Goal: Information Seeking & Learning: Check status

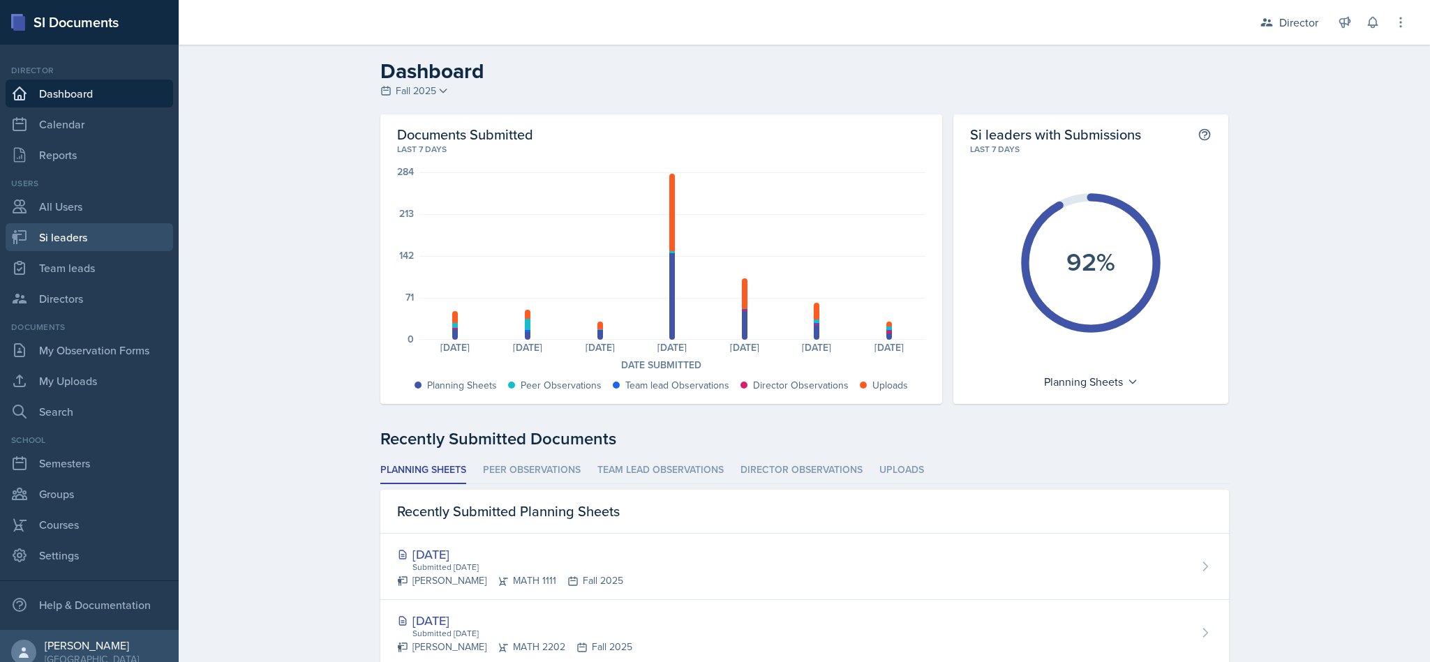
click at [98, 246] on link "Si leaders" at bounding box center [90, 237] width 168 height 28
select select "2bed604d-1099-4043-b1bc-2365e8740244"
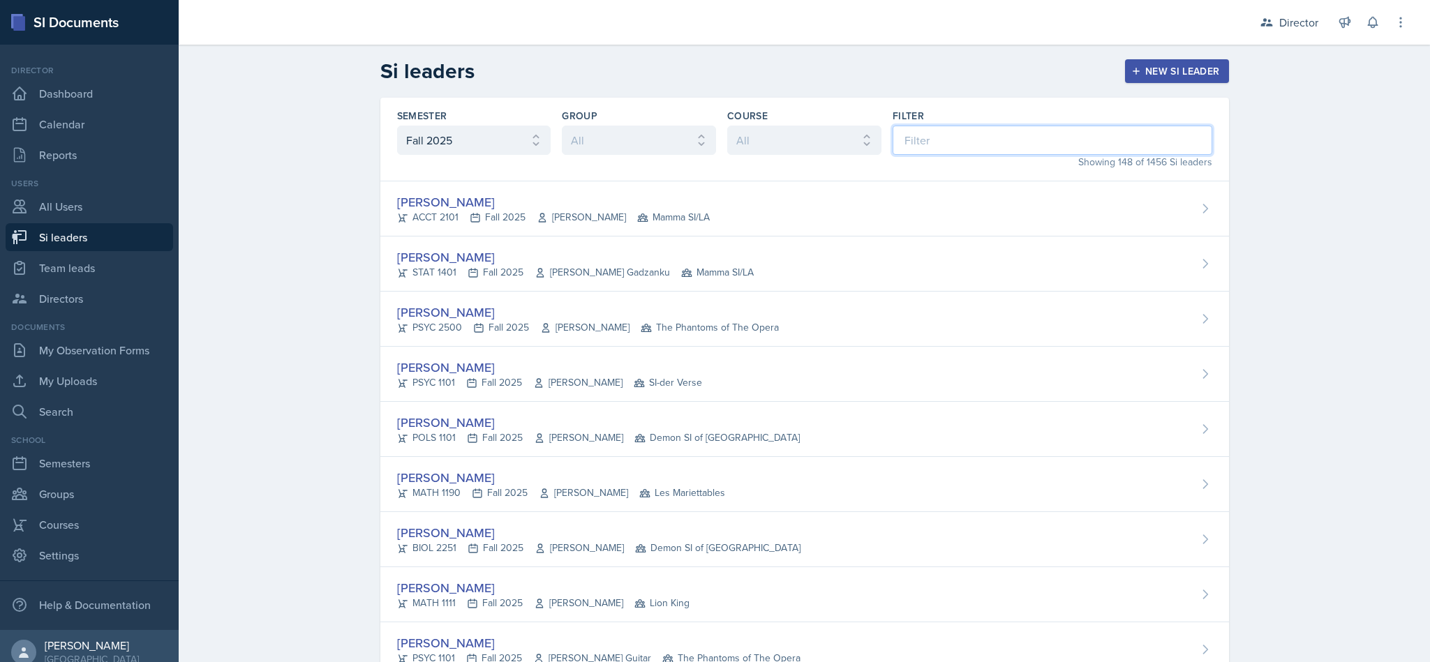
click at [993, 135] on input at bounding box center [1053, 140] width 320 height 29
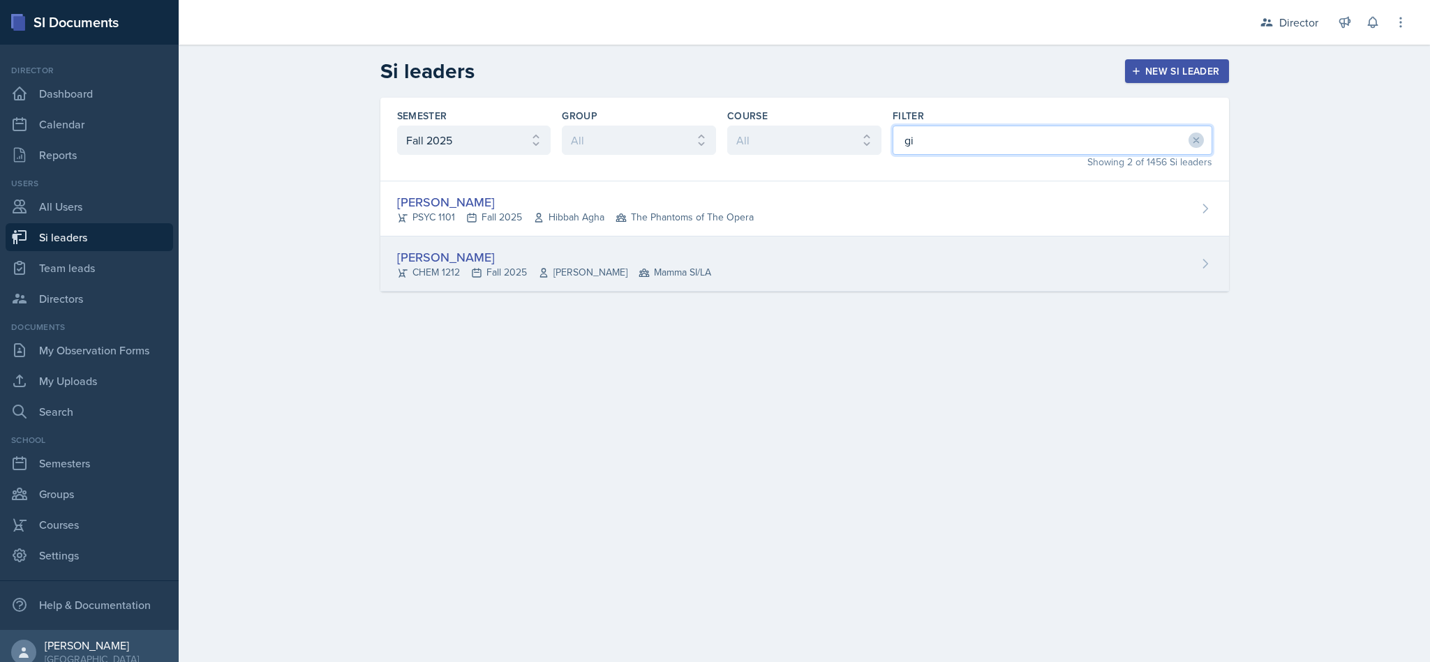
type input "gi"
click at [865, 283] on div "[PERSON_NAME] CHEM 1212 Fall 2025 [PERSON_NAME] Mamma SI/LA" at bounding box center [804, 264] width 849 height 55
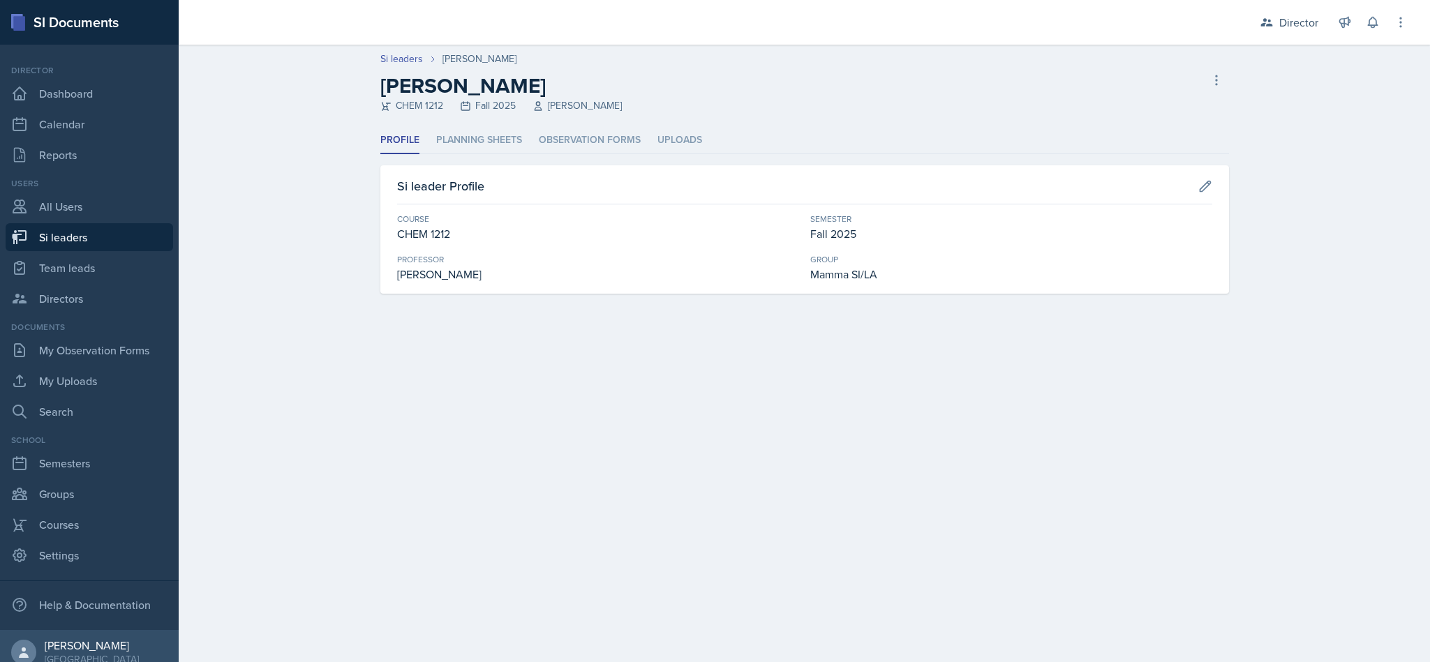
click at [456, 124] on div "Si leaders [PERSON_NAME] [PERSON_NAME] CHEM 1212 Fall 2025 [PERSON_NAME] leader…" at bounding box center [804, 186] width 1251 height 283
click at [478, 133] on li "Planning Sheets" at bounding box center [479, 140] width 86 height 27
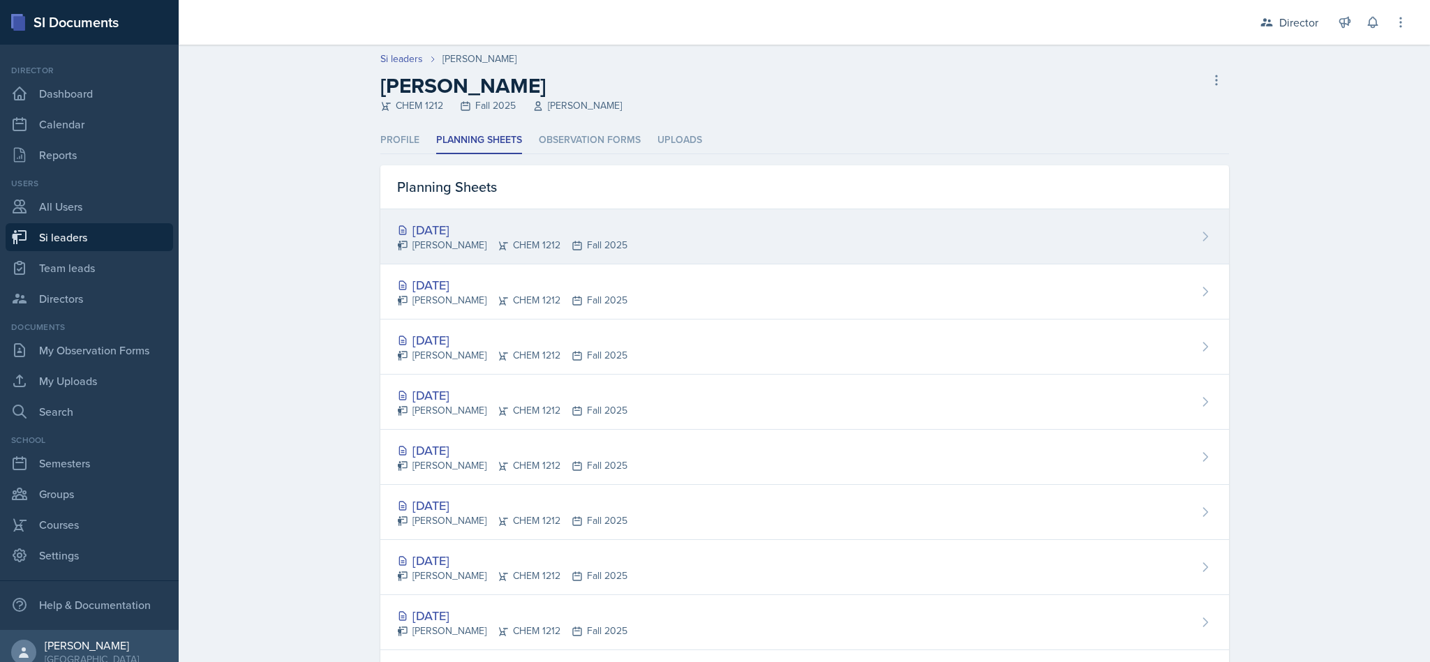
click at [967, 237] on div "[DATE] [PERSON_NAME] CHEM 1212 Fall 2025" at bounding box center [804, 236] width 849 height 55
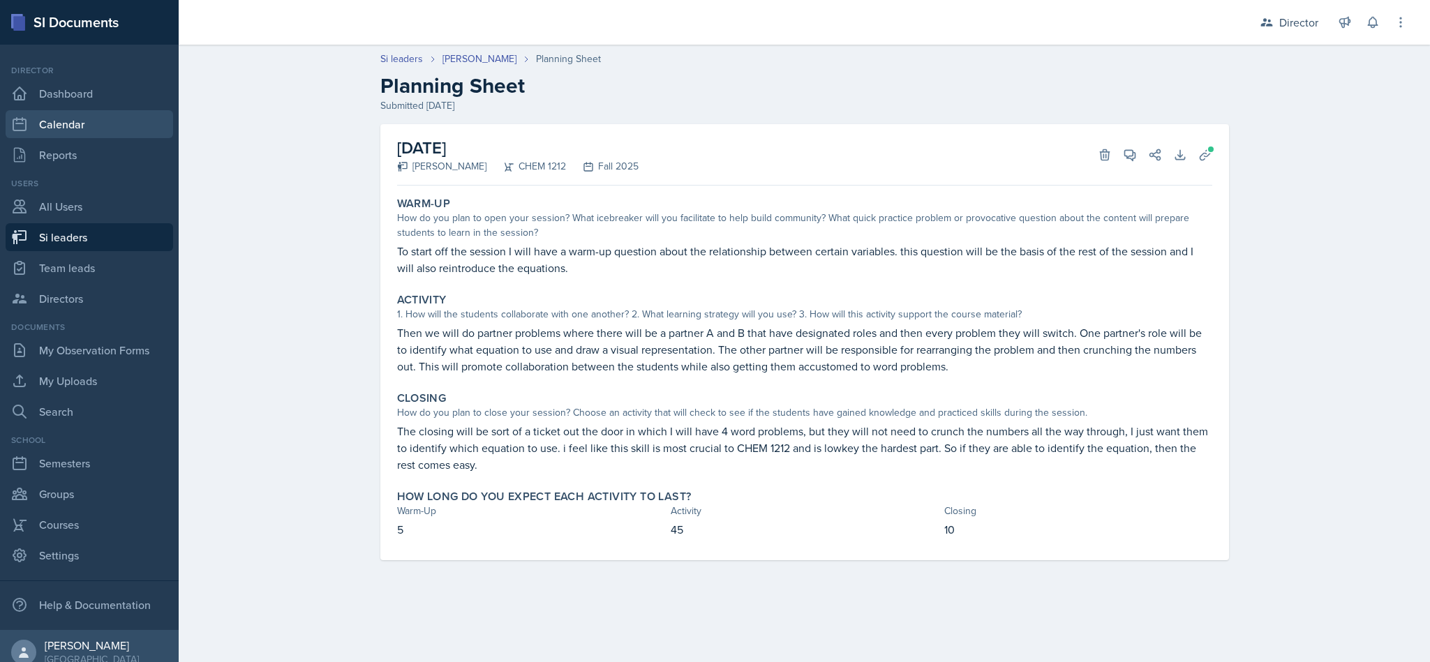
click at [89, 122] on link "Calendar" at bounding box center [90, 124] width 168 height 28
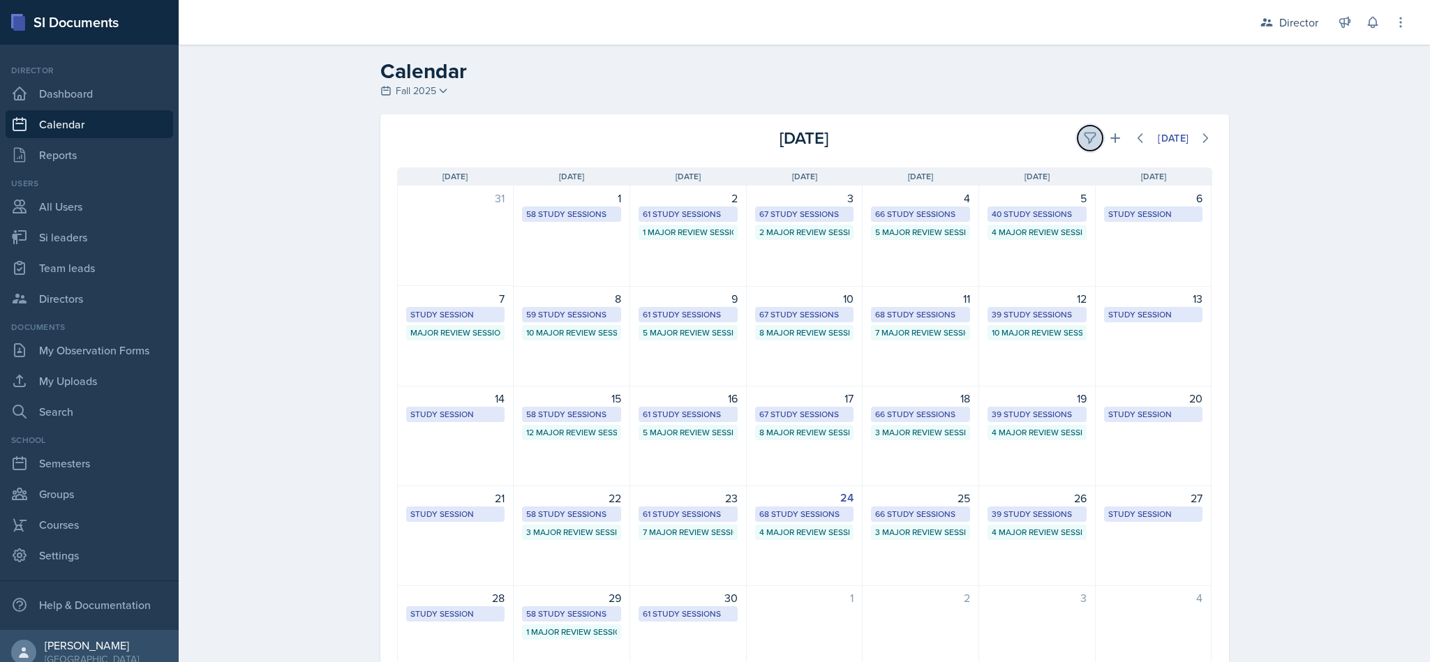
click at [1078, 131] on button at bounding box center [1090, 138] width 25 height 25
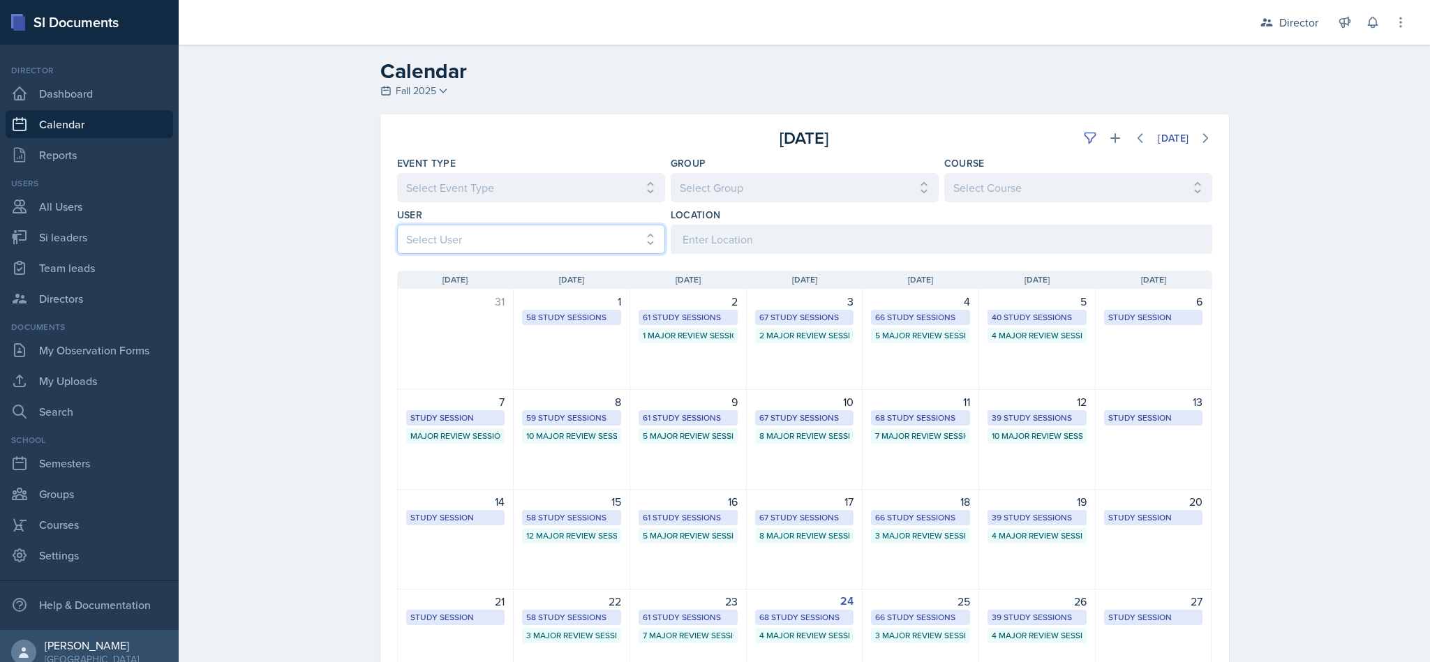
click at [646, 242] on select "Select User All [PERSON_NAME] [PERSON_NAME] [PERSON_NAME] [PERSON_NAME] [PERSON…" at bounding box center [531, 239] width 268 height 29
click at [811, 173] on select "Select Group All Demon SI of [GEOGRAPHIC_DATA] Les Mariettables Lion King Mamma…" at bounding box center [805, 187] width 268 height 29
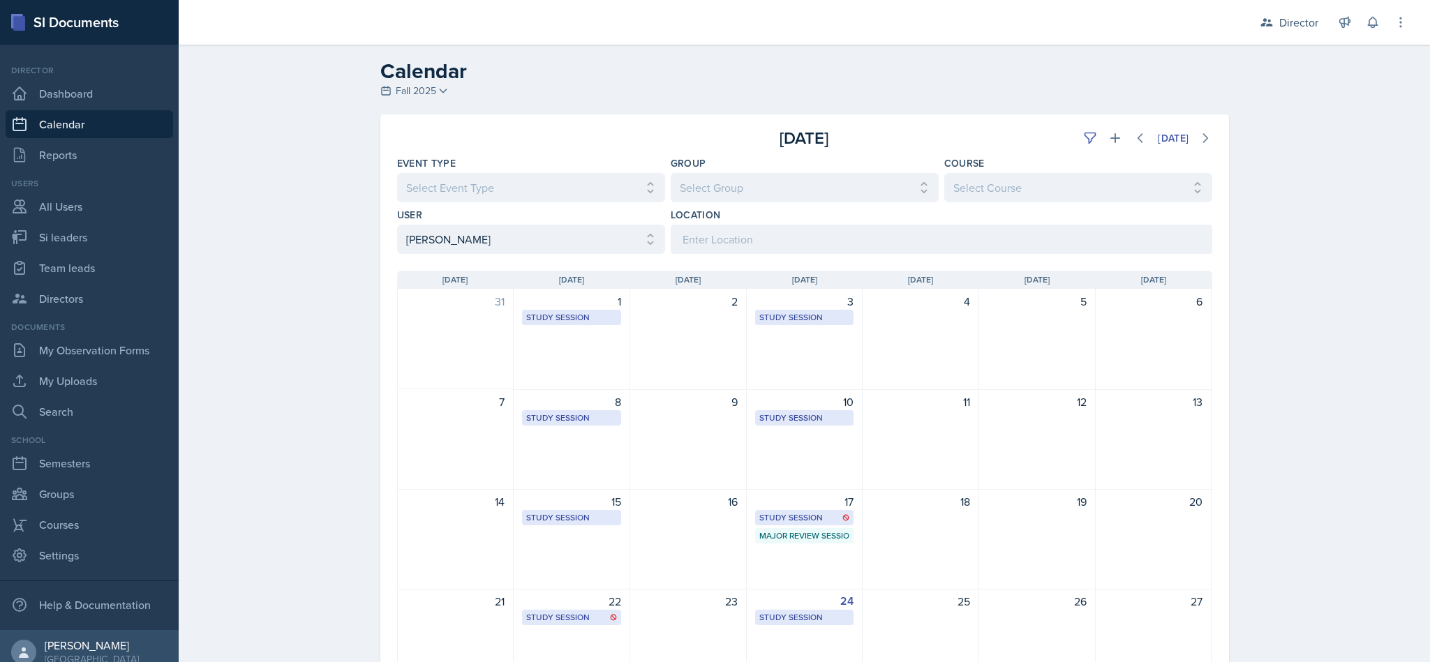
drag, startPoint x: 549, startPoint y: 264, endPoint x: 549, endPoint y: 246, distance: 18.1
click at [549, 256] on div "[DATE] Sun [DATE] Mon [DATE] Tue [DATE] Wed [DATE] Thu [DATE] Fri [DATE] Sat 31…" at bounding box center [804, 530] width 849 height 552
click at [549, 246] on select "Select User All [PERSON_NAME] [PERSON_NAME] [PERSON_NAME] [PERSON_NAME] [PERSON…" at bounding box center [531, 239] width 268 height 29
select select "05ab1eb3-7119-44b7-8d46-9467ee48b2b4"
click at [397, 225] on select "Select User All [PERSON_NAME] [PERSON_NAME] [PERSON_NAME] [PERSON_NAME] [PERSON…" at bounding box center [531, 239] width 268 height 29
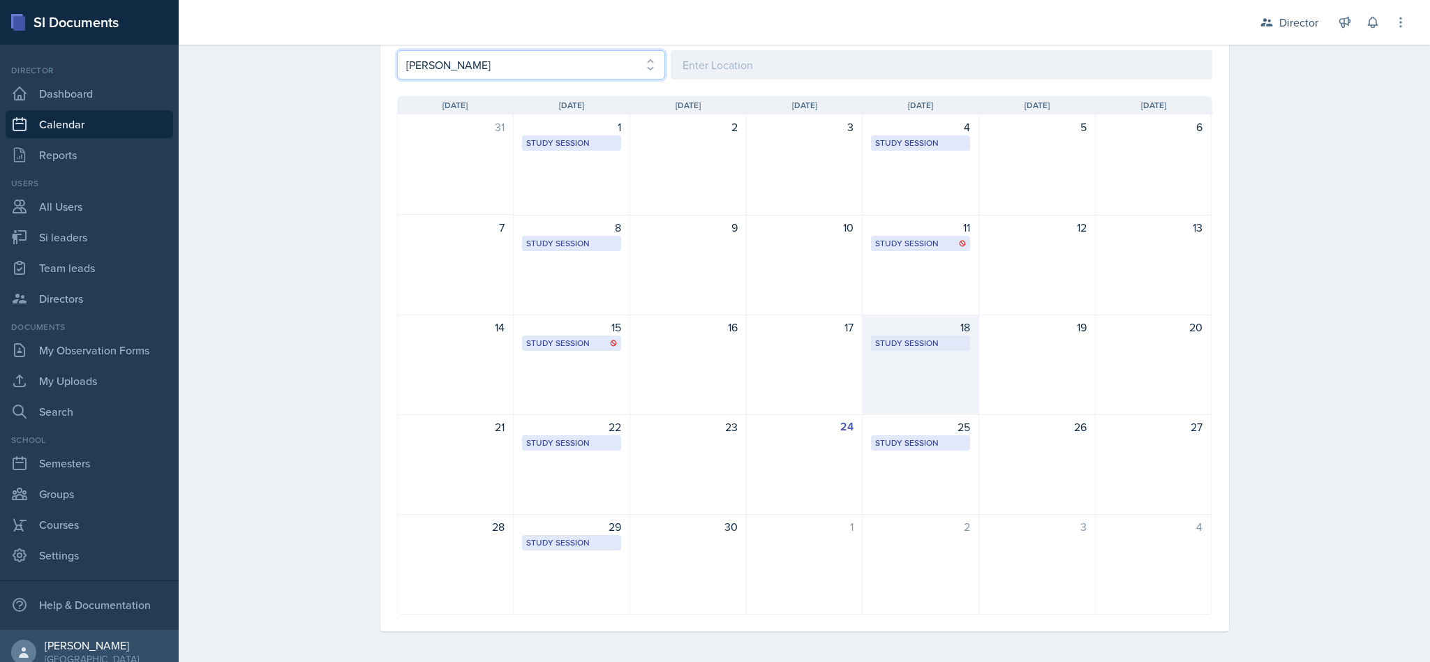
scroll to position [179, 0]
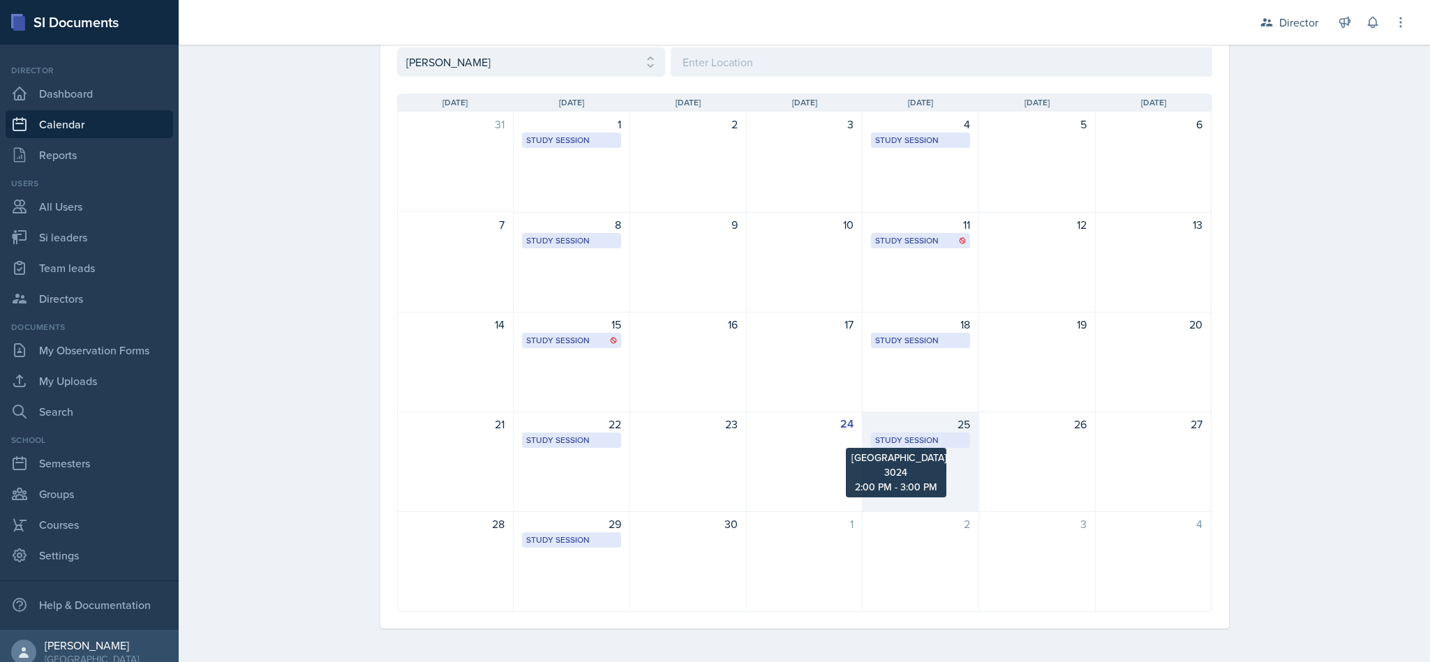
click at [915, 443] on div "Study Session" at bounding box center [920, 440] width 91 height 13
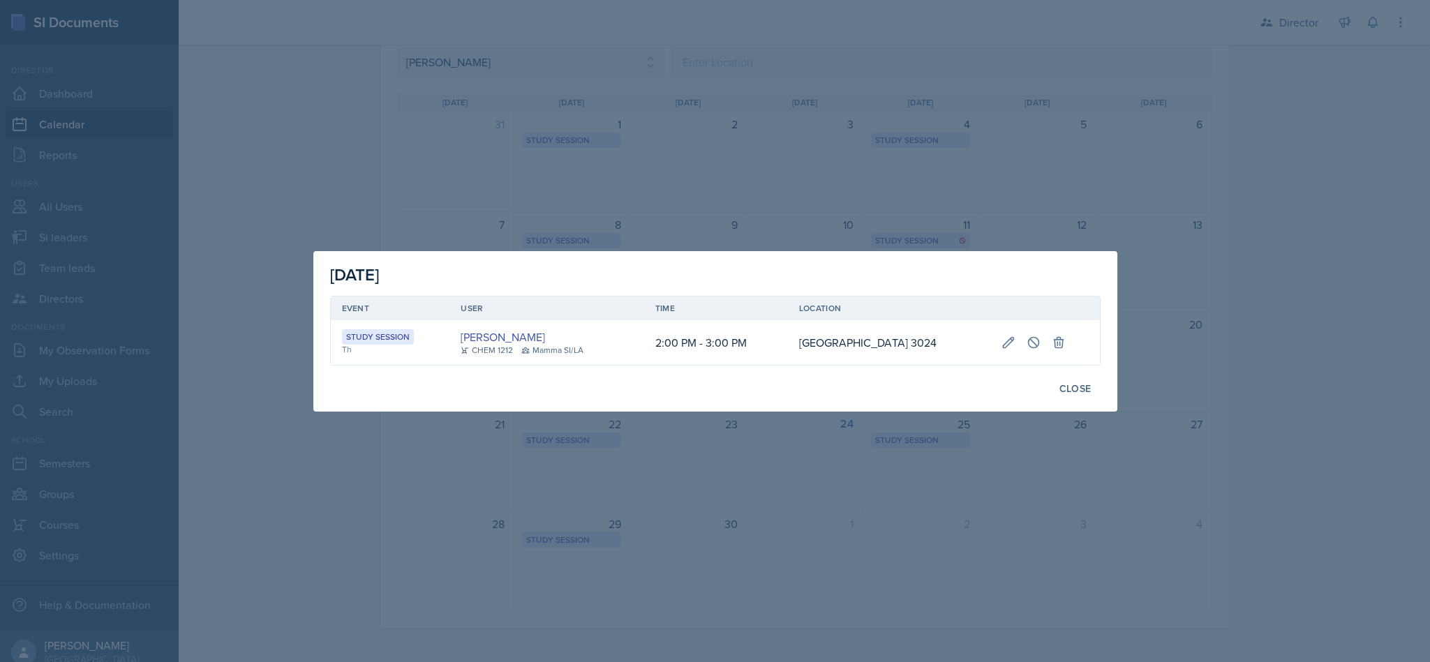
click at [1429, 422] on div at bounding box center [715, 331] width 1430 height 662
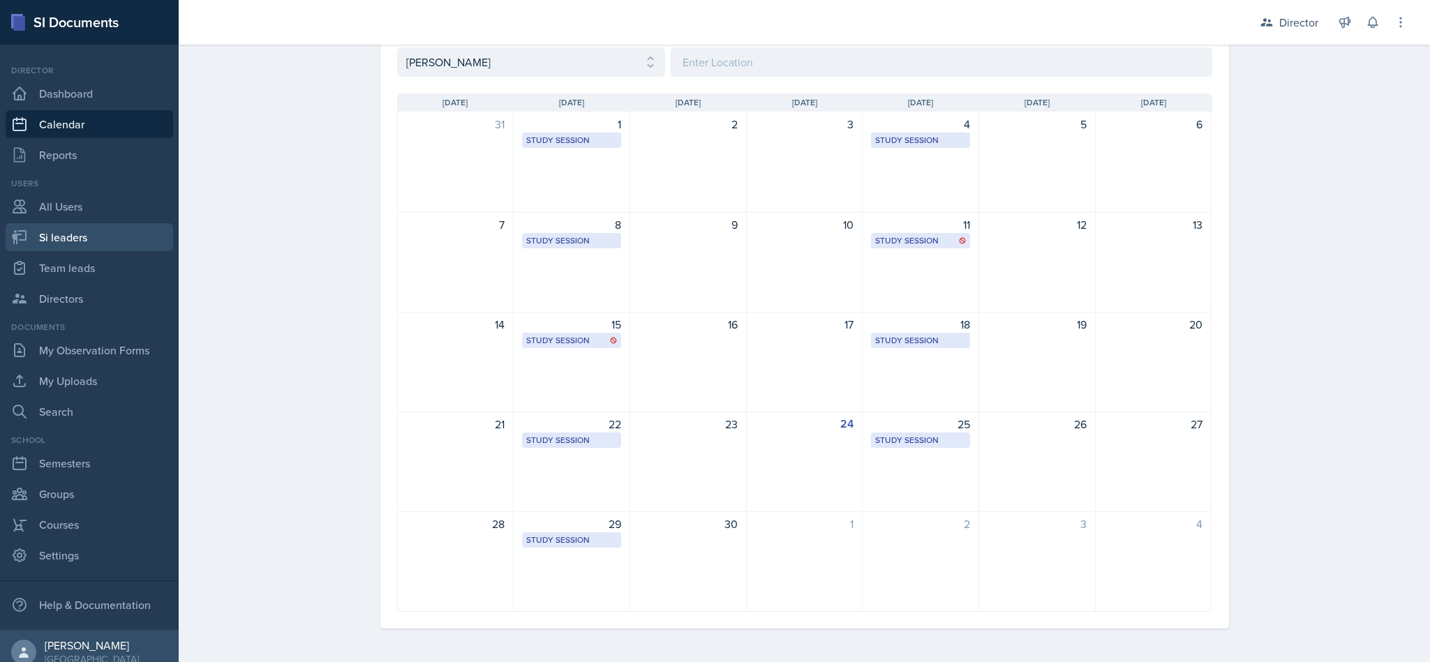
click at [88, 228] on link "Si leaders" at bounding box center [90, 237] width 168 height 28
select select "2bed604d-1099-4043-b1bc-2365e8740244"
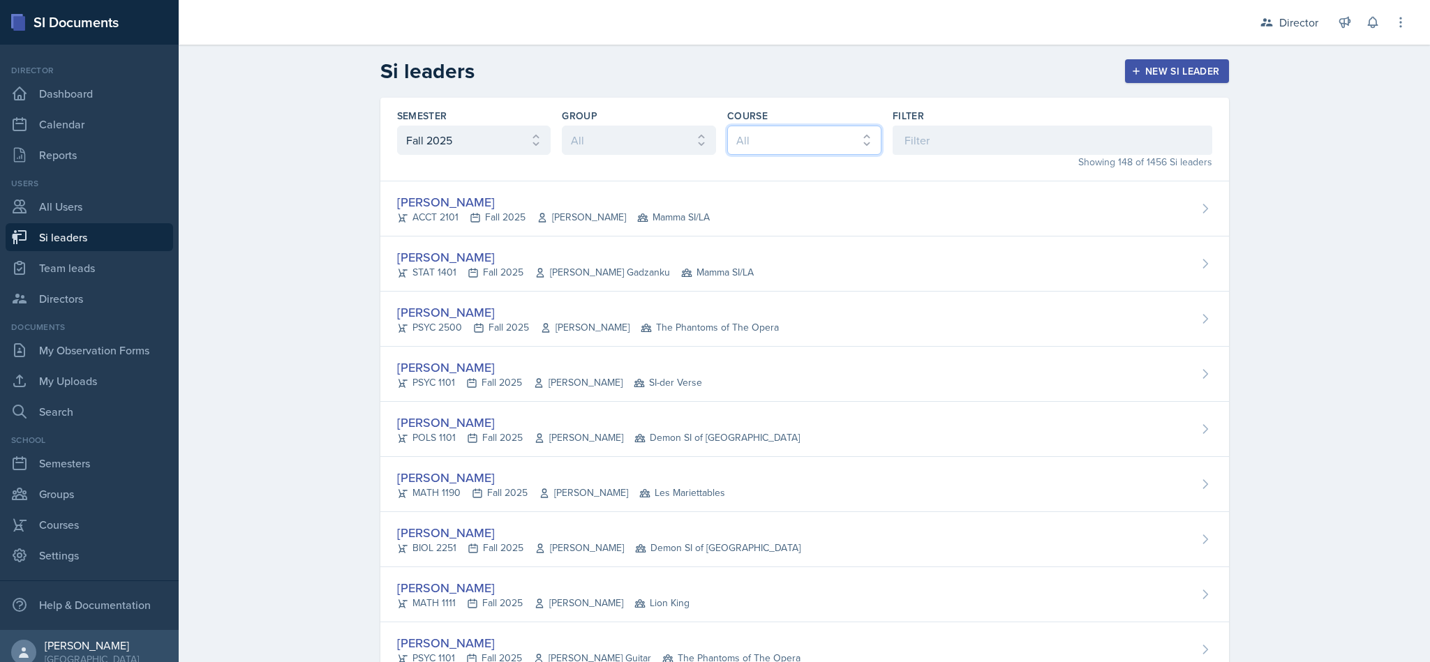
click at [773, 147] on select "All ACCT 2101 ACCT 2102 ACCT 4050 ANTH 1102 ANTH 3301 ARCH 1000 ARCH 1000 ARCH …" at bounding box center [804, 140] width 154 height 29
click at [679, 143] on select "All Les Mariettables Lion King Demon SI of Fleet Street Mamma SI/LA SI-der Vers…" at bounding box center [639, 140] width 154 height 29
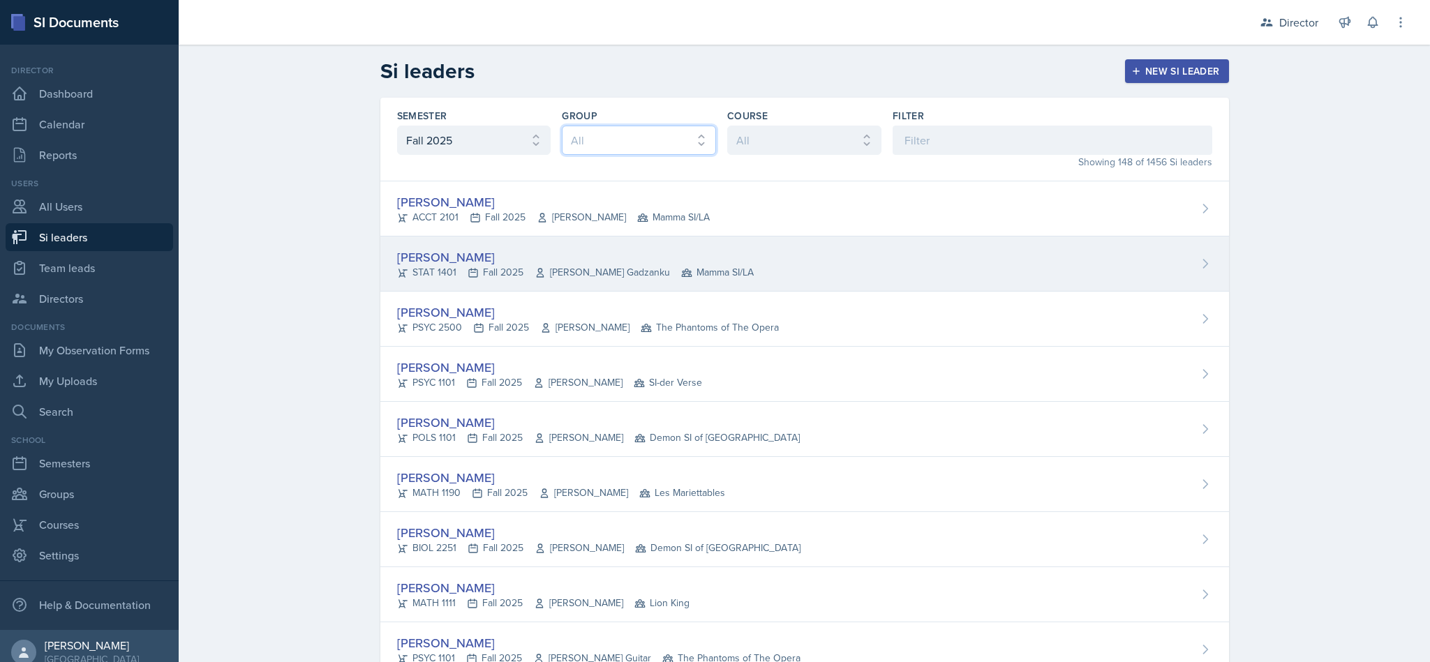
select select "44ab9dba-f3c0-424e-97ee-e672c2edb7ca"
click at [562, 126] on select "All Les Mariettables Lion King Demon SI of Fleet Street Mamma SI/LA SI-der Vers…" at bounding box center [639, 140] width 154 height 29
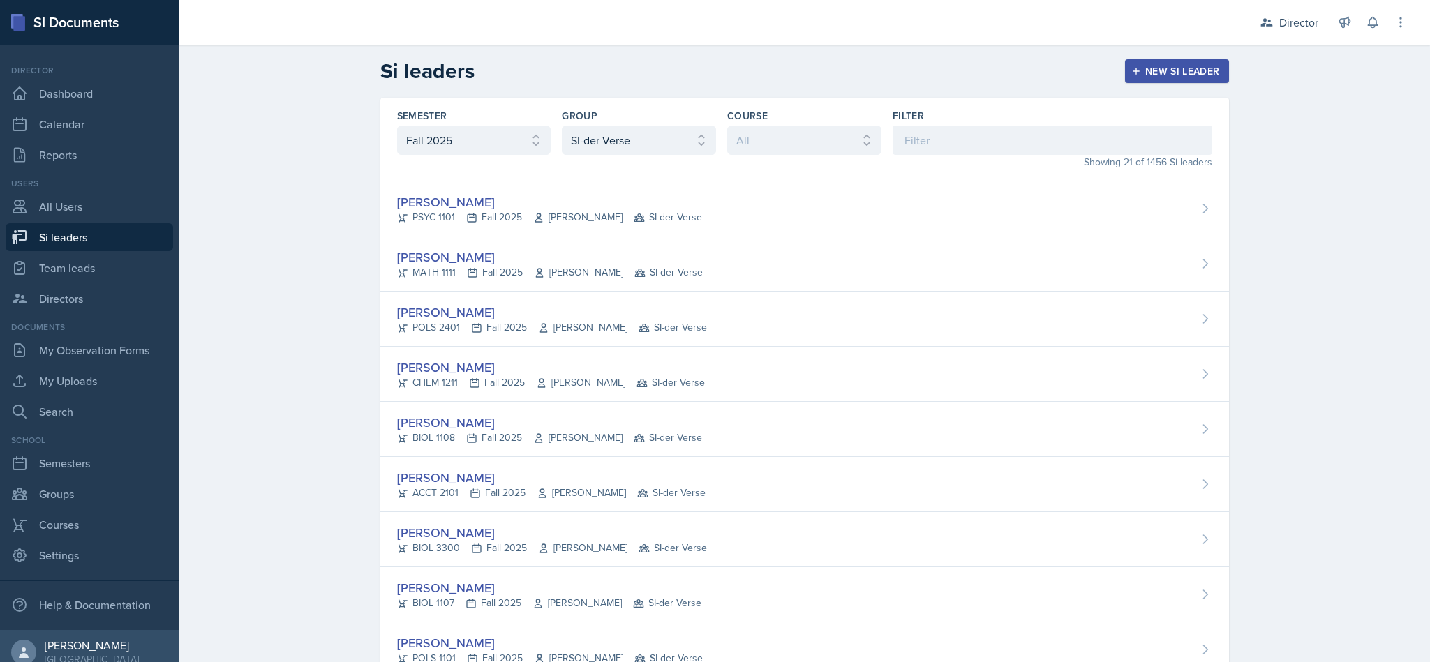
click at [999, 156] on div "Showing 21 of 1456 Si leaders" at bounding box center [1053, 162] width 320 height 15
click at [976, 159] on div "Showing 21 of 1456 Si leaders" at bounding box center [1053, 162] width 320 height 15
click at [961, 141] on input at bounding box center [1053, 140] width 320 height 29
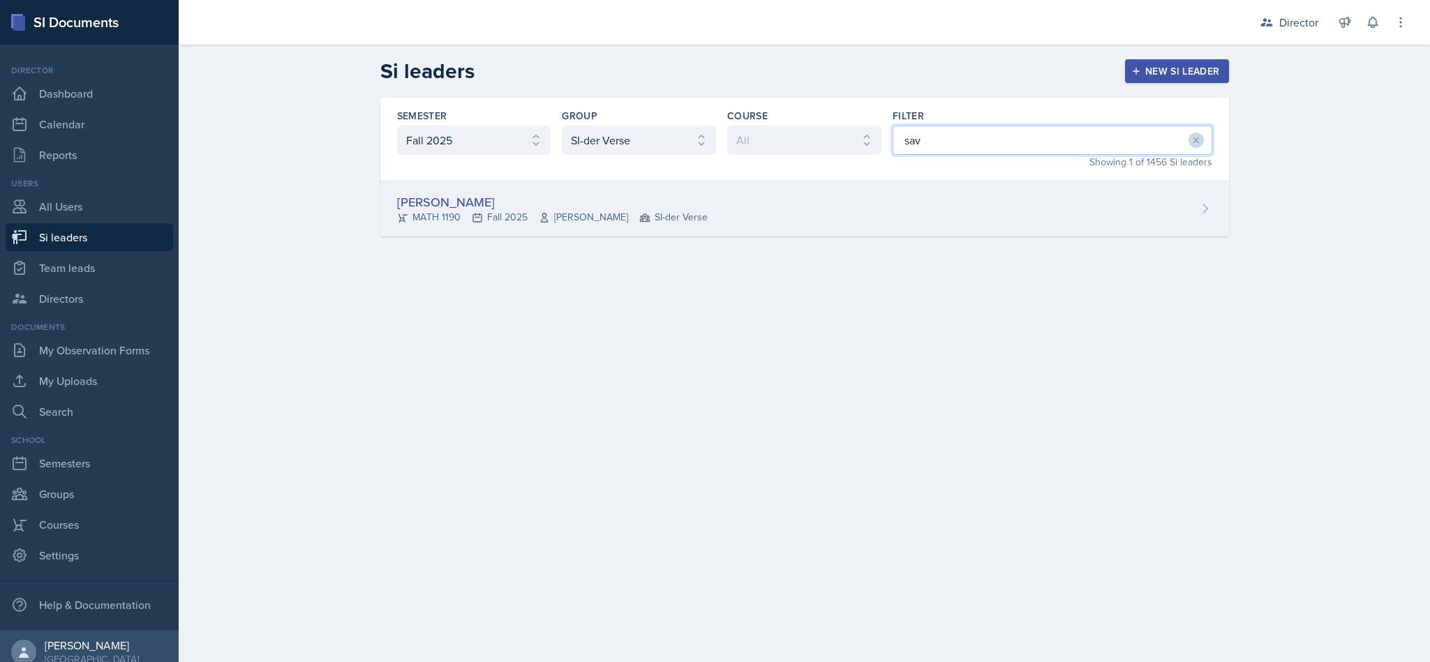
type input "sav"
click at [658, 226] on div "[PERSON_NAME] MATH 1190 Fall 2025 [PERSON_NAME] SI-der Verse" at bounding box center [804, 208] width 849 height 55
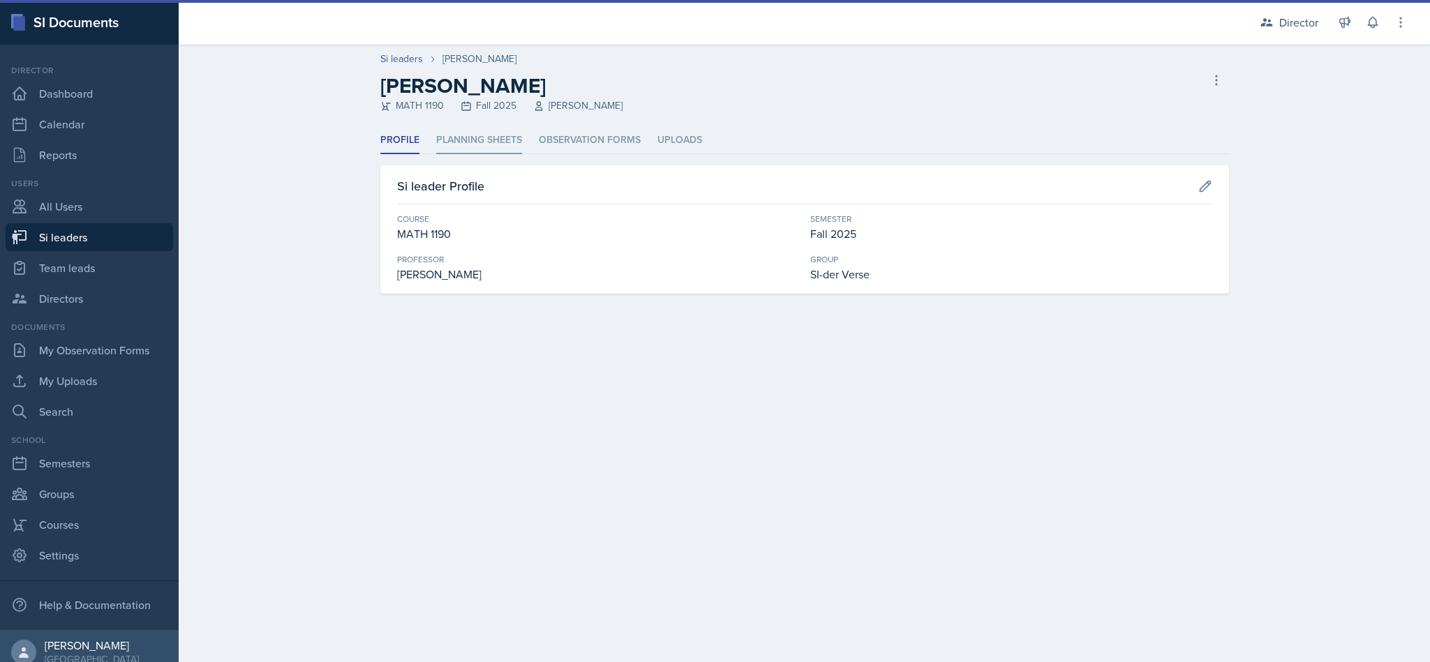
click at [476, 147] on li "Planning Sheets" at bounding box center [479, 140] width 86 height 27
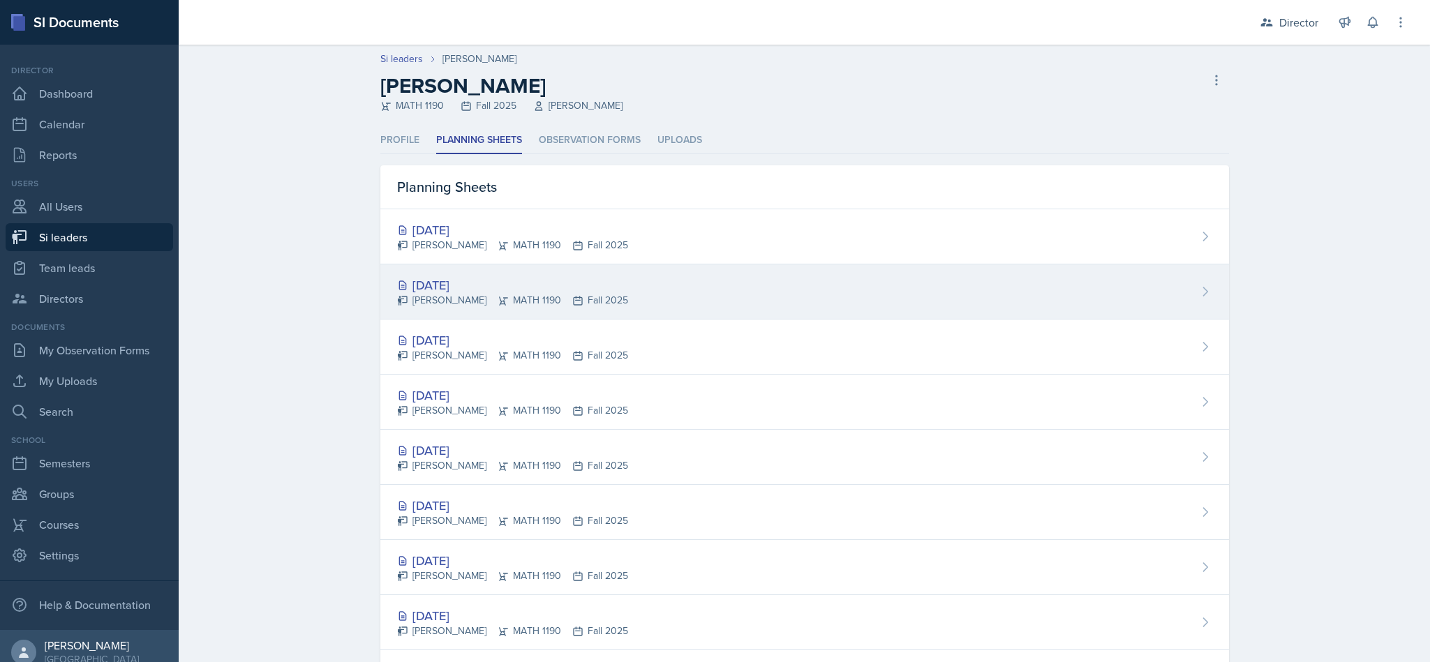
click at [494, 283] on div "[DATE]" at bounding box center [512, 285] width 231 height 19
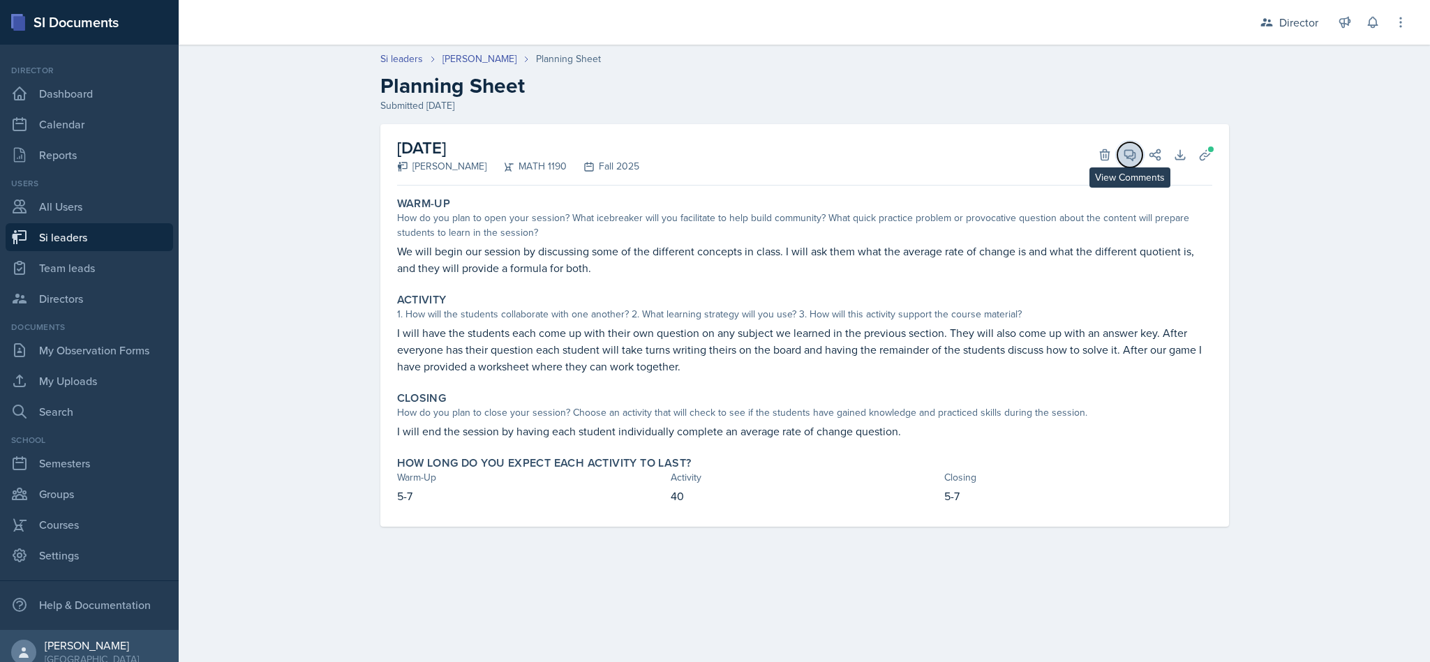
click at [1124, 157] on icon at bounding box center [1130, 155] width 14 height 14
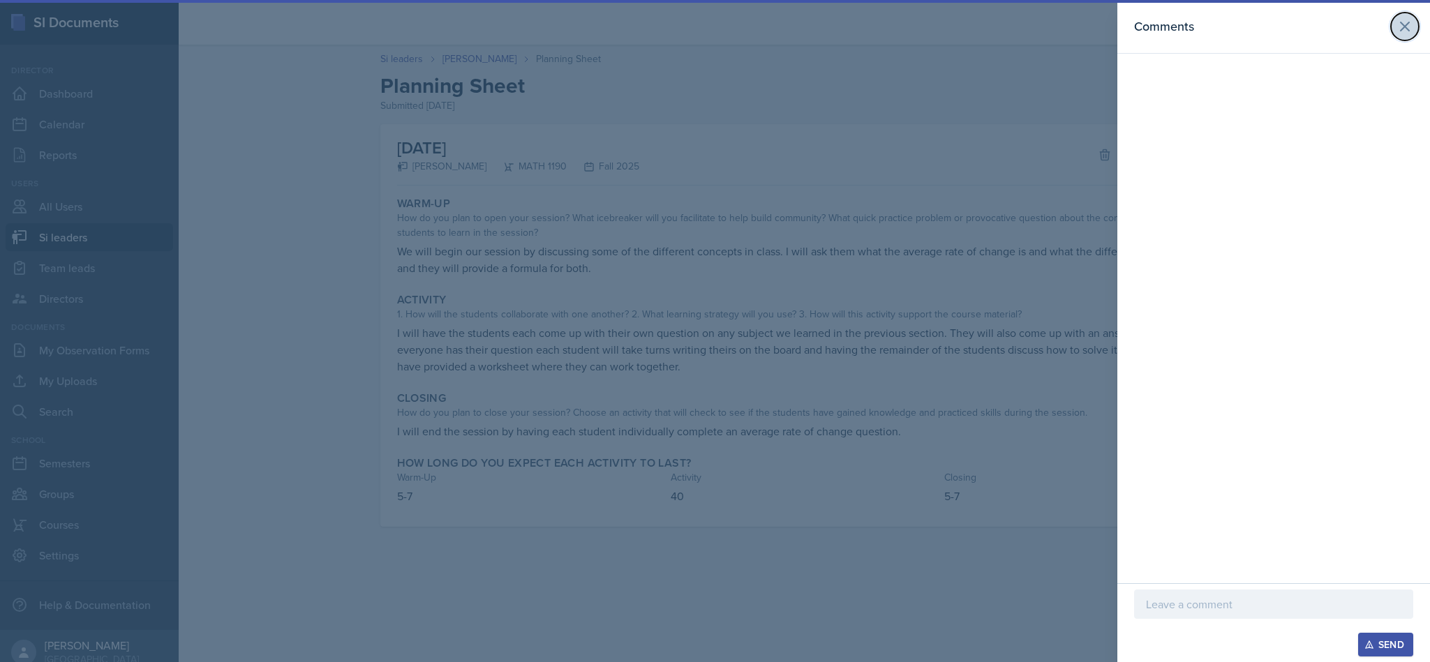
click at [1411, 19] on icon at bounding box center [1405, 26] width 17 height 17
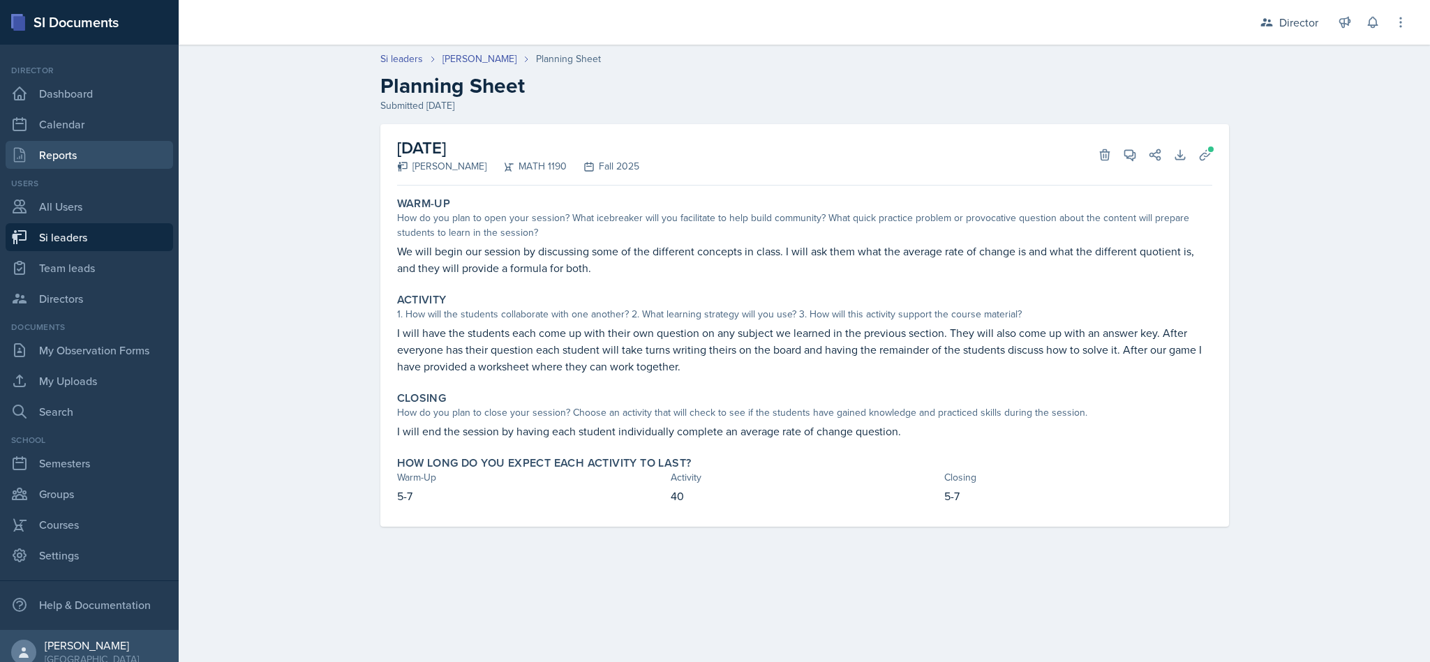
click at [66, 157] on link "Reports" at bounding box center [90, 155] width 168 height 28
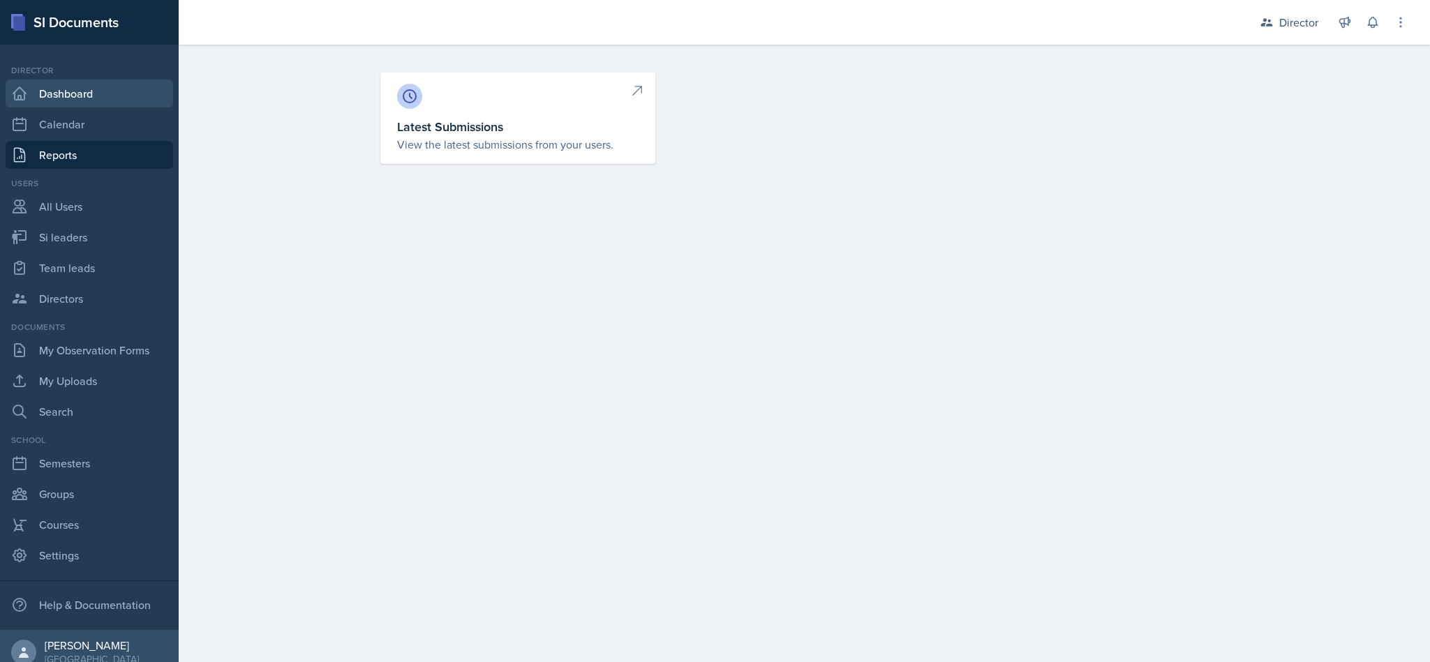
click at [88, 103] on link "Dashboard" at bounding box center [90, 94] width 168 height 28
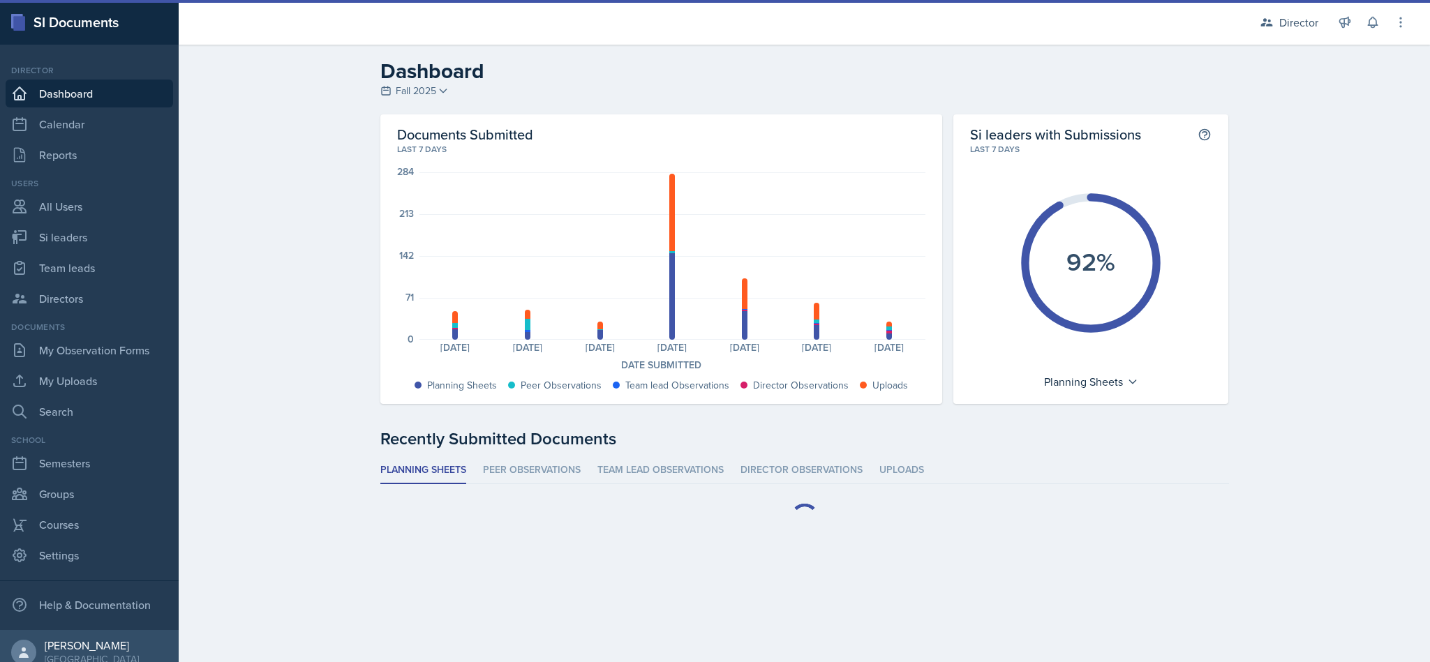
click at [643, 415] on div "Documents Submitted Last 7 days 284 213 142 71 0 Planning Sheets: 18 Peer Obser…" at bounding box center [804, 346] width 893 height 465
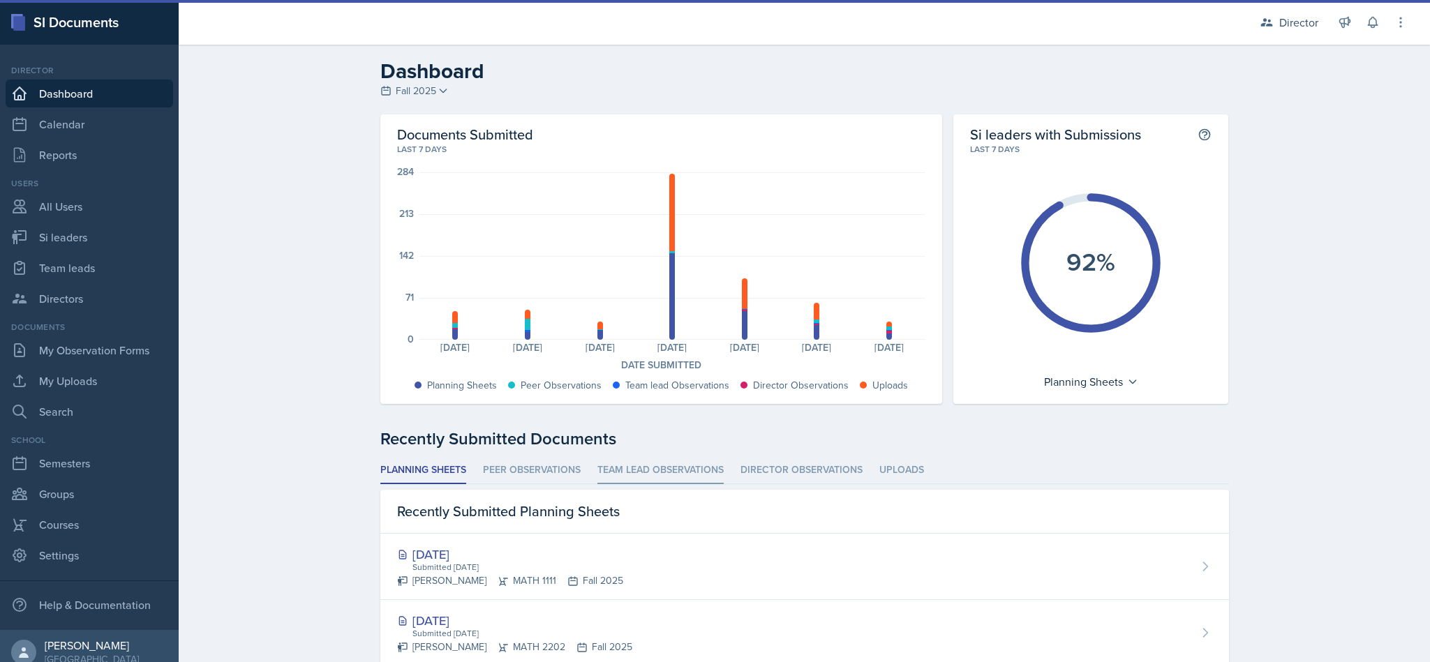
click at [651, 461] on li "Team lead Observations" at bounding box center [660, 470] width 126 height 27
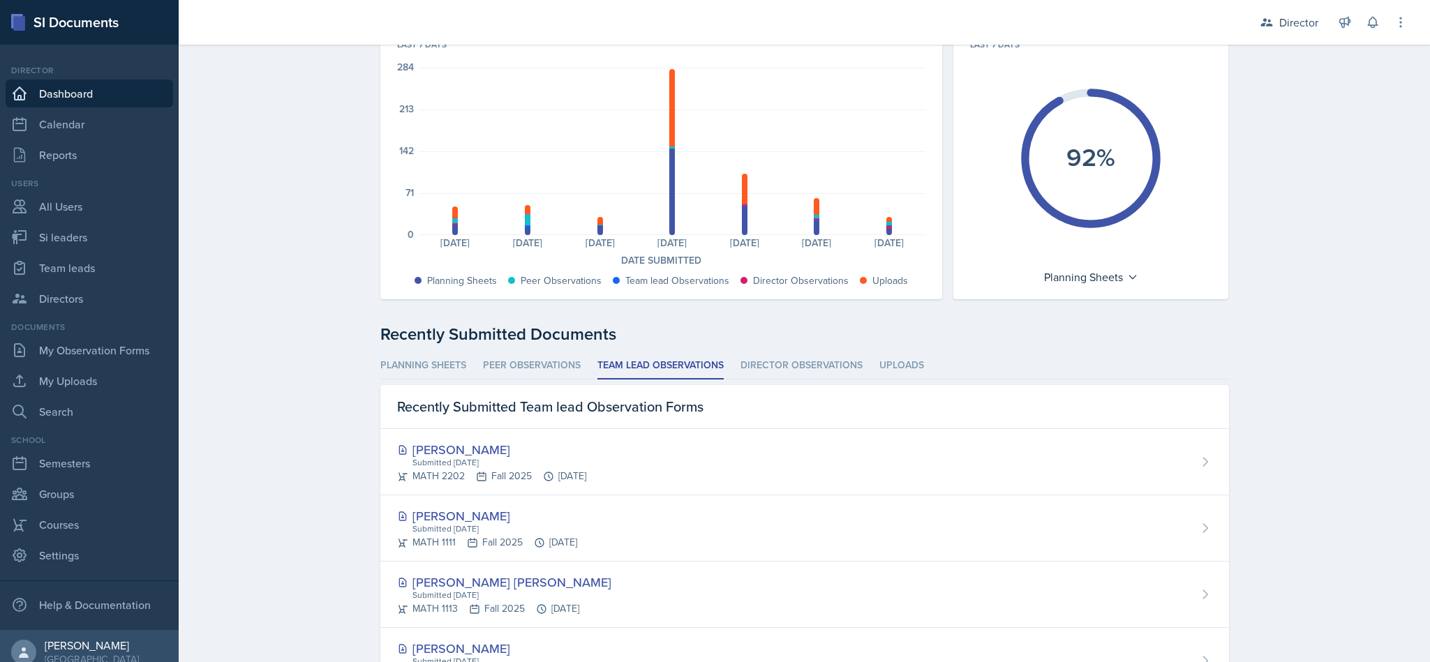
scroll to position [279, 0]
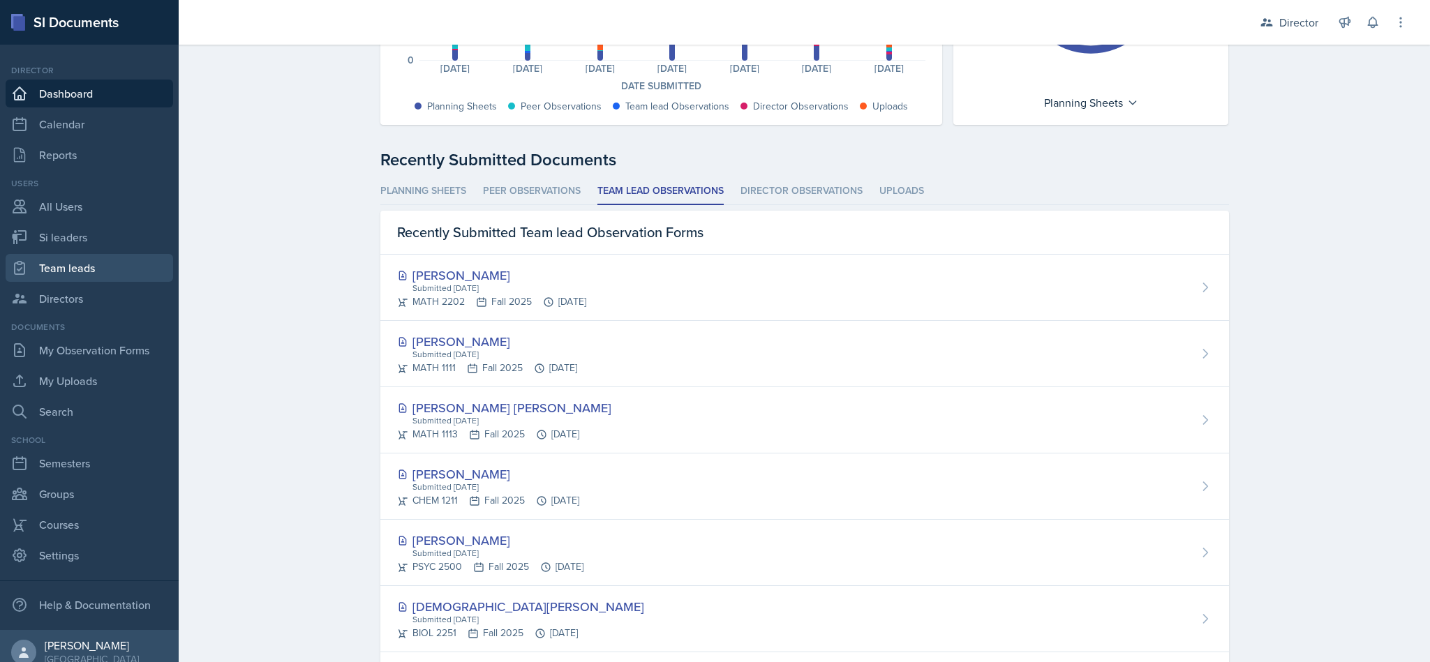
click at [82, 262] on link "Team leads" at bounding box center [90, 268] width 168 height 28
select select "2bed604d-1099-4043-b1bc-2365e8740244"
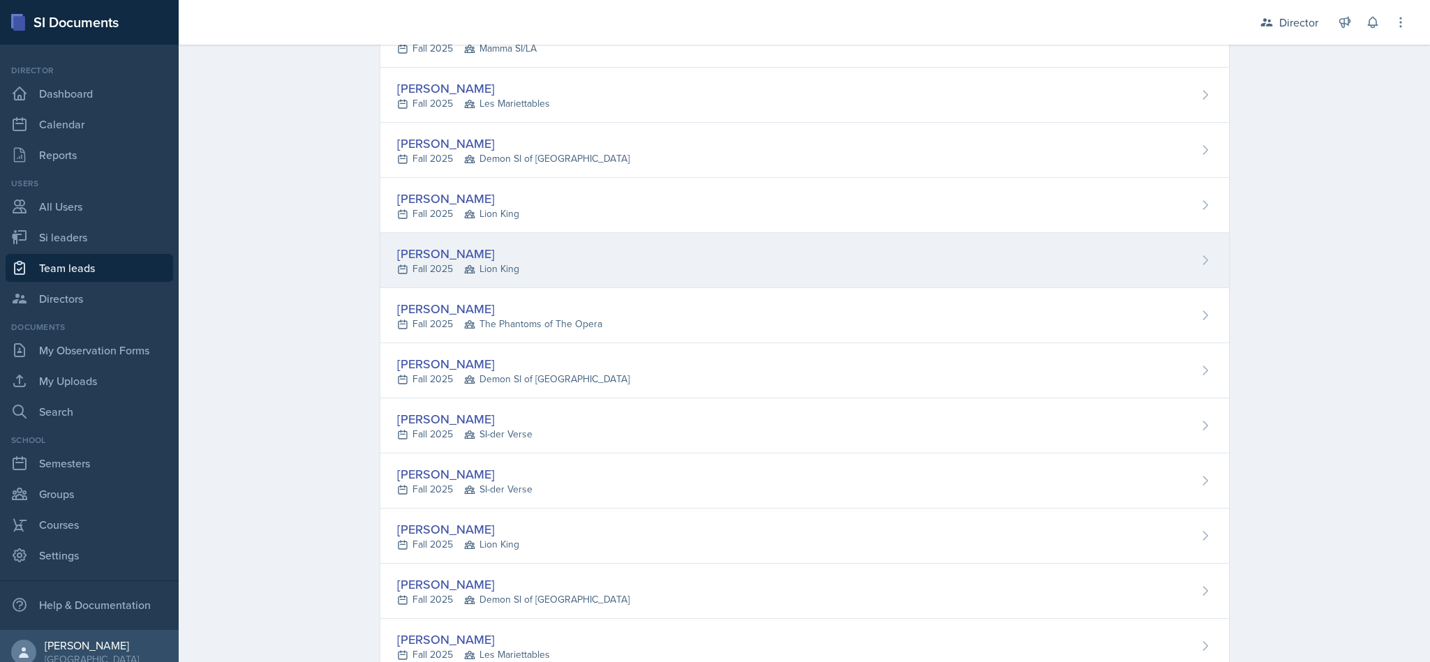
scroll to position [70, 0]
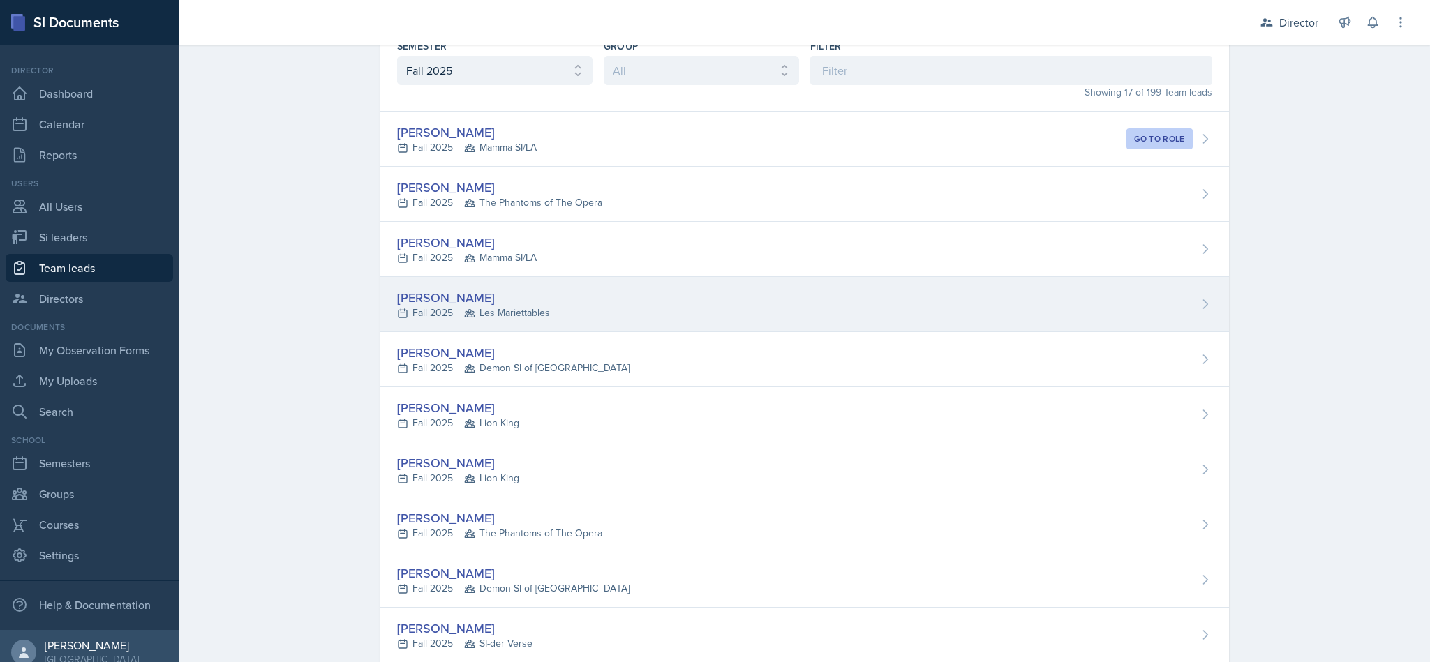
click at [537, 285] on div "[PERSON_NAME] Fall 2025 Les Mariettables" at bounding box center [804, 304] width 849 height 55
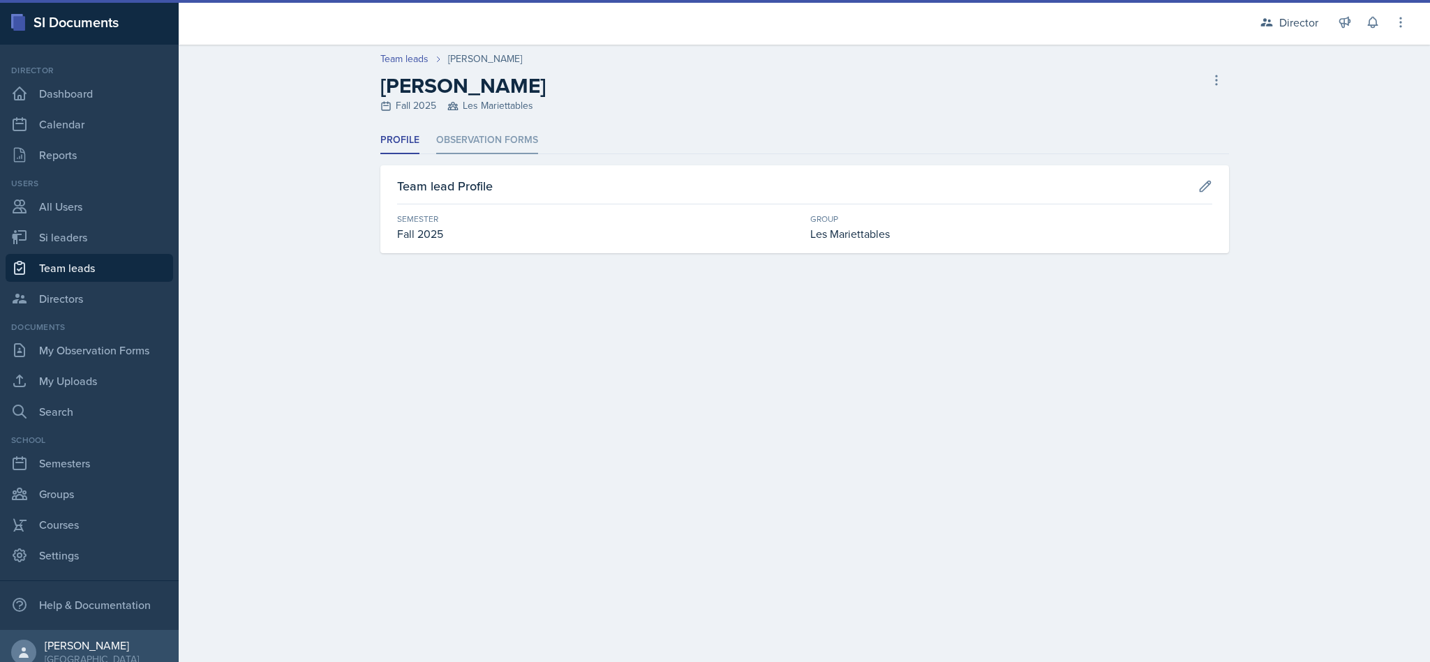
click at [475, 141] on li "Observation Forms" at bounding box center [487, 140] width 102 height 27
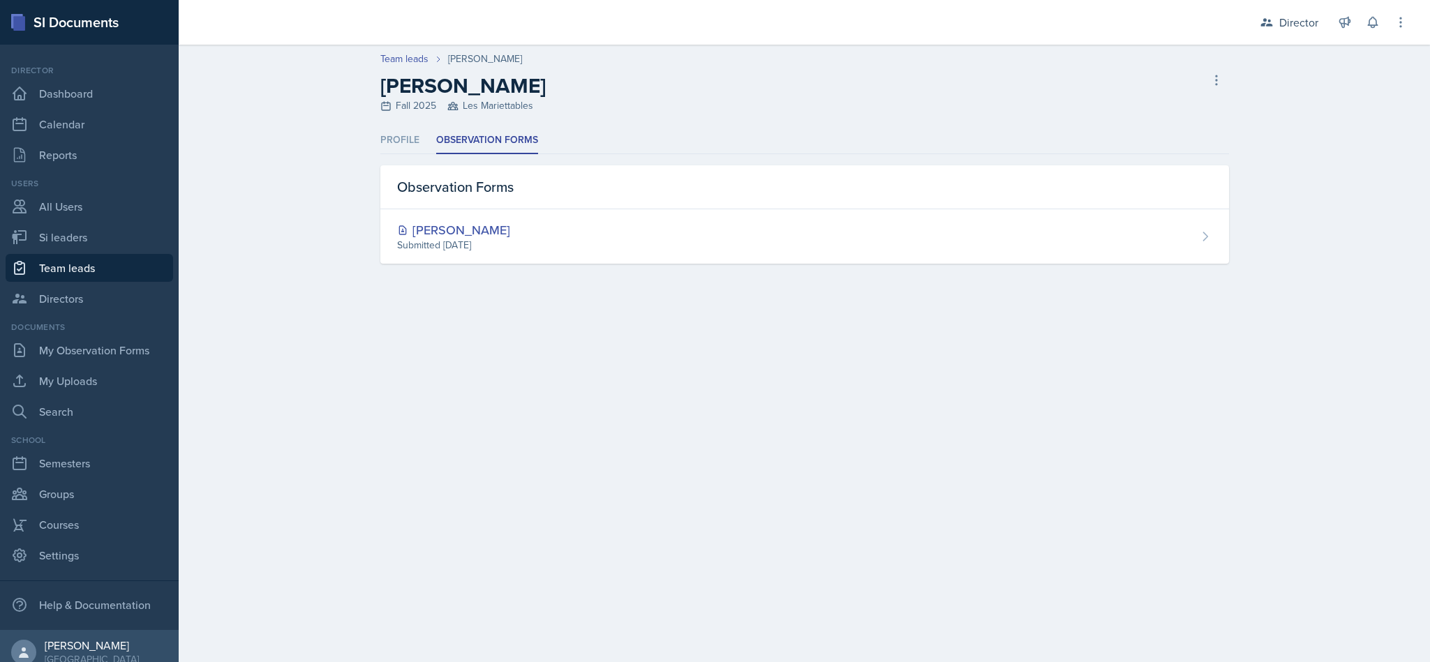
click at [67, 265] on link "Team leads" at bounding box center [90, 268] width 168 height 28
select select "2bed604d-1099-4043-b1bc-2365e8740244"
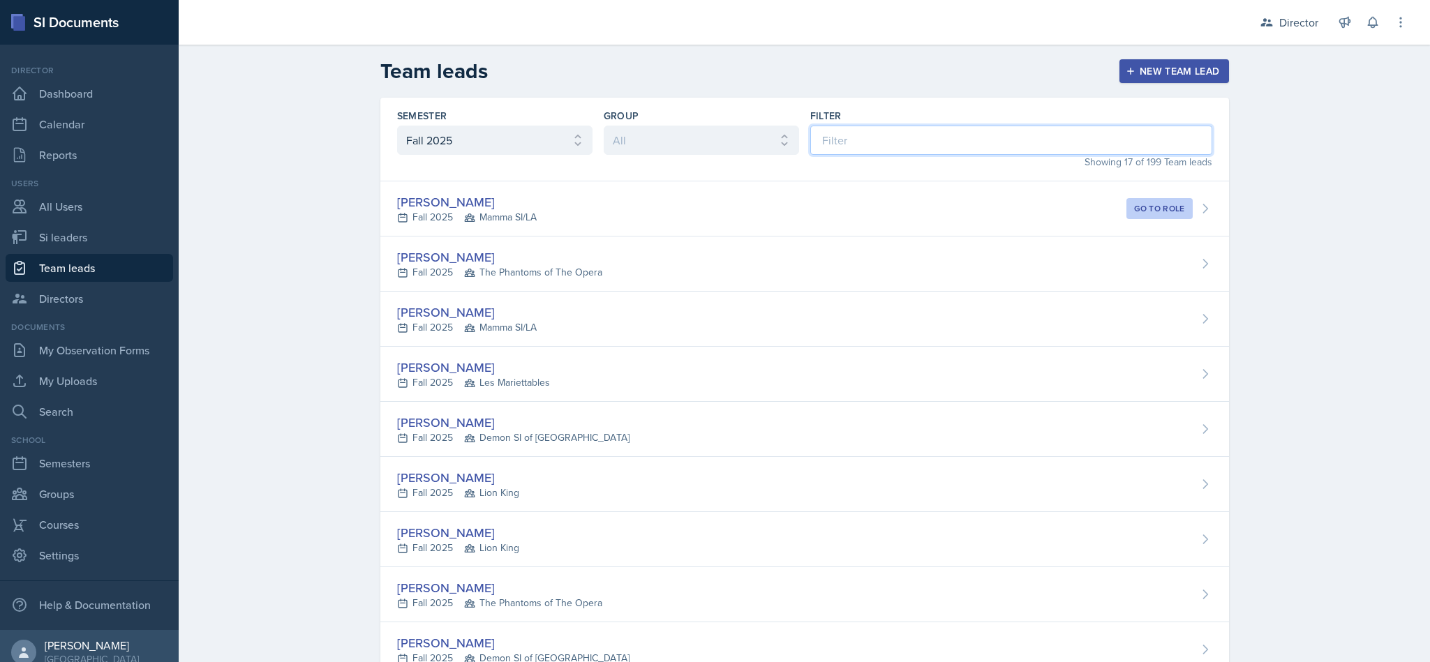
click at [880, 145] on input at bounding box center [1011, 140] width 402 height 29
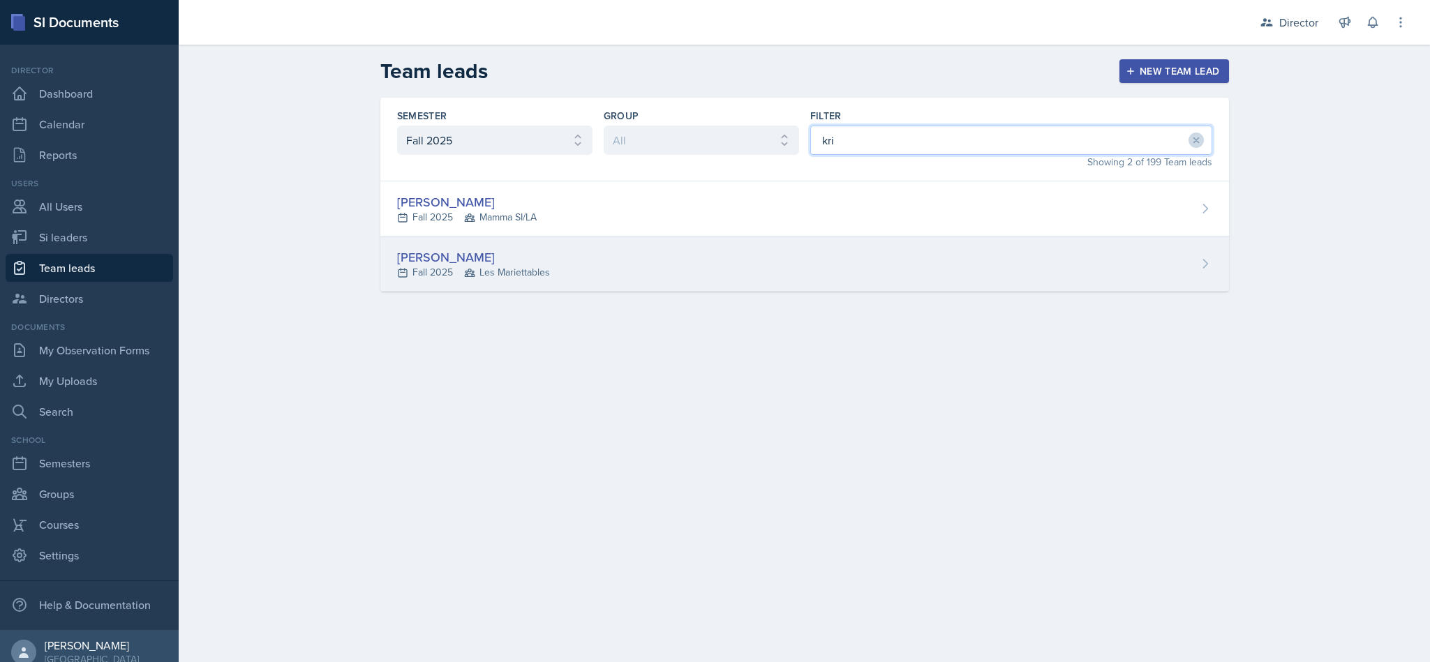
type input "kri"
click at [741, 281] on div "[PERSON_NAME] Fall 2025 Les Mariettables" at bounding box center [804, 264] width 849 height 55
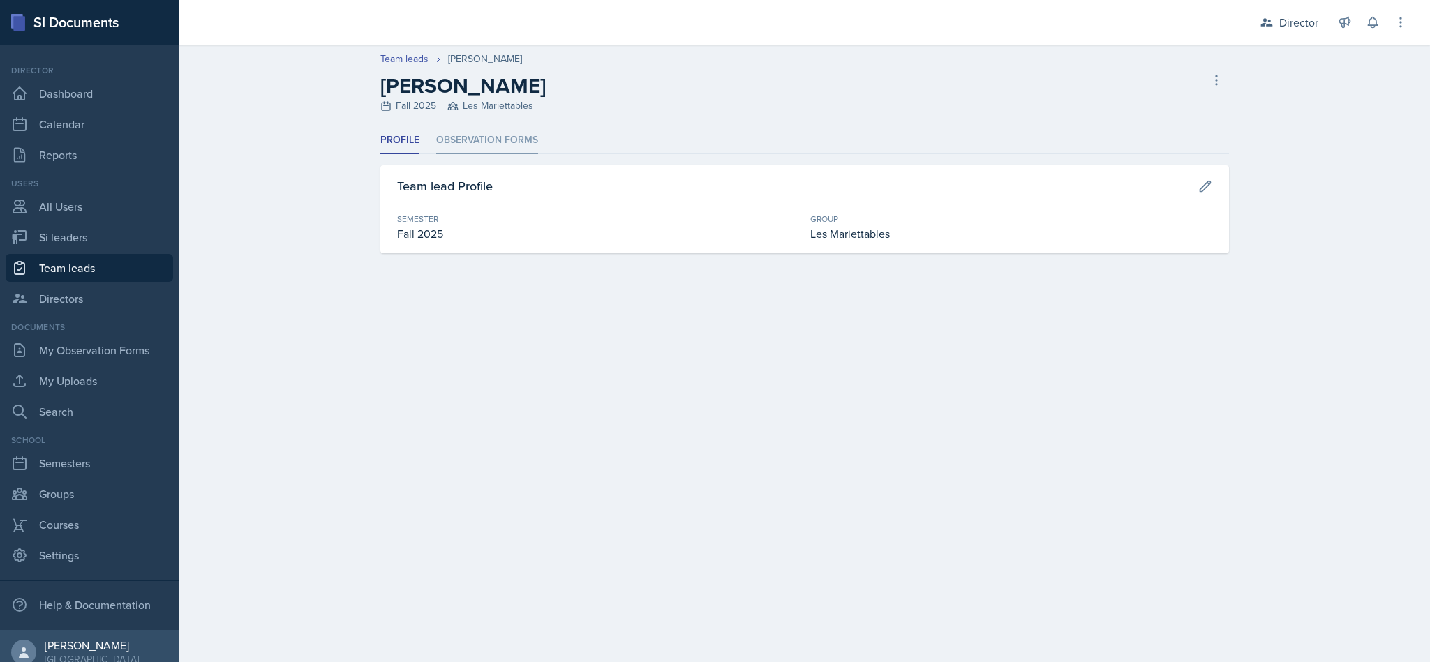
click at [503, 149] on li "Observation Forms" at bounding box center [487, 140] width 102 height 27
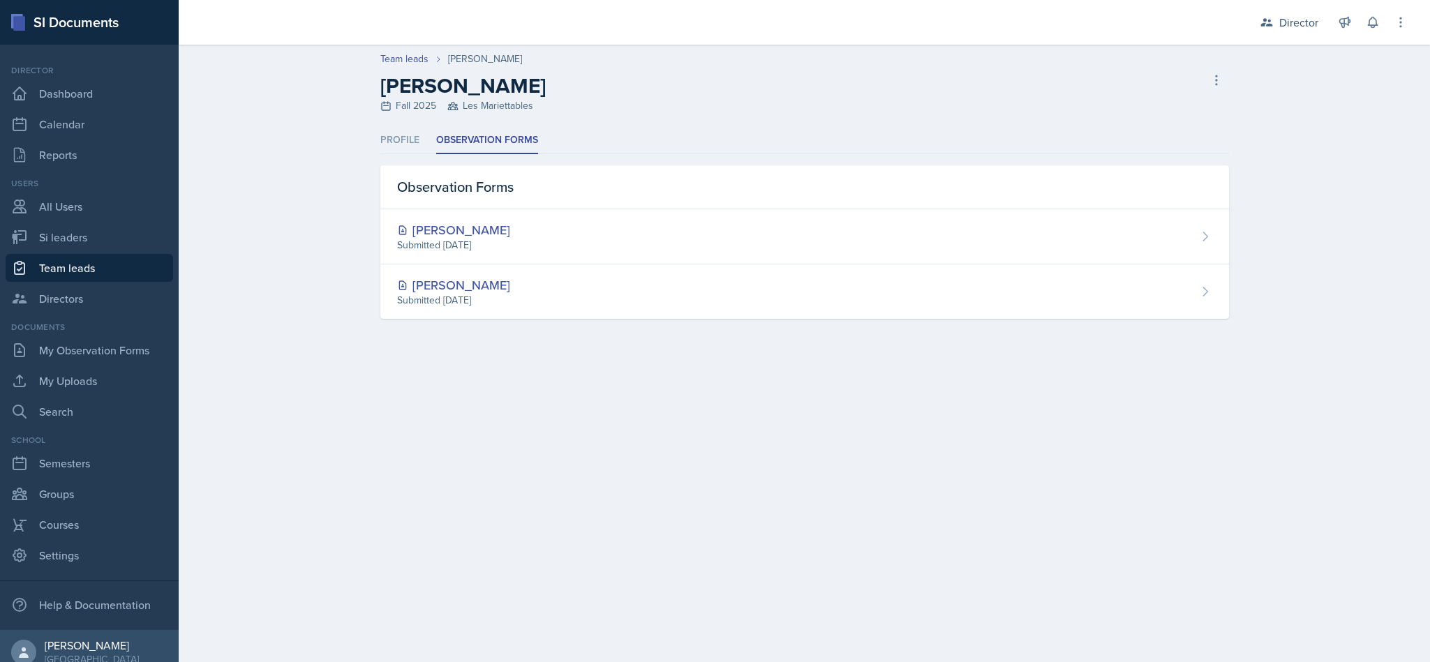
click at [135, 265] on link "Team leads" at bounding box center [90, 268] width 168 height 28
select select "2bed604d-1099-4043-b1bc-2365e8740244"
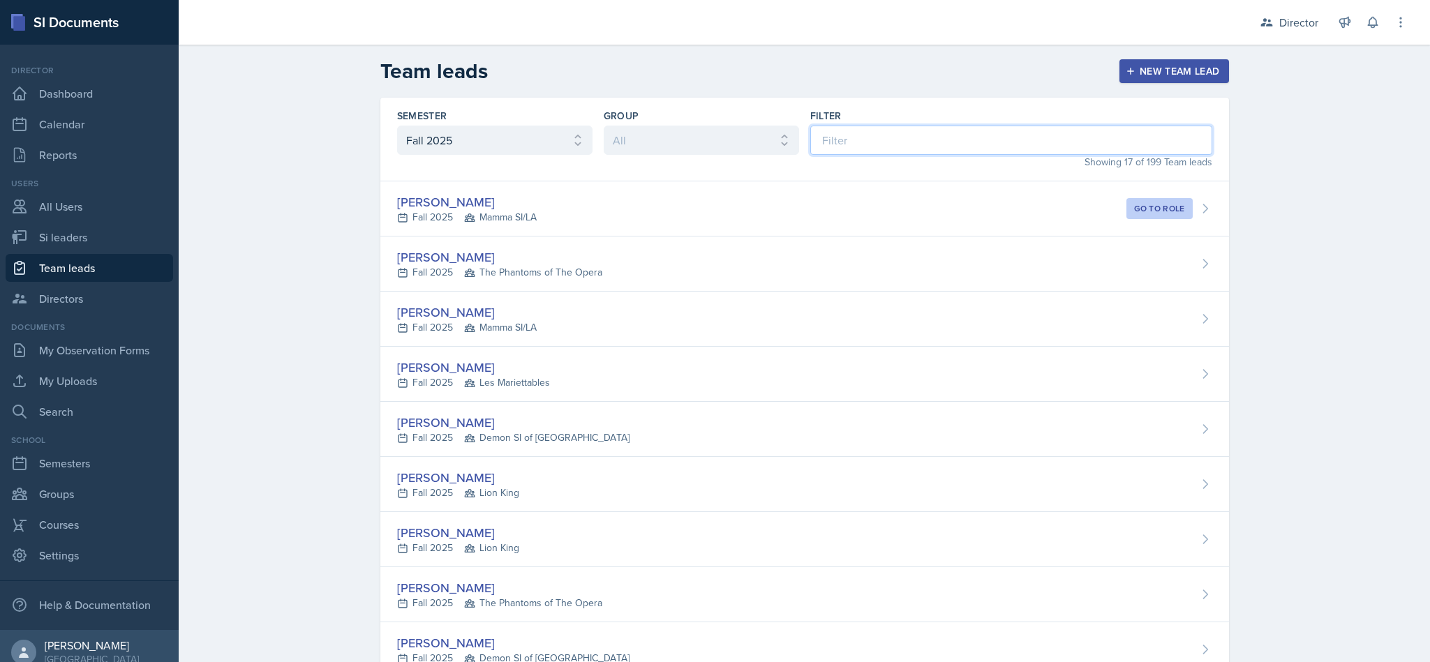
click at [920, 134] on input at bounding box center [1011, 140] width 402 height 29
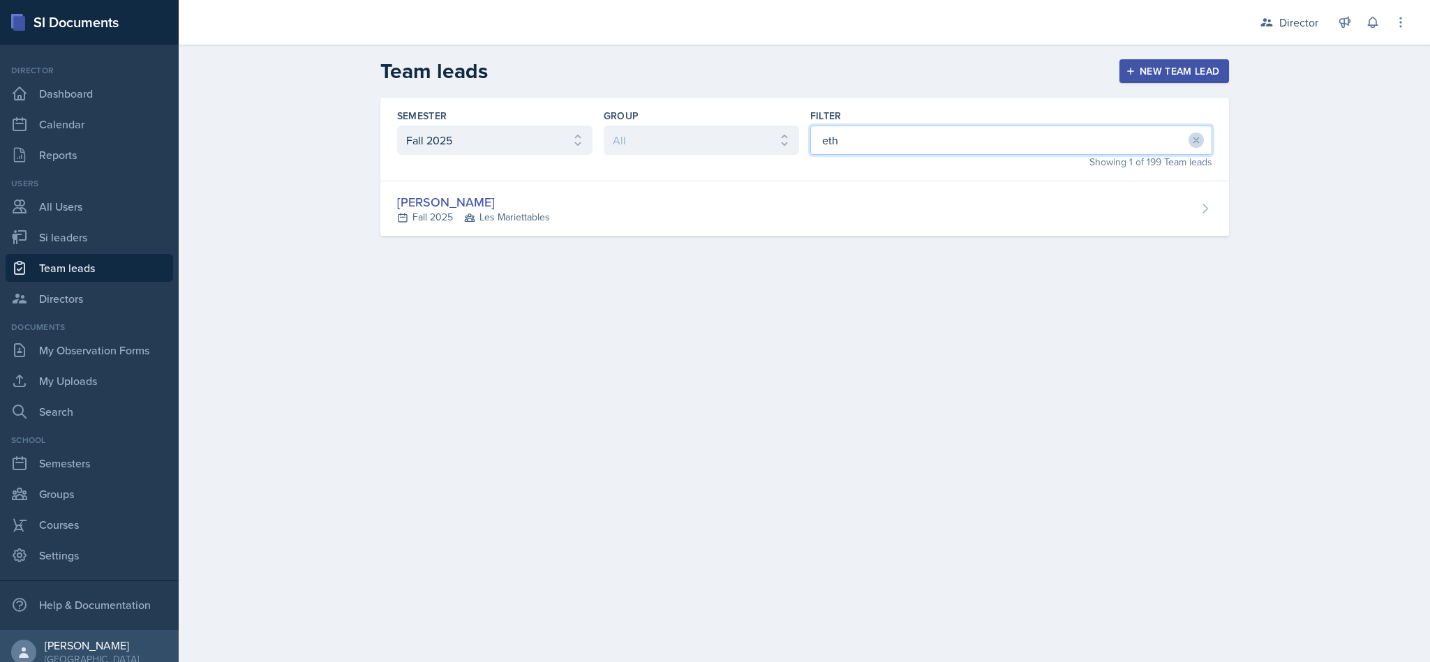
type input "eth"
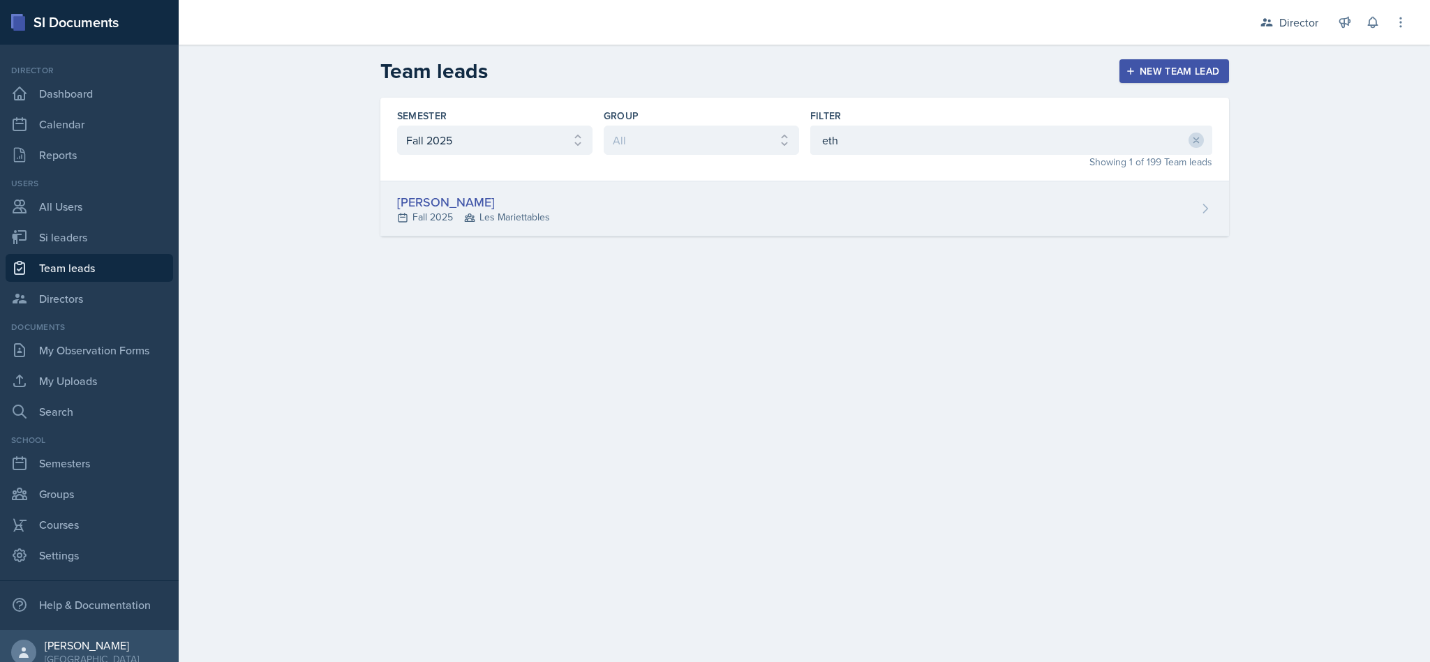
drag, startPoint x: 854, startPoint y: 179, endPoint x: 849, endPoint y: 189, distance: 11.9
click at [850, 185] on div "Semester All Fall 2025 Summer 2025 Spring 2025 Fall 2024 Summer 2024 Spring 202…" at bounding box center [804, 167] width 849 height 139
click at [848, 193] on div "[PERSON_NAME] Fall 2025 Les Mariettables" at bounding box center [804, 208] width 849 height 55
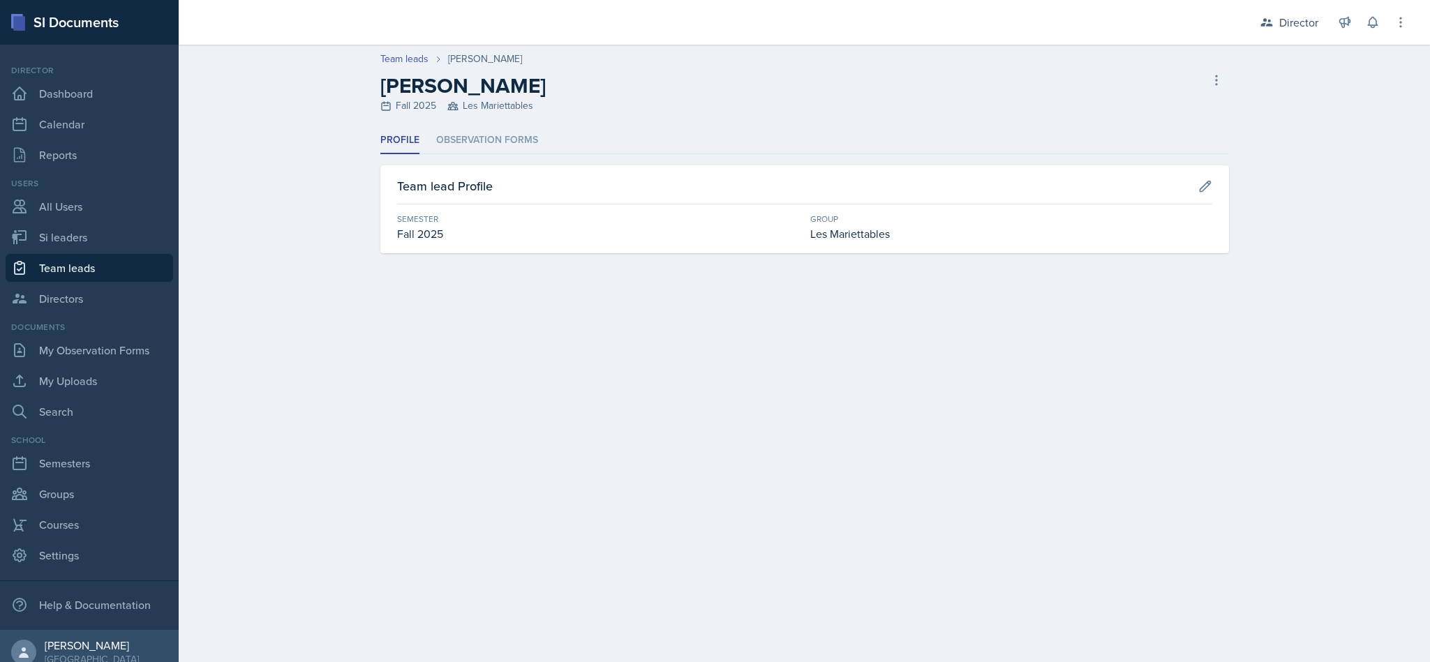
click at [486, 121] on header "Team leads [PERSON_NAME] [PERSON_NAME] Fall 2025 Les Mariettables Delete Team l…" at bounding box center [804, 86] width 1251 height 82
click at [484, 127] on li "Observation Forms" at bounding box center [487, 140] width 102 height 27
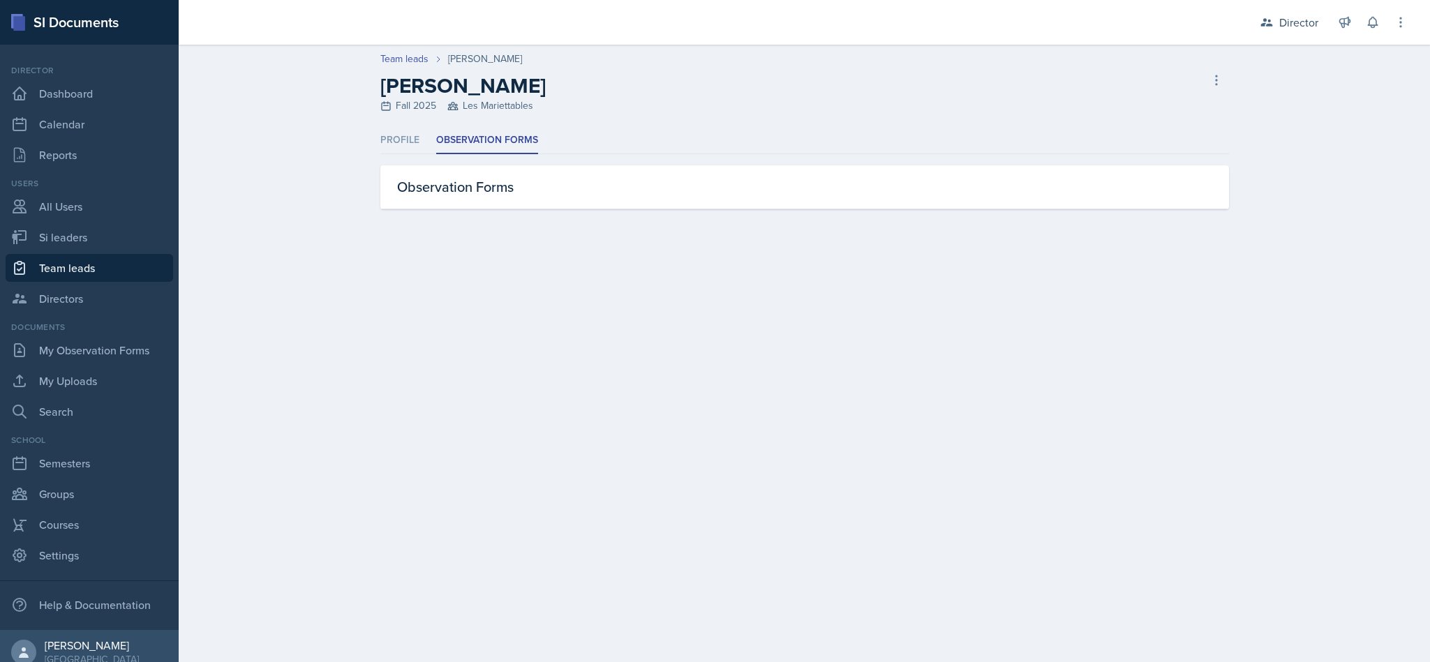
click at [105, 267] on link "Team leads" at bounding box center [90, 268] width 168 height 28
select select "2bed604d-1099-4043-b1bc-2365e8740244"
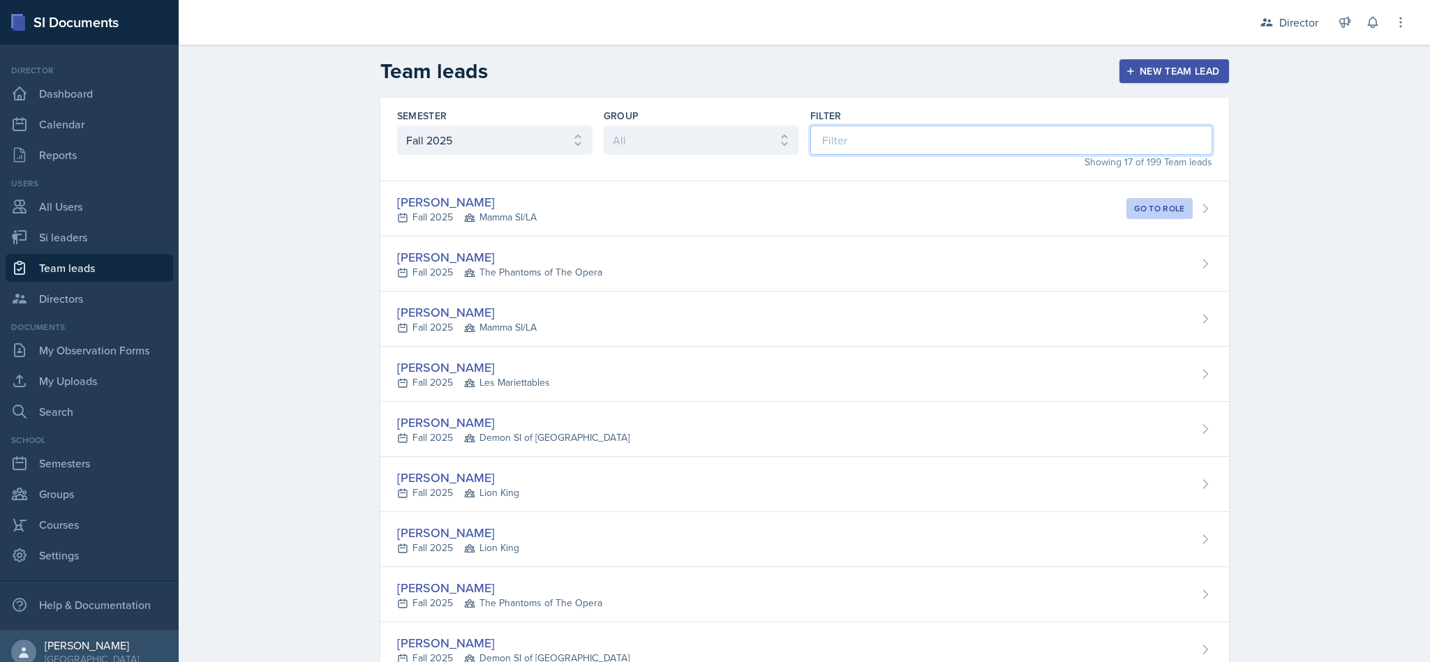
click at [861, 134] on input at bounding box center [1011, 140] width 402 height 29
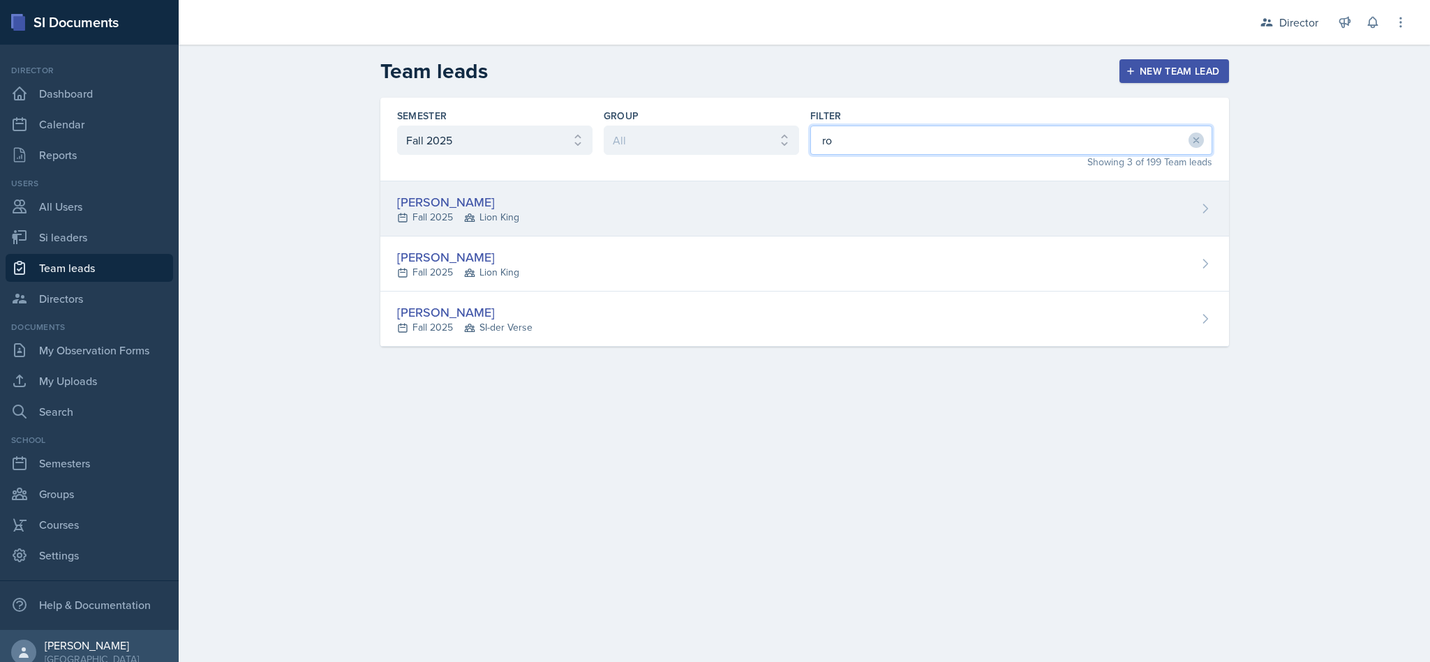
type input "ro"
click at [788, 209] on div "[PERSON_NAME] Fall 2025 Lion King" at bounding box center [804, 208] width 849 height 55
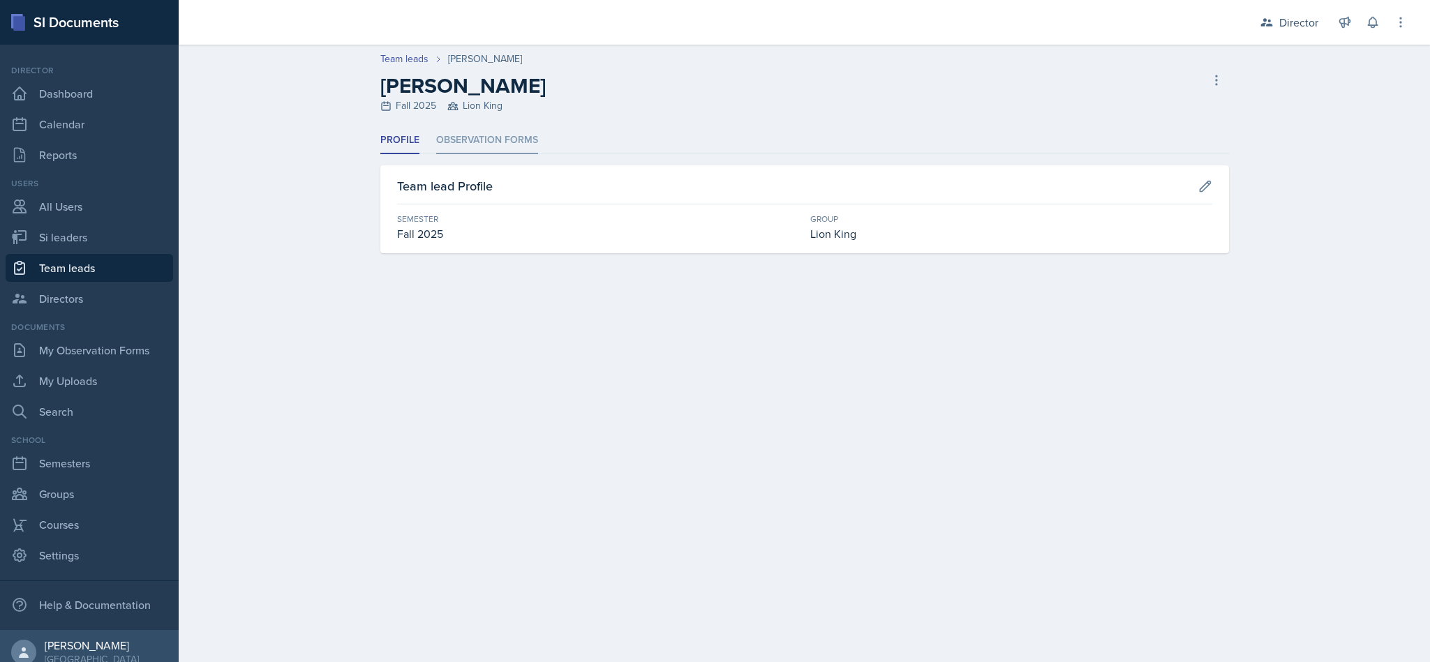
click at [454, 144] on li "Observation Forms" at bounding box center [487, 140] width 102 height 27
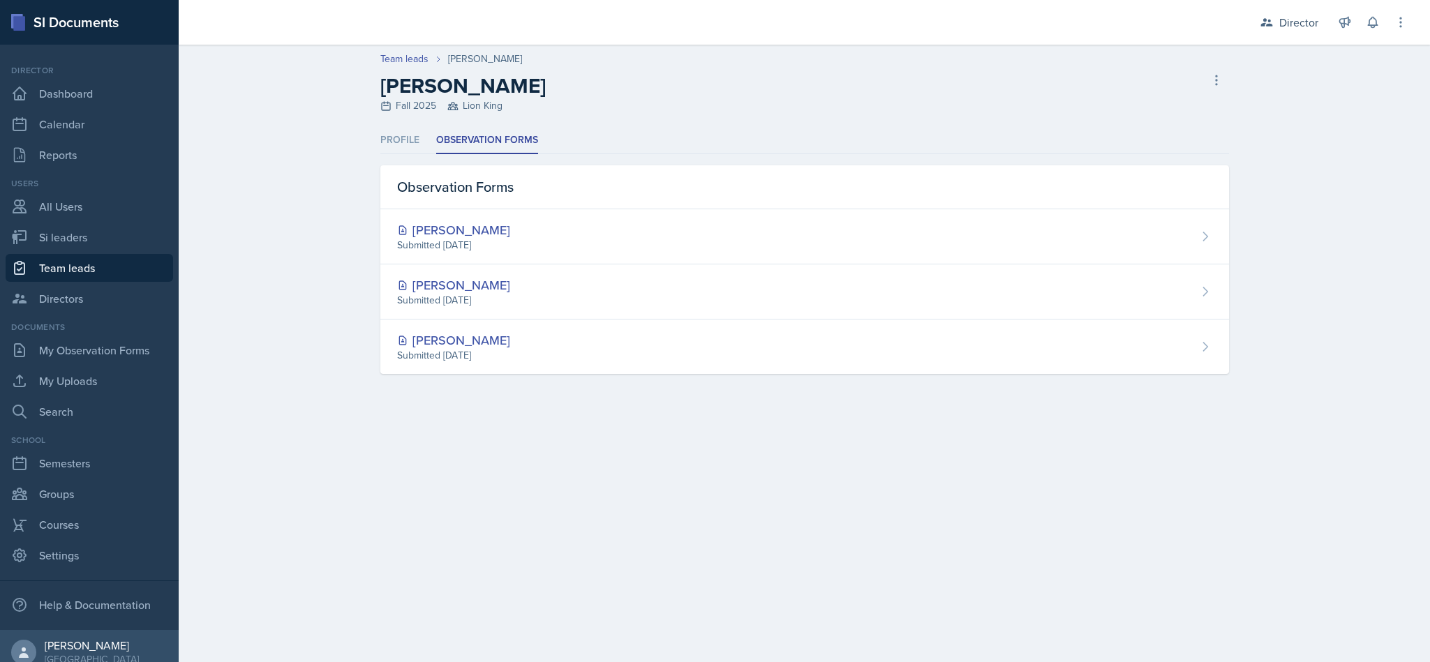
click at [28, 267] on link "Team leads" at bounding box center [90, 268] width 168 height 28
select select "2bed604d-1099-4043-b1bc-2365e8740244"
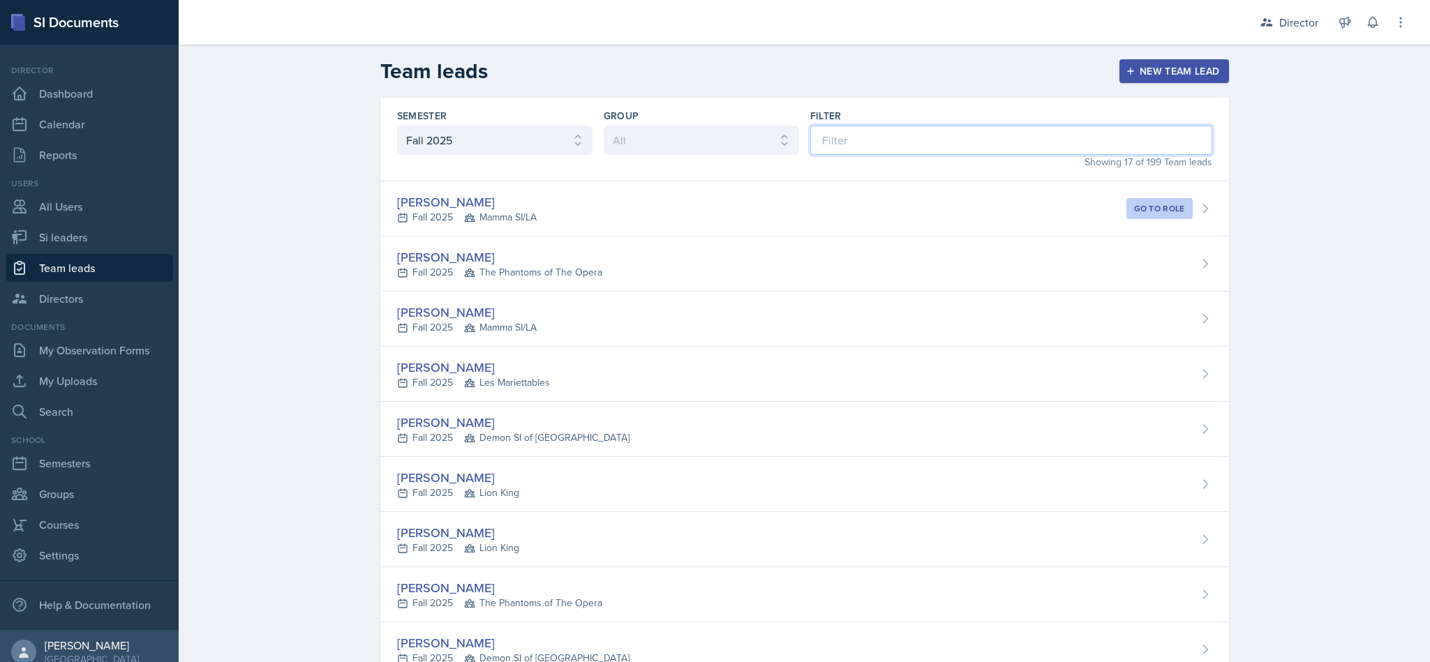
click at [876, 140] on input at bounding box center [1011, 140] width 402 height 29
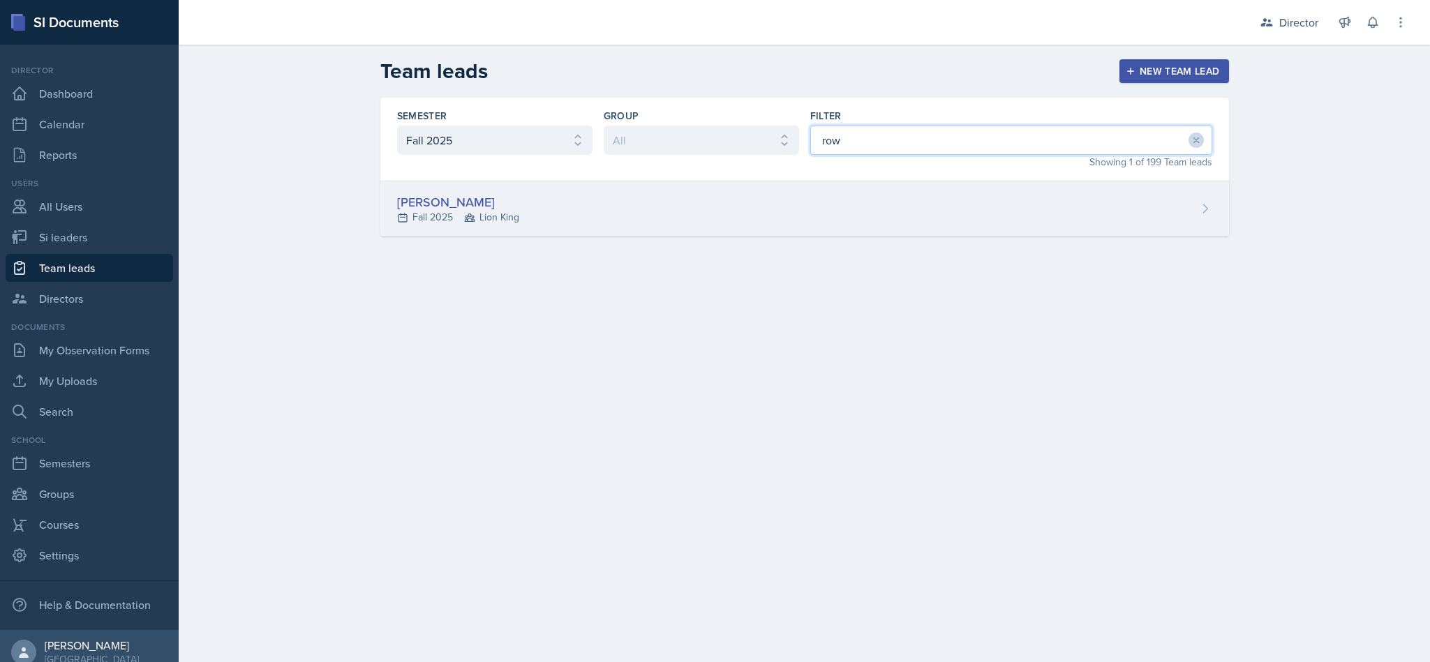
type input "row"
click at [942, 205] on div "[PERSON_NAME] Fall 2025 Lion King" at bounding box center [804, 208] width 849 height 55
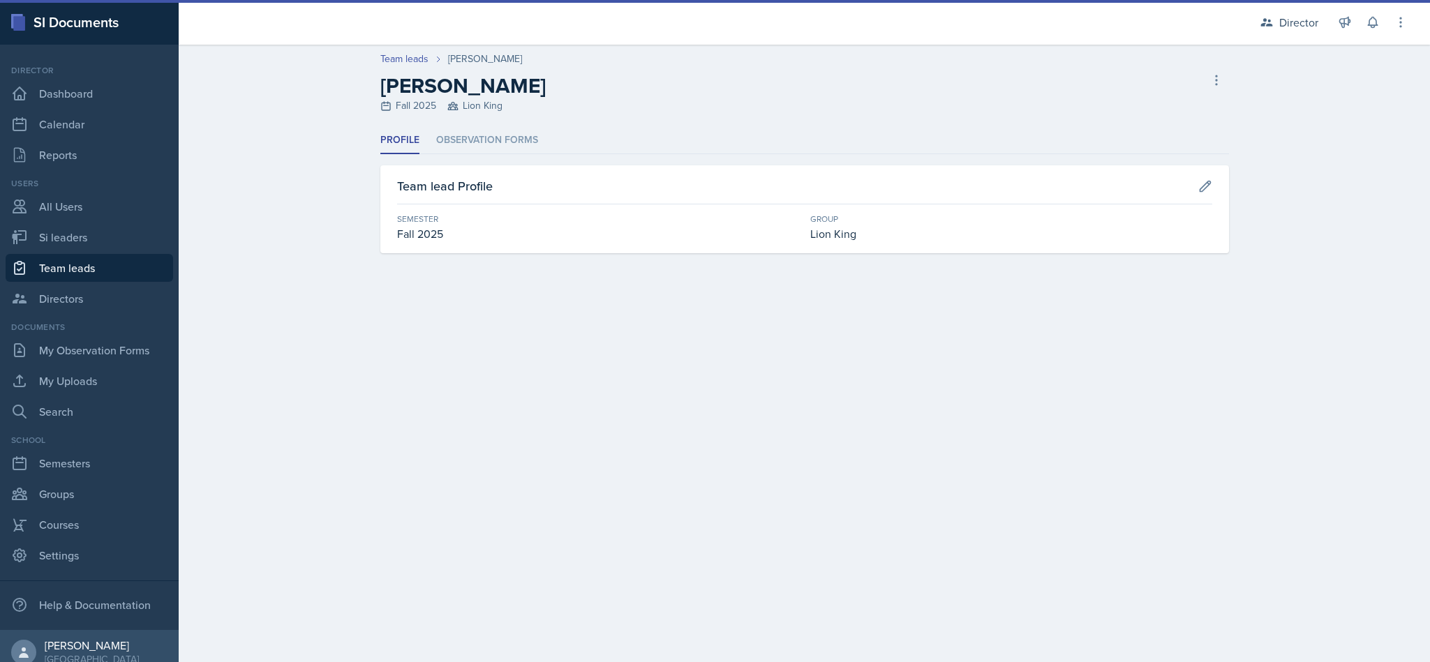
click at [496, 156] on div "Profile Observation Forms Profile Observation Forms Team lead Profile Semester …" at bounding box center [804, 190] width 849 height 126
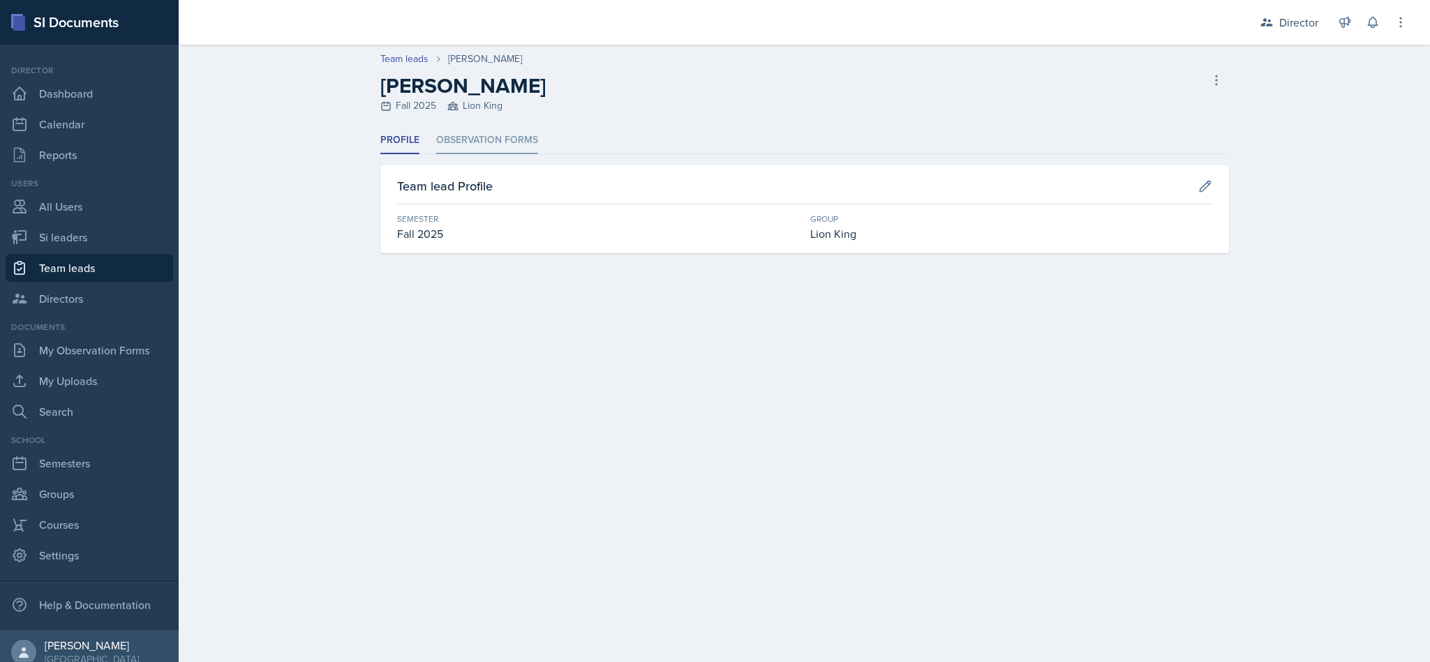
click at [501, 134] on li "Observation Forms" at bounding box center [487, 140] width 102 height 27
click at [54, 260] on link "Team leads" at bounding box center [90, 268] width 168 height 28
select select "2bed604d-1099-4043-b1bc-2365e8740244"
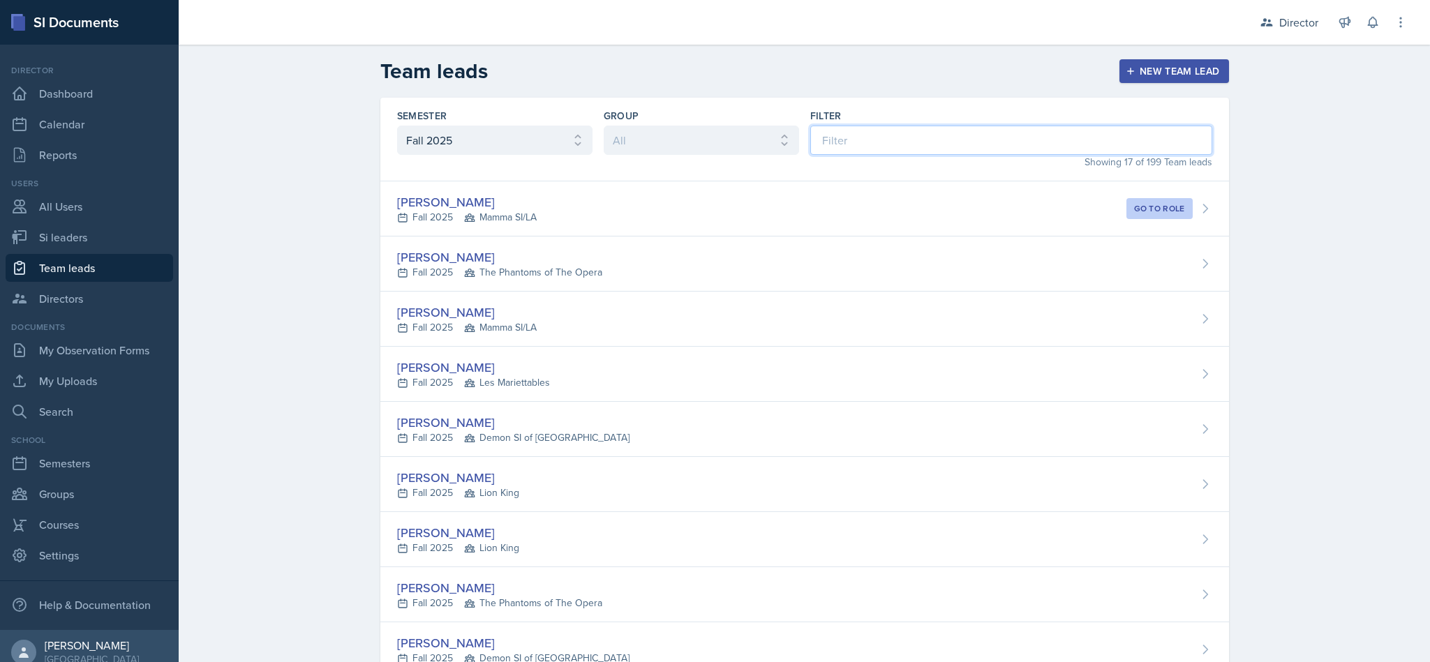
click at [890, 151] on input at bounding box center [1011, 140] width 402 height 29
type input "w"
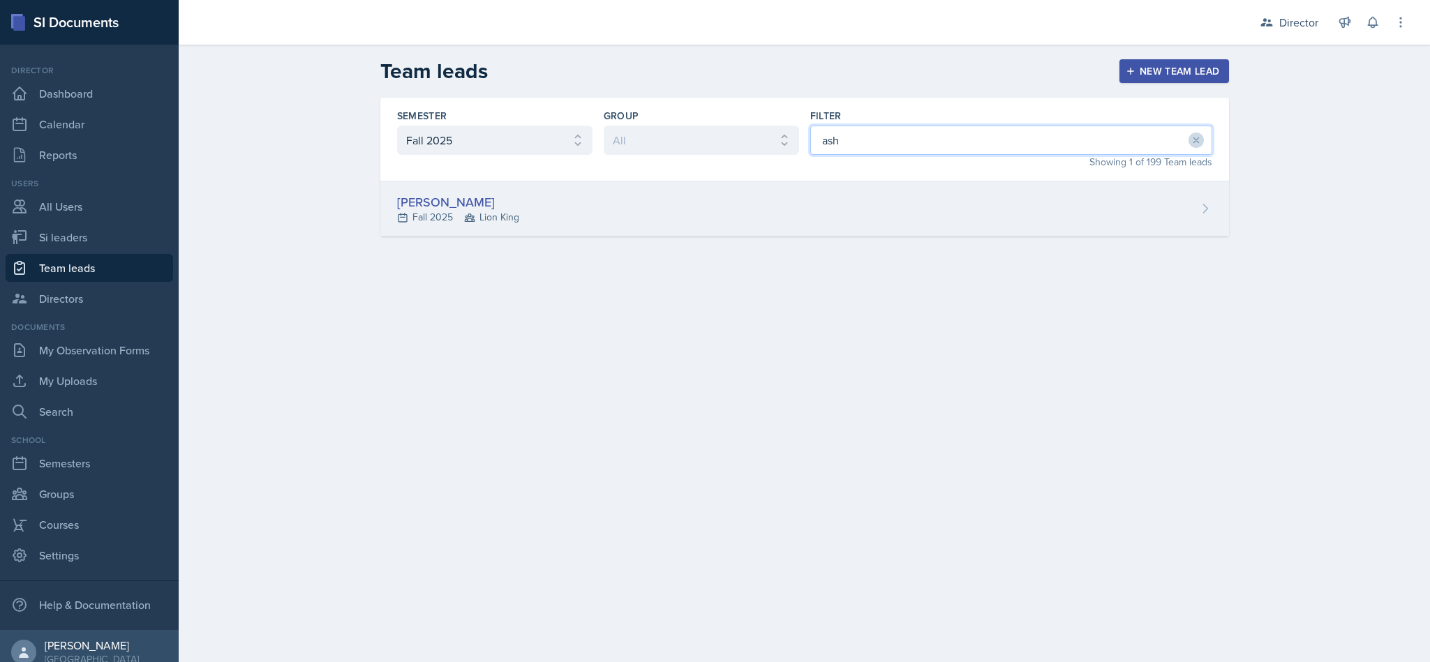
type input "ash"
click at [884, 193] on div "[PERSON_NAME] Fall 2025 Lion King" at bounding box center [804, 208] width 849 height 55
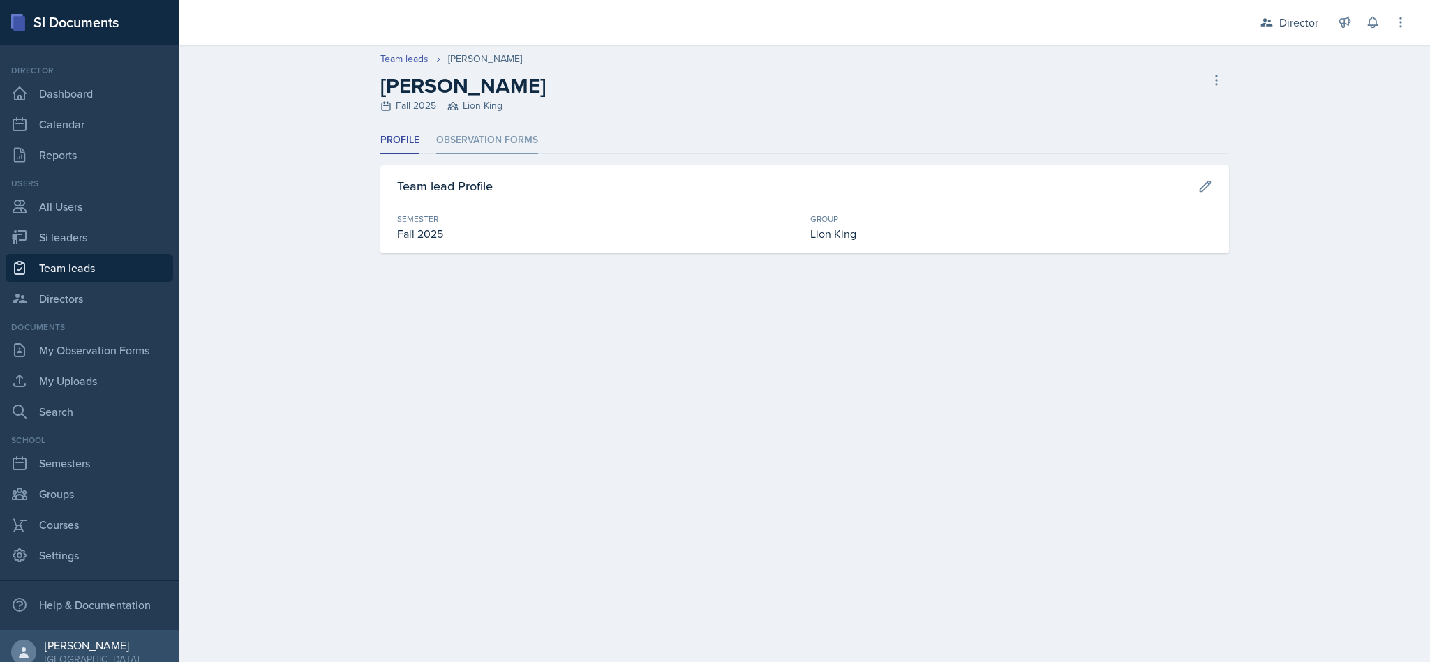
click at [457, 145] on li "Observation Forms" at bounding box center [487, 140] width 102 height 27
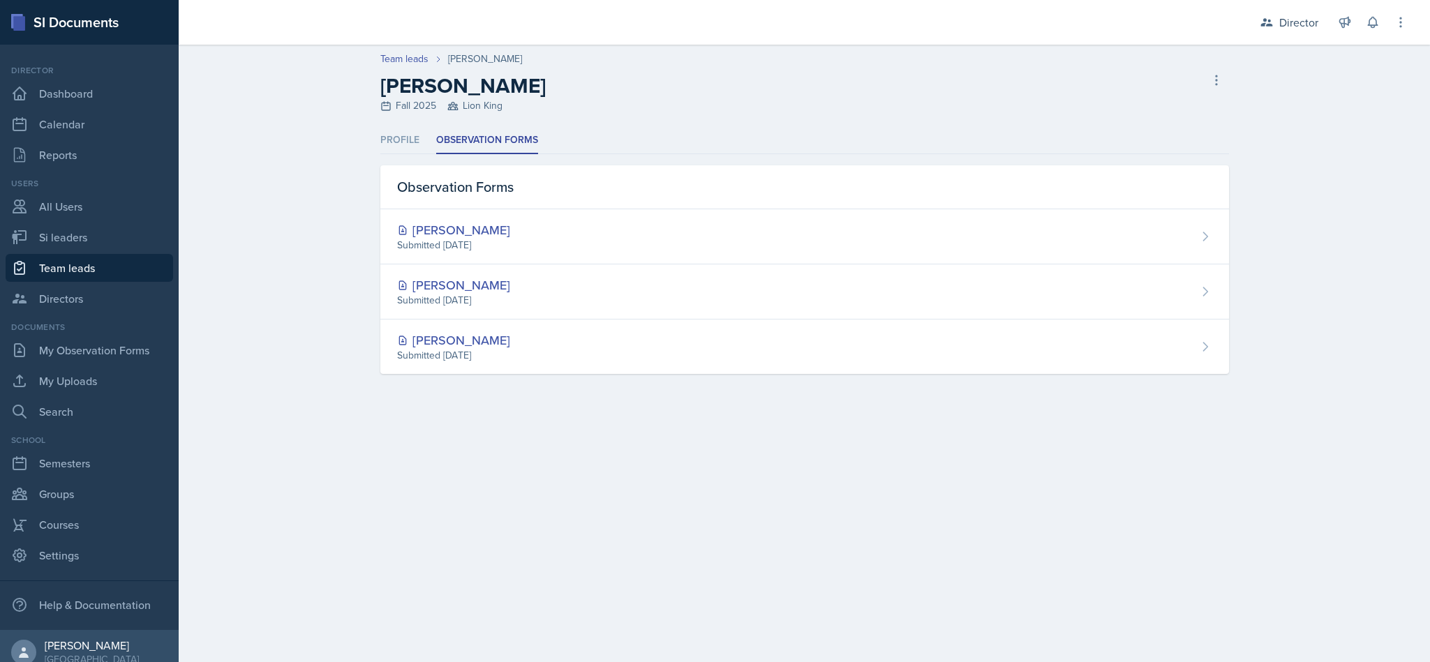
click at [122, 274] on link "Team leads" at bounding box center [90, 268] width 168 height 28
select select "2bed604d-1099-4043-b1bc-2365e8740244"
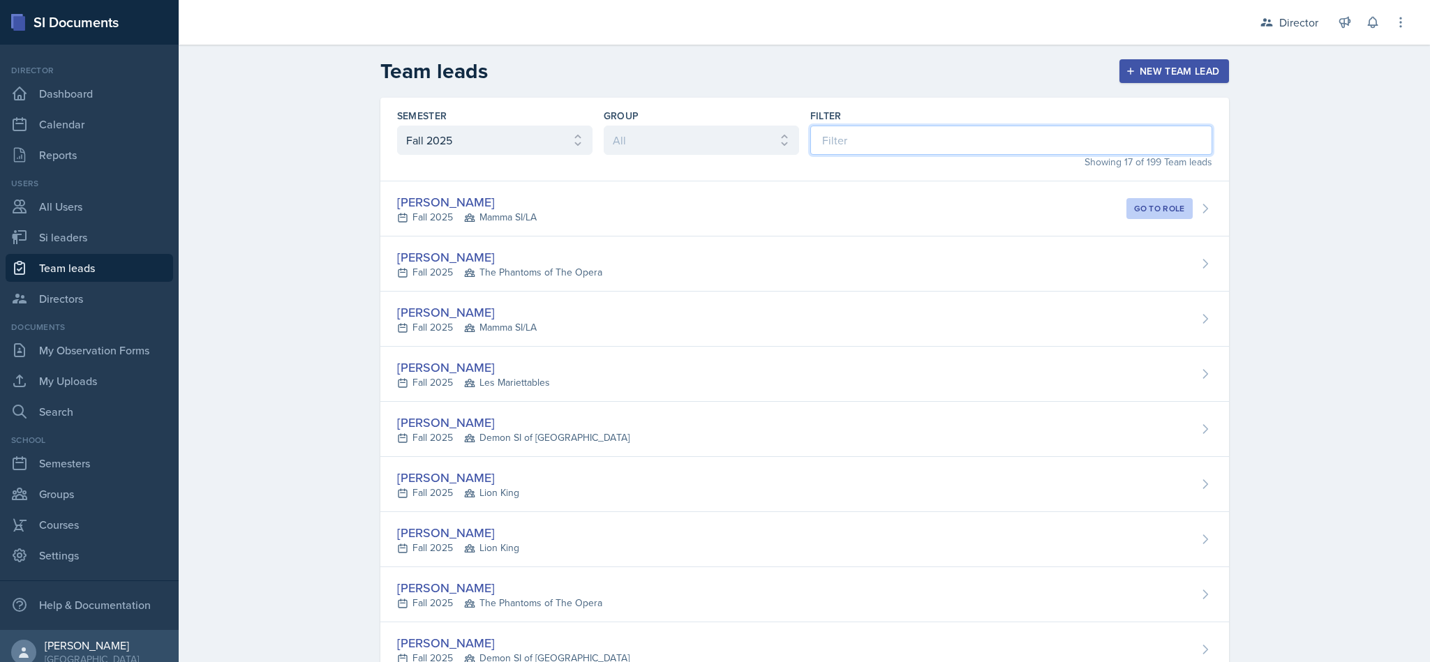
click at [930, 155] on input at bounding box center [1011, 140] width 402 height 29
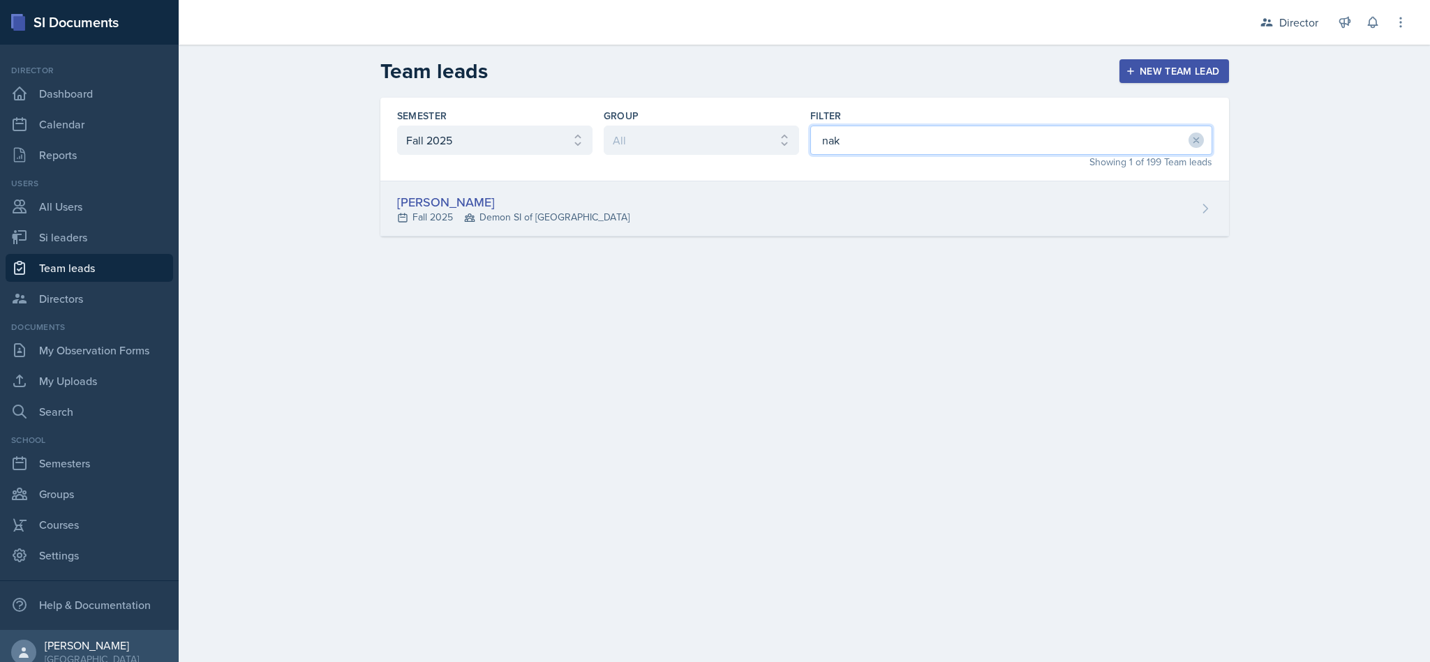
type input "nak"
click at [780, 195] on div "[PERSON_NAME] Fall 2025 Demon SI of [GEOGRAPHIC_DATA]" at bounding box center [804, 208] width 849 height 55
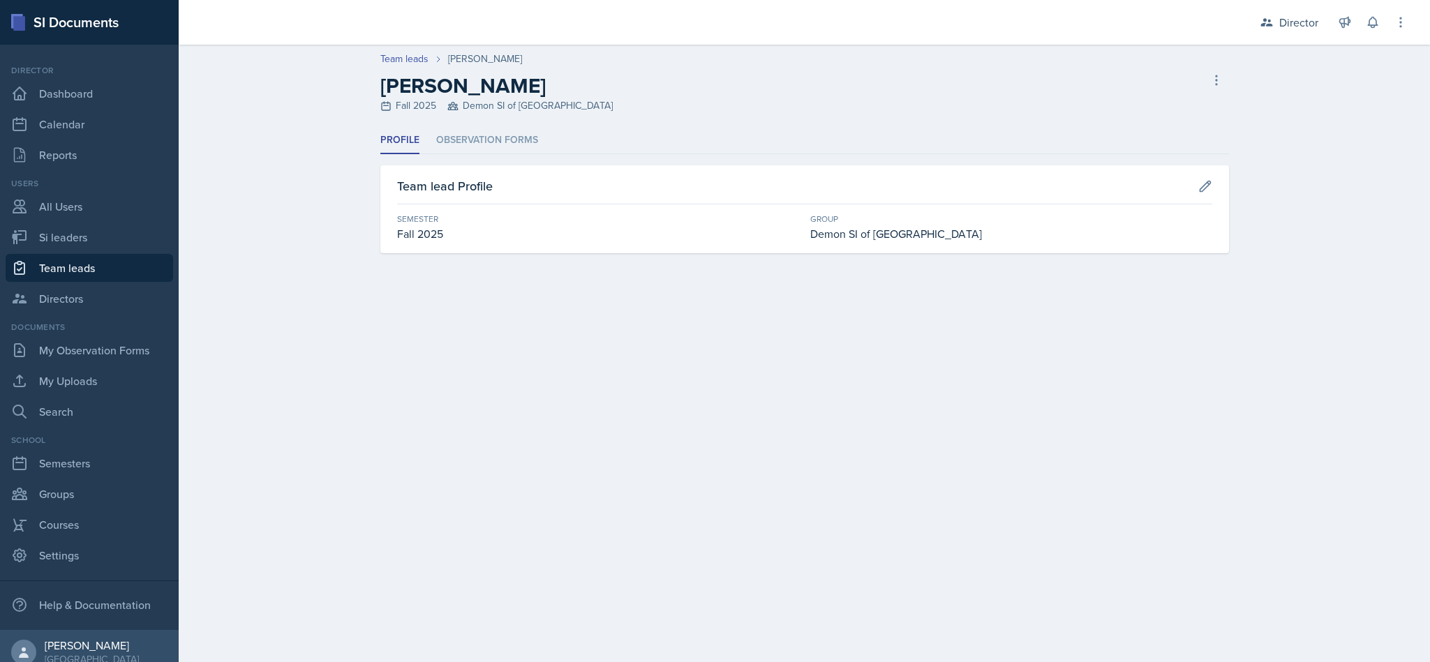
click at [480, 120] on header "Team leads [PERSON_NAME] [PERSON_NAME] Fall 2025 Demon SI of Fleet Street Delet…" at bounding box center [804, 86] width 1251 height 82
click at [488, 135] on li "Observation Forms" at bounding box center [487, 140] width 102 height 27
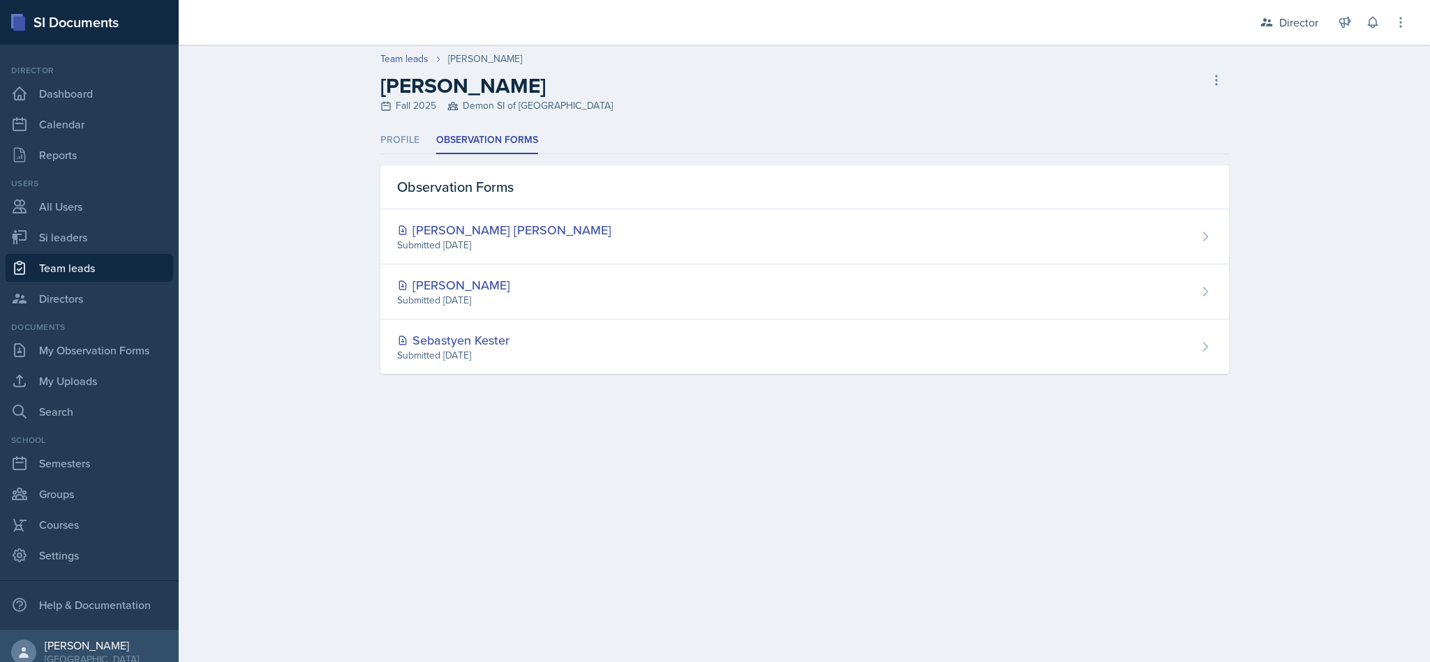
click at [87, 256] on link "Team leads" at bounding box center [90, 268] width 168 height 28
select select "2bed604d-1099-4043-b1bc-2365e8740244"
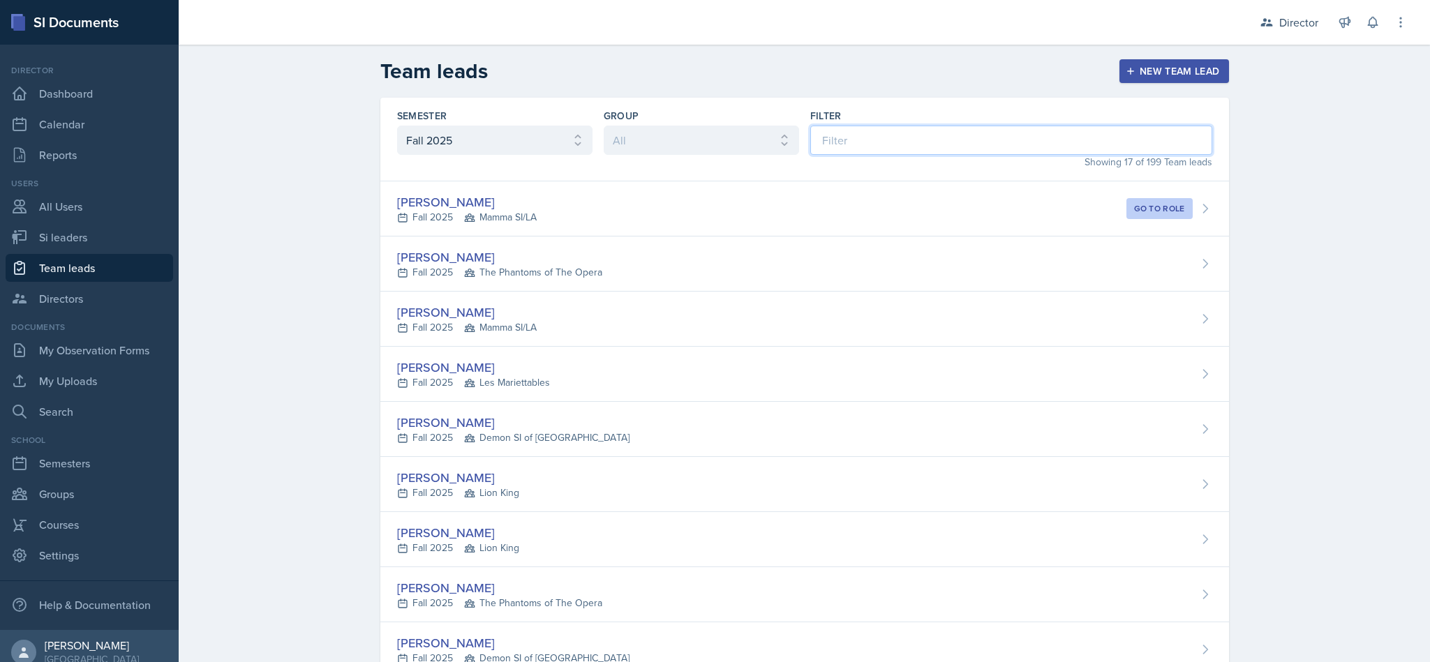
drag, startPoint x: 923, startPoint y: 137, endPoint x: 916, endPoint y: 140, distance: 8.4
click at [923, 137] on input at bounding box center [1011, 140] width 402 height 29
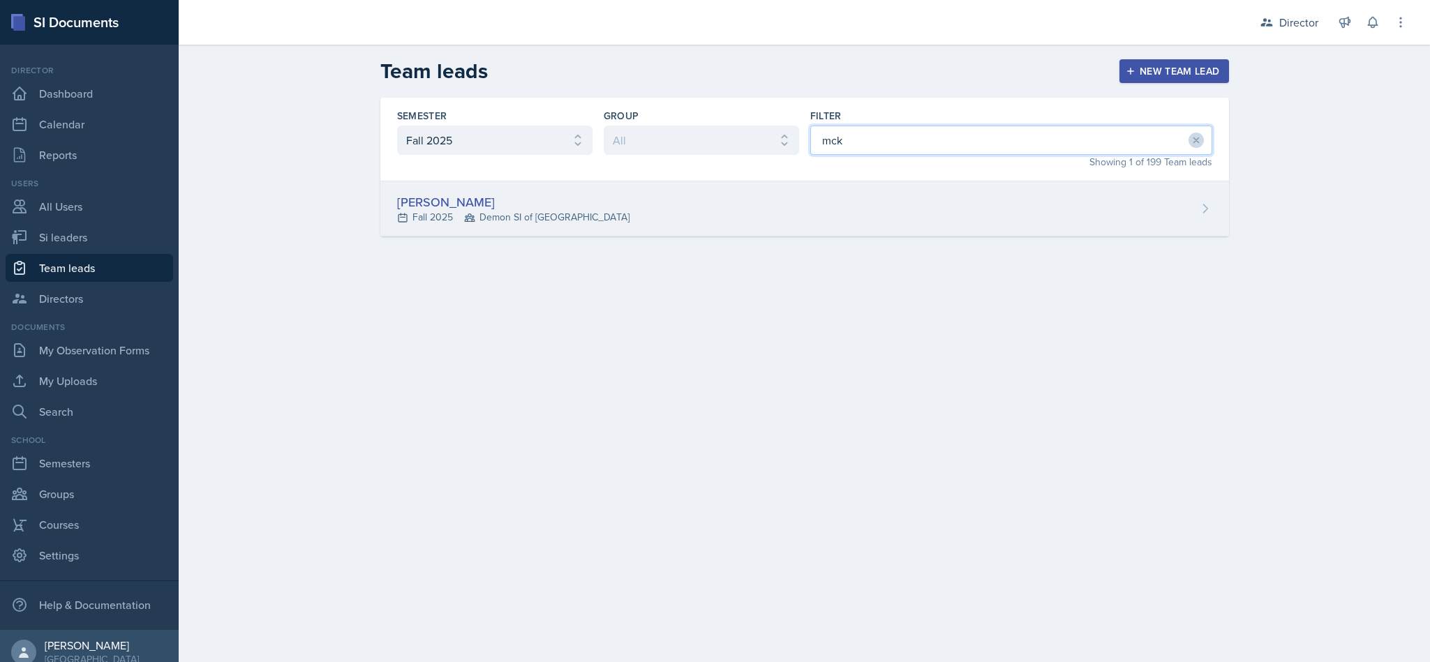
type input "mck"
click at [930, 205] on div "[PERSON_NAME] Fall 2025 Demon SI of [GEOGRAPHIC_DATA]" at bounding box center [804, 208] width 849 height 55
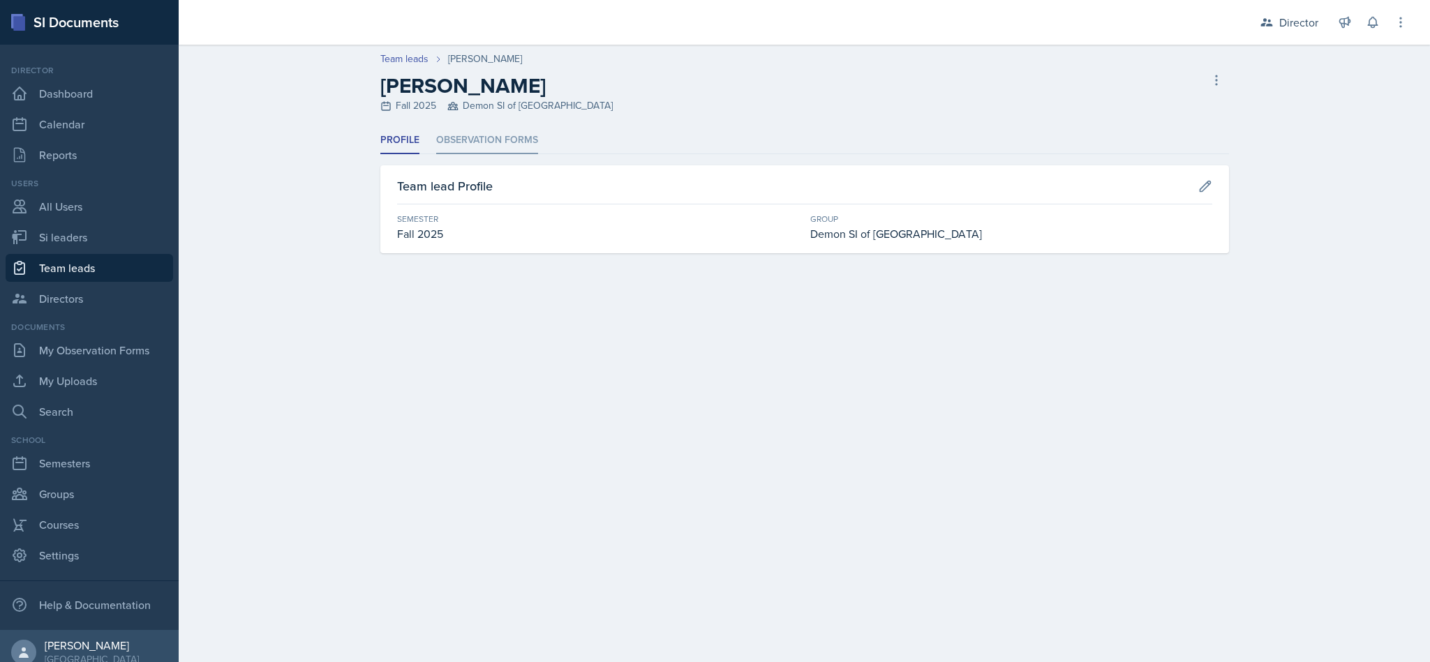
click at [480, 149] on li "Observation Forms" at bounding box center [487, 140] width 102 height 27
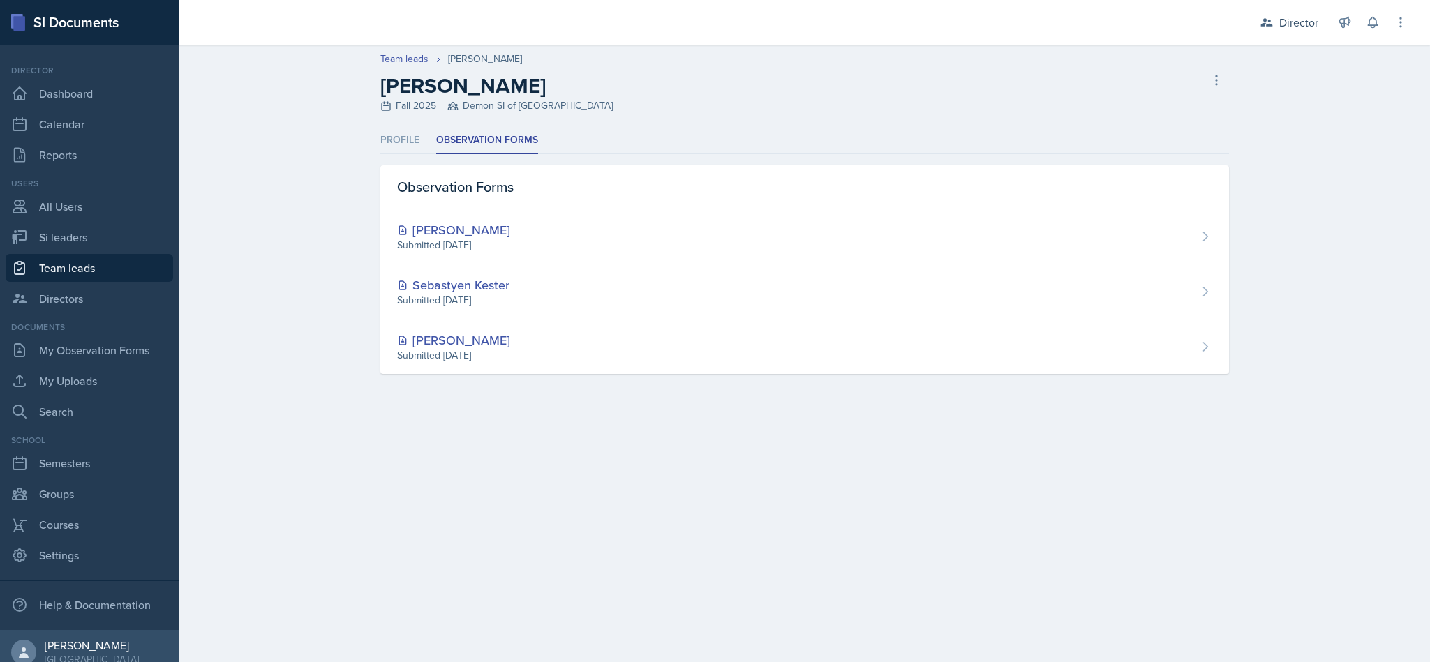
click at [137, 268] on link "Team leads" at bounding box center [90, 268] width 168 height 28
select select "2bed604d-1099-4043-b1bc-2365e8740244"
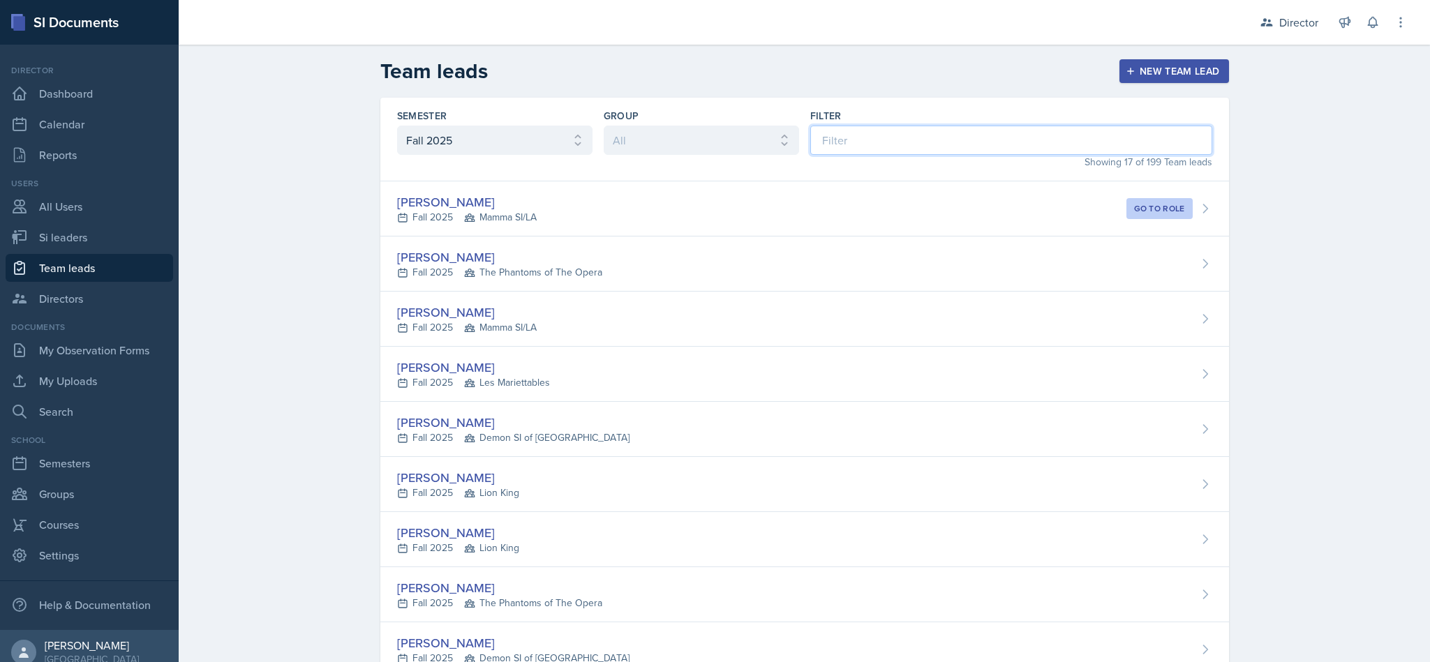
click at [845, 147] on input at bounding box center [1011, 140] width 402 height 29
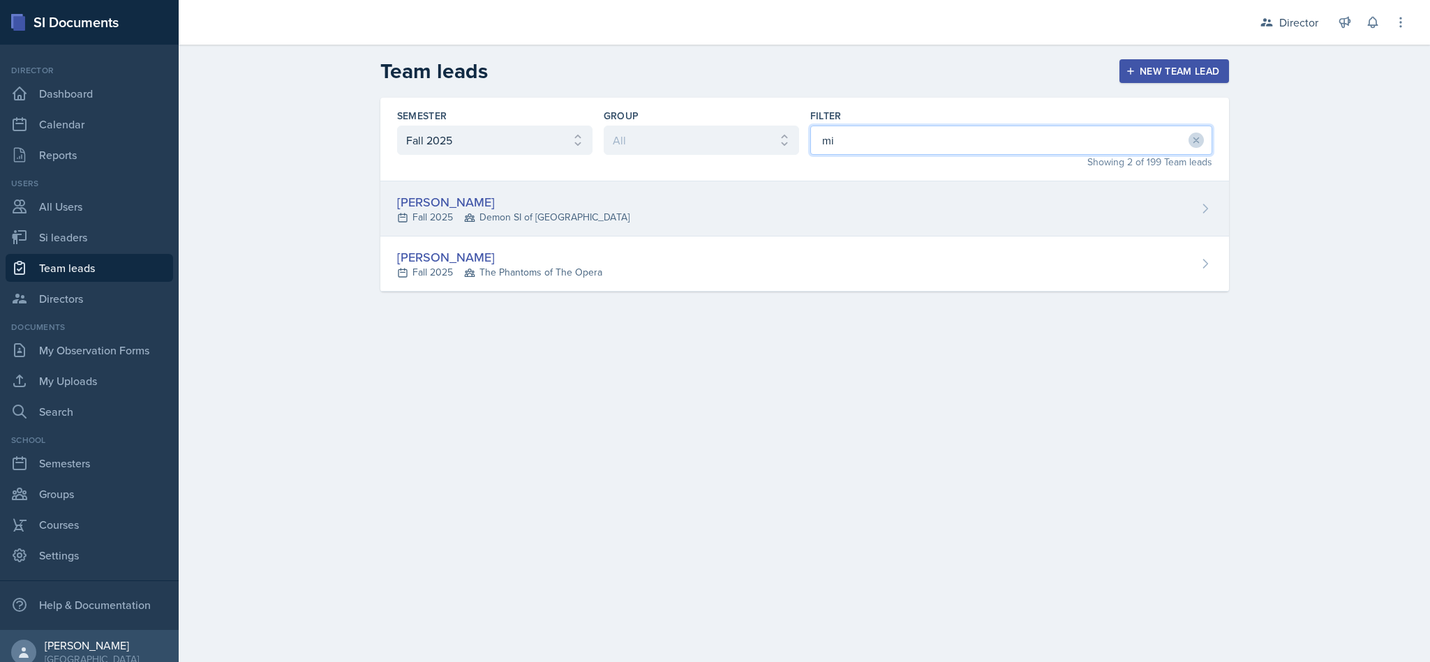
type input "mi"
click at [532, 206] on div "[PERSON_NAME]" at bounding box center [513, 202] width 232 height 19
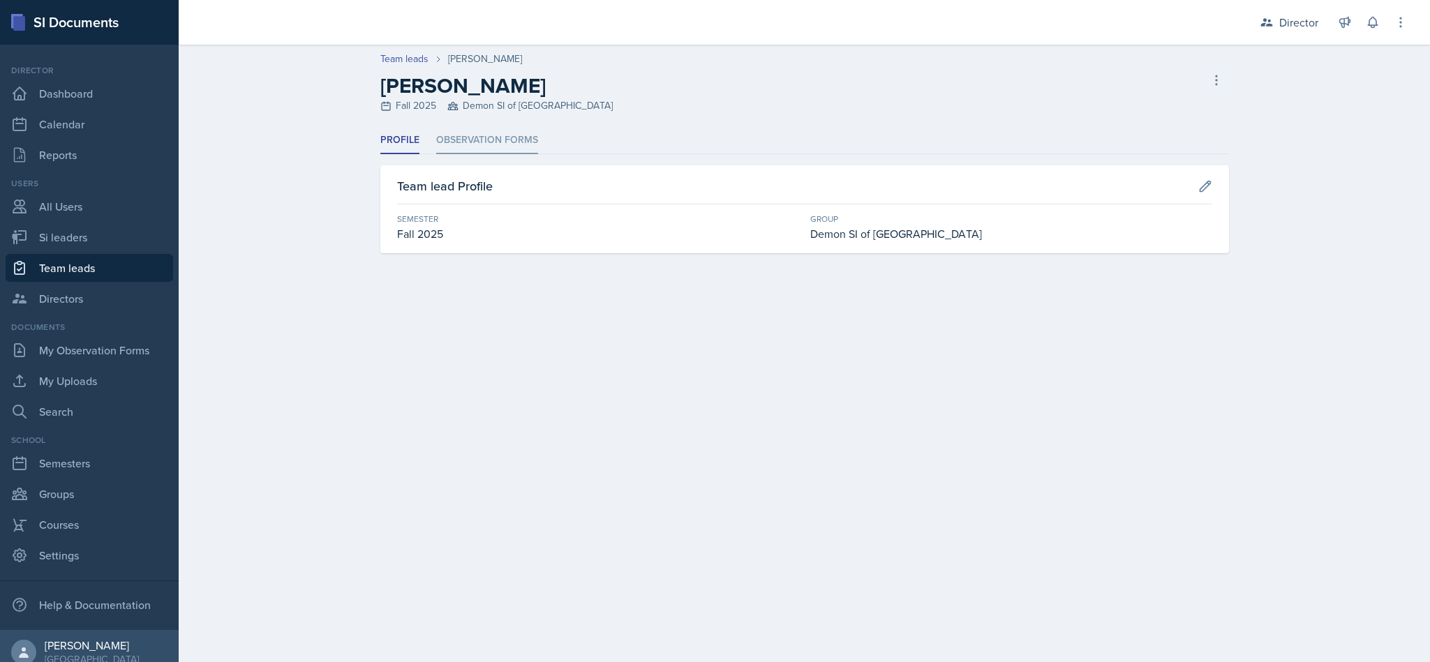
click at [482, 149] on li "Observation Forms" at bounding box center [487, 140] width 102 height 27
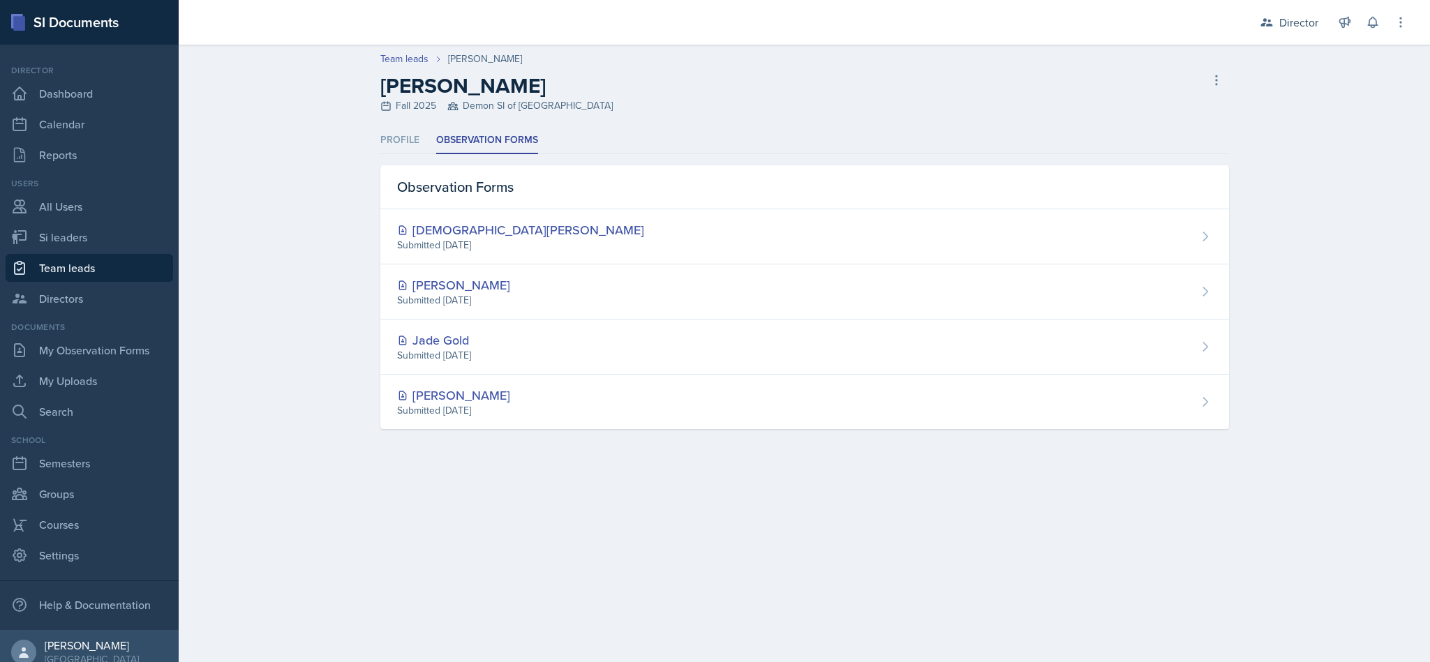
click at [117, 258] on link "Team leads" at bounding box center [90, 268] width 168 height 28
select select "2bed604d-1099-4043-b1bc-2365e8740244"
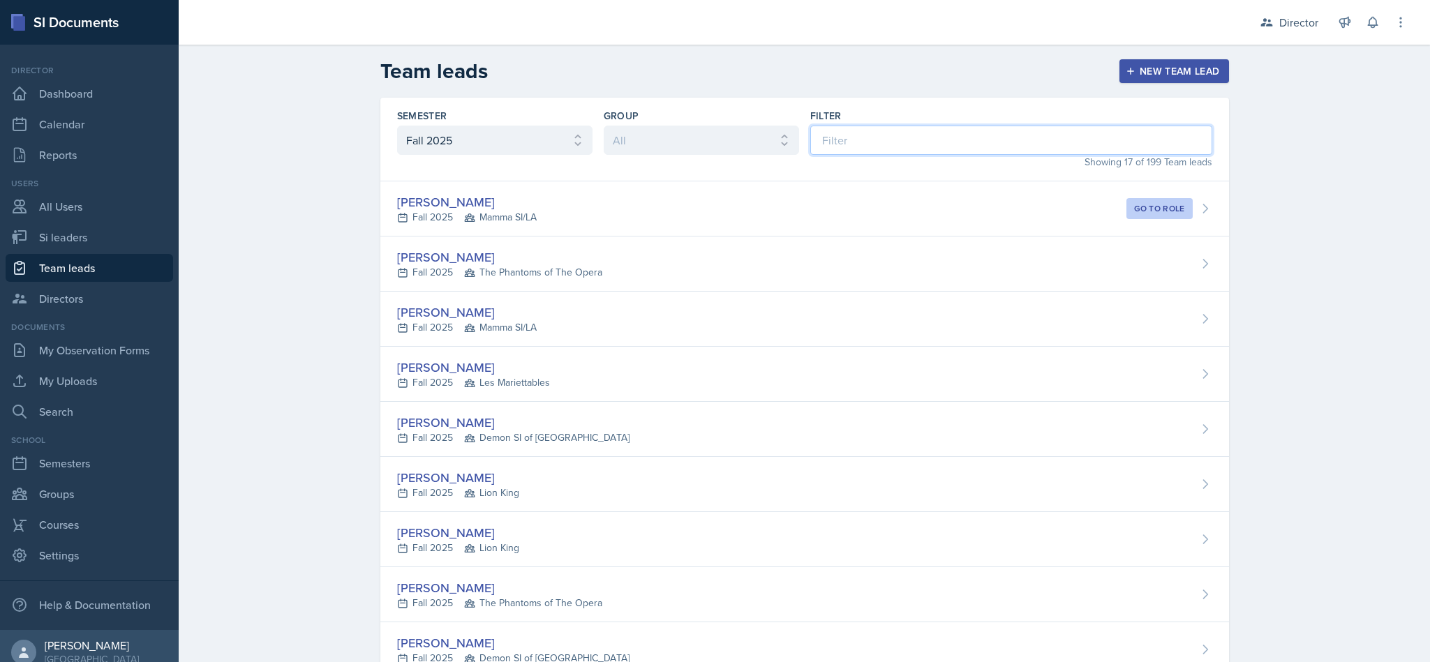
drag, startPoint x: 838, startPoint y: 131, endPoint x: 835, endPoint y: 138, distance: 8.2
click at [840, 134] on input at bounding box center [1011, 140] width 402 height 29
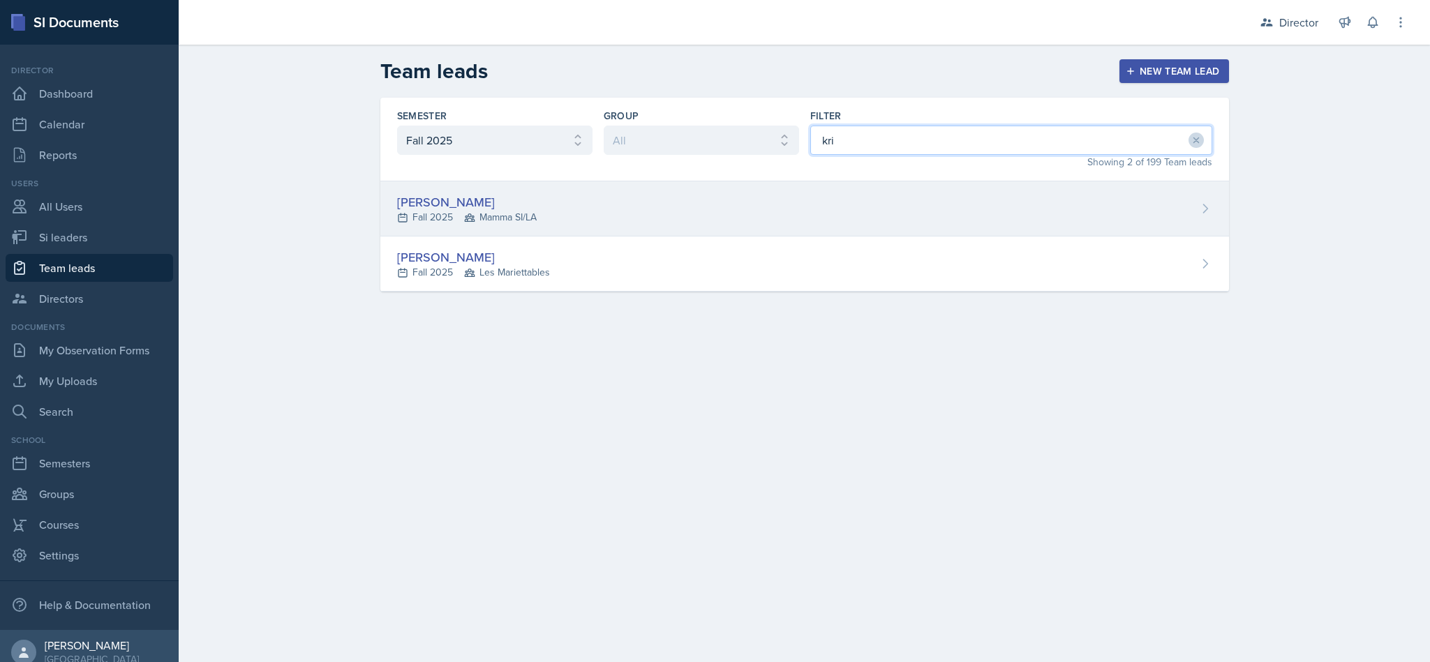
type input "kri"
click at [586, 200] on div "[PERSON_NAME] Fall 2025 Mamma SI/LA" at bounding box center [804, 208] width 849 height 55
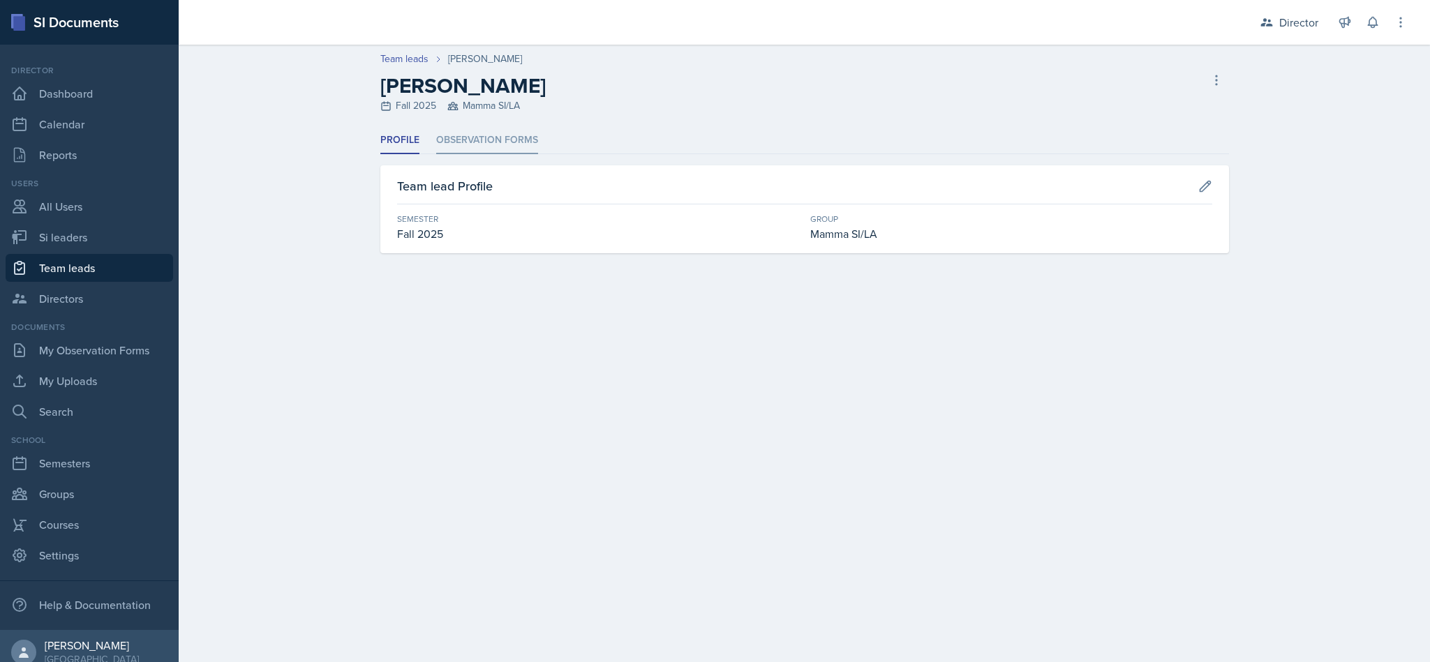
click at [468, 149] on li "Observation Forms" at bounding box center [487, 140] width 102 height 27
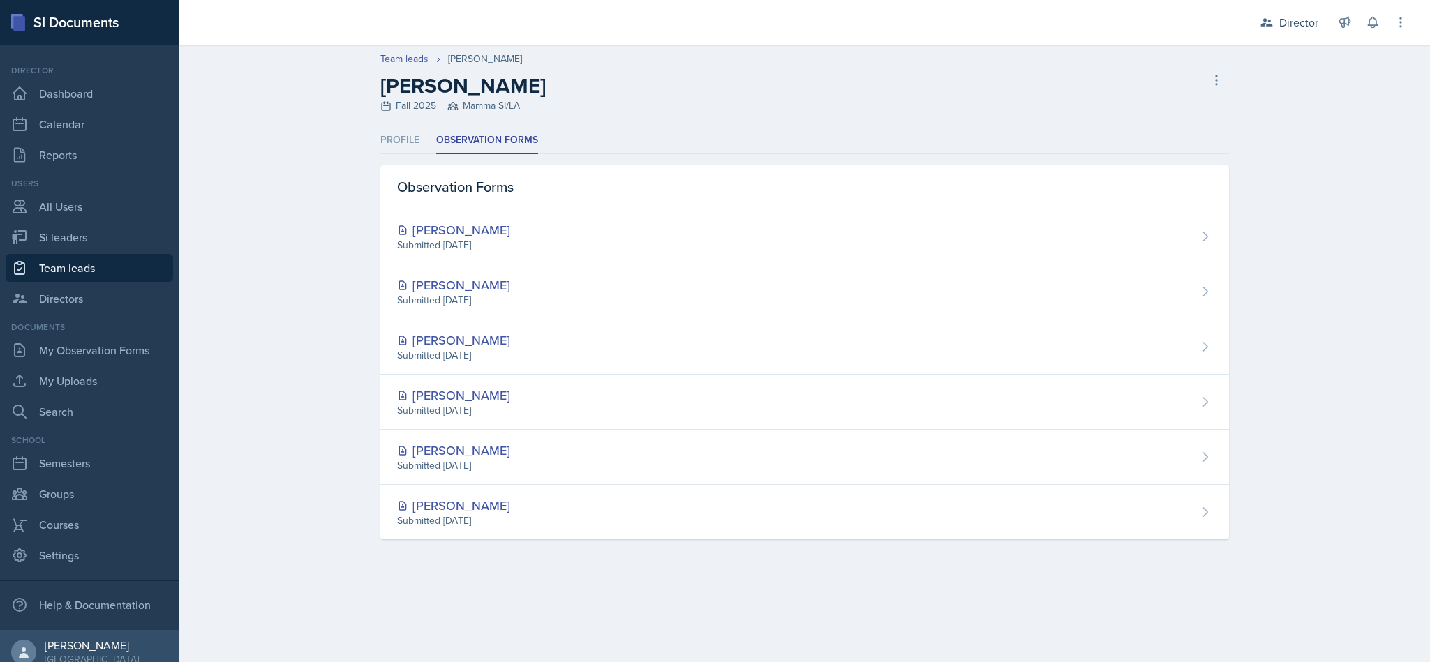
click at [109, 266] on link "Team leads" at bounding box center [90, 268] width 168 height 28
select select "2bed604d-1099-4043-b1bc-2365e8740244"
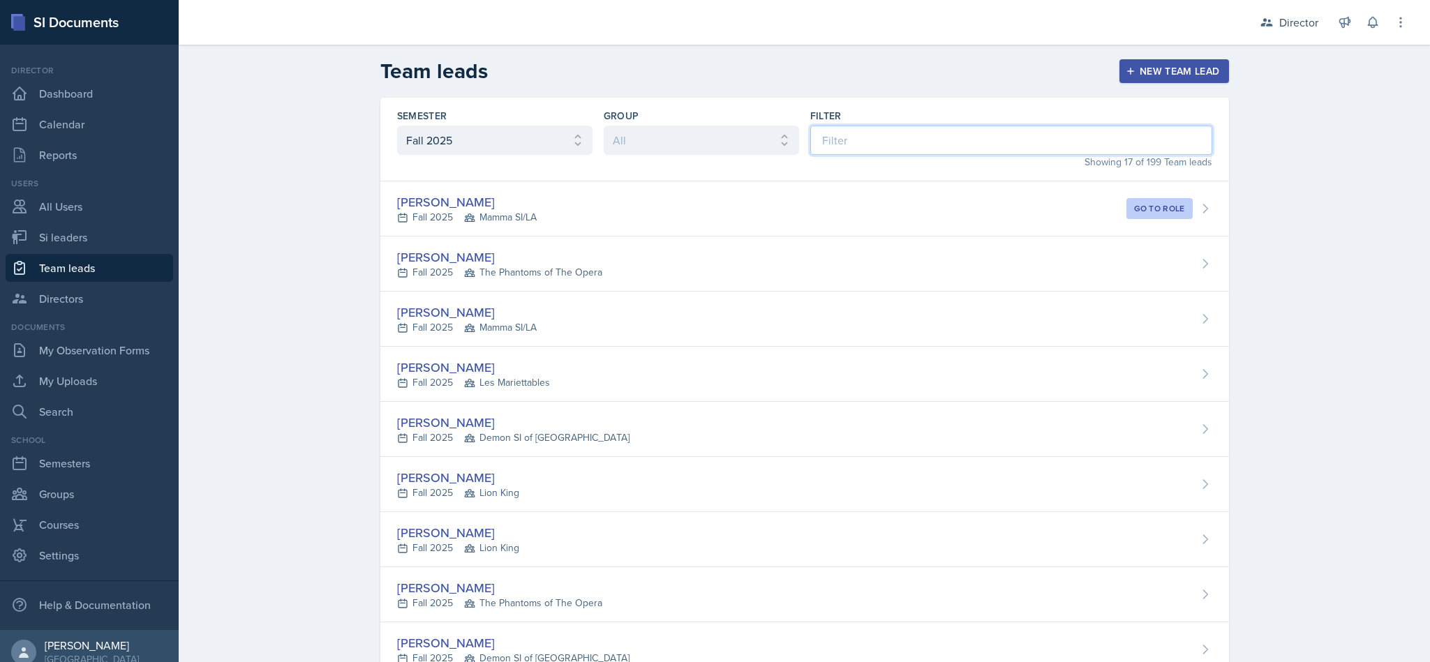
click at [909, 147] on input at bounding box center [1011, 140] width 402 height 29
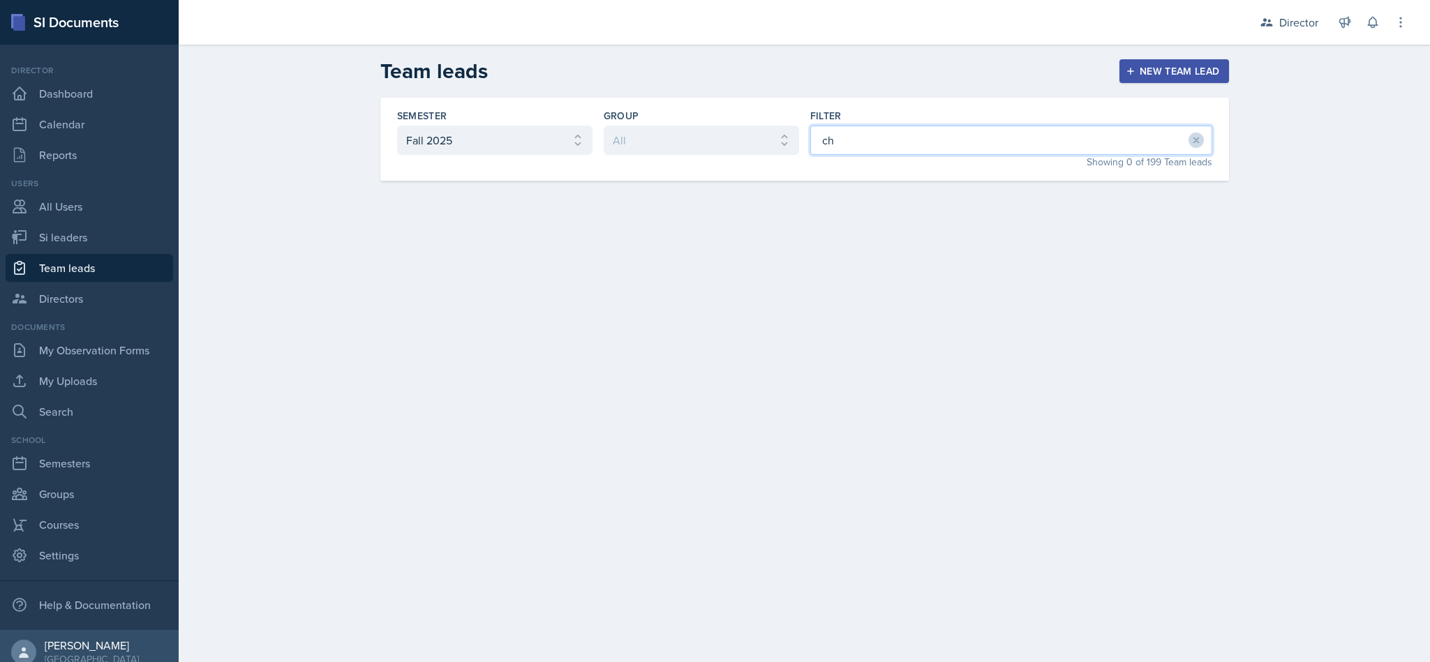
type input "c"
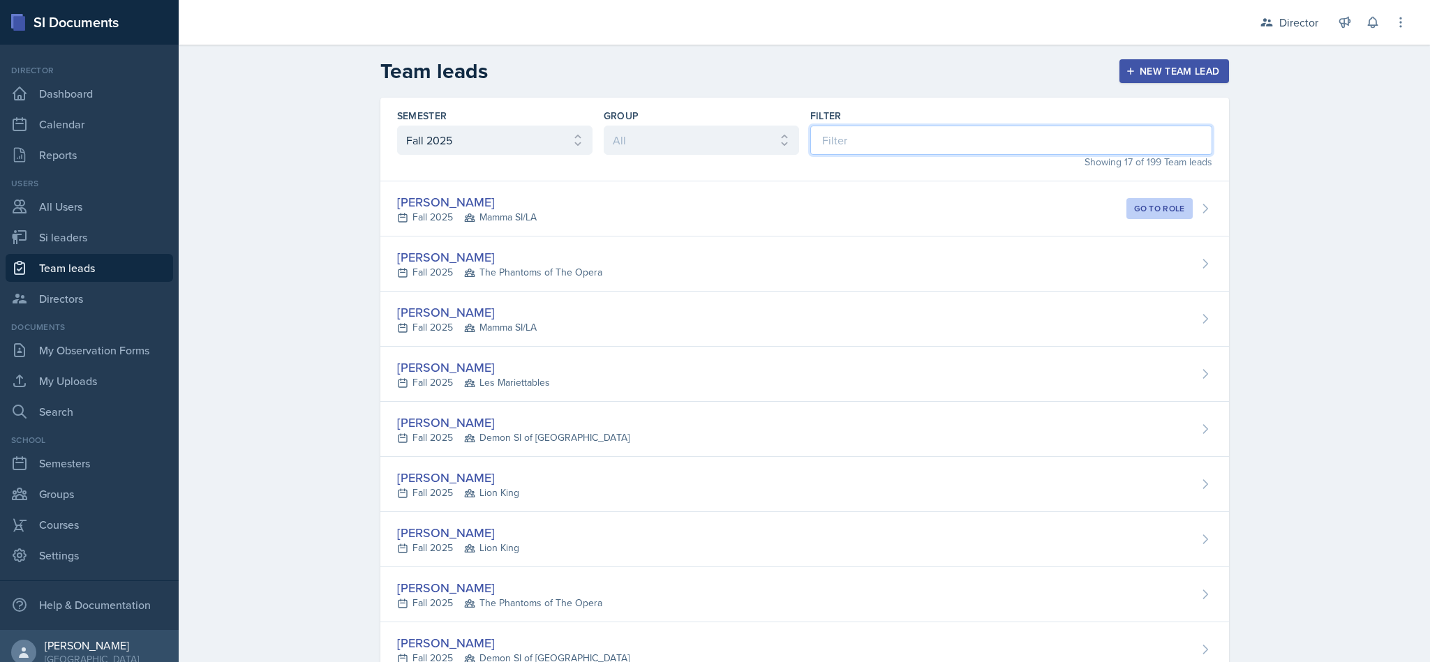
click at [849, 147] on input at bounding box center [1011, 140] width 402 height 29
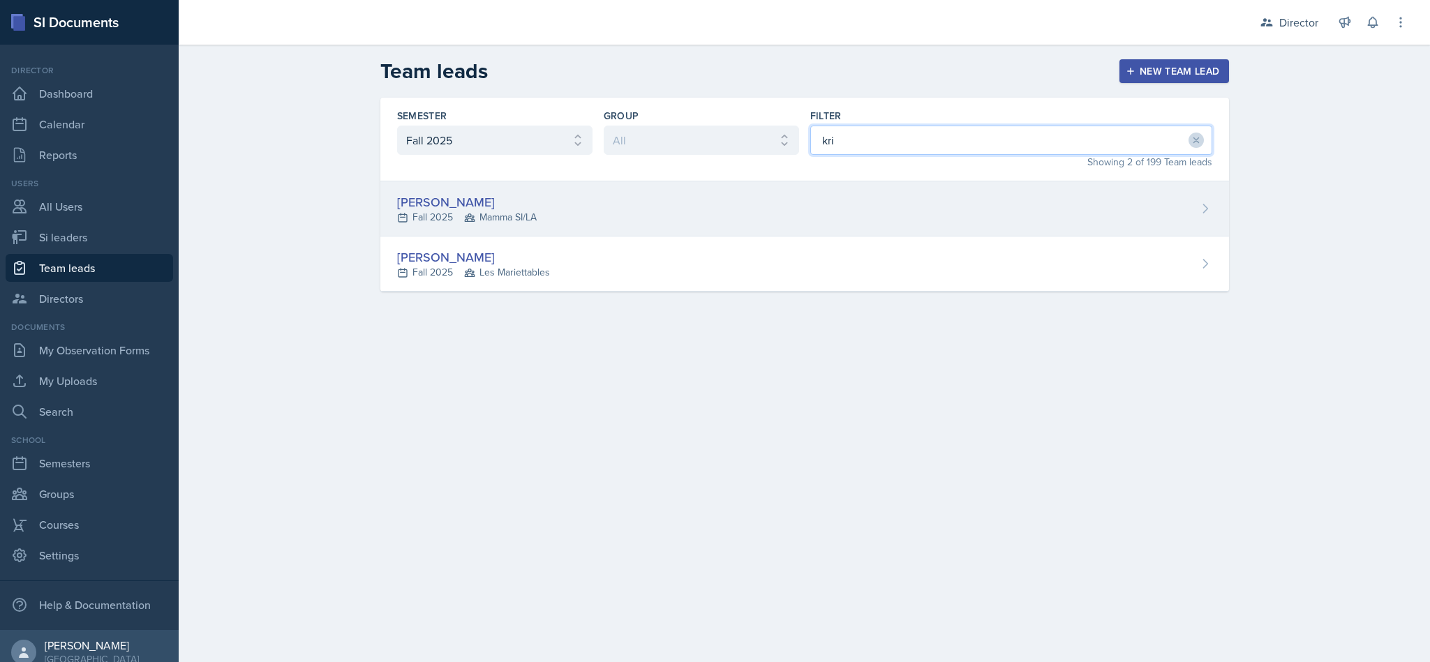
type input "kri"
click at [835, 229] on div "[PERSON_NAME] Fall 2025 Mamma SI/LA" at bounding box center [804, 208] width 849 height 55
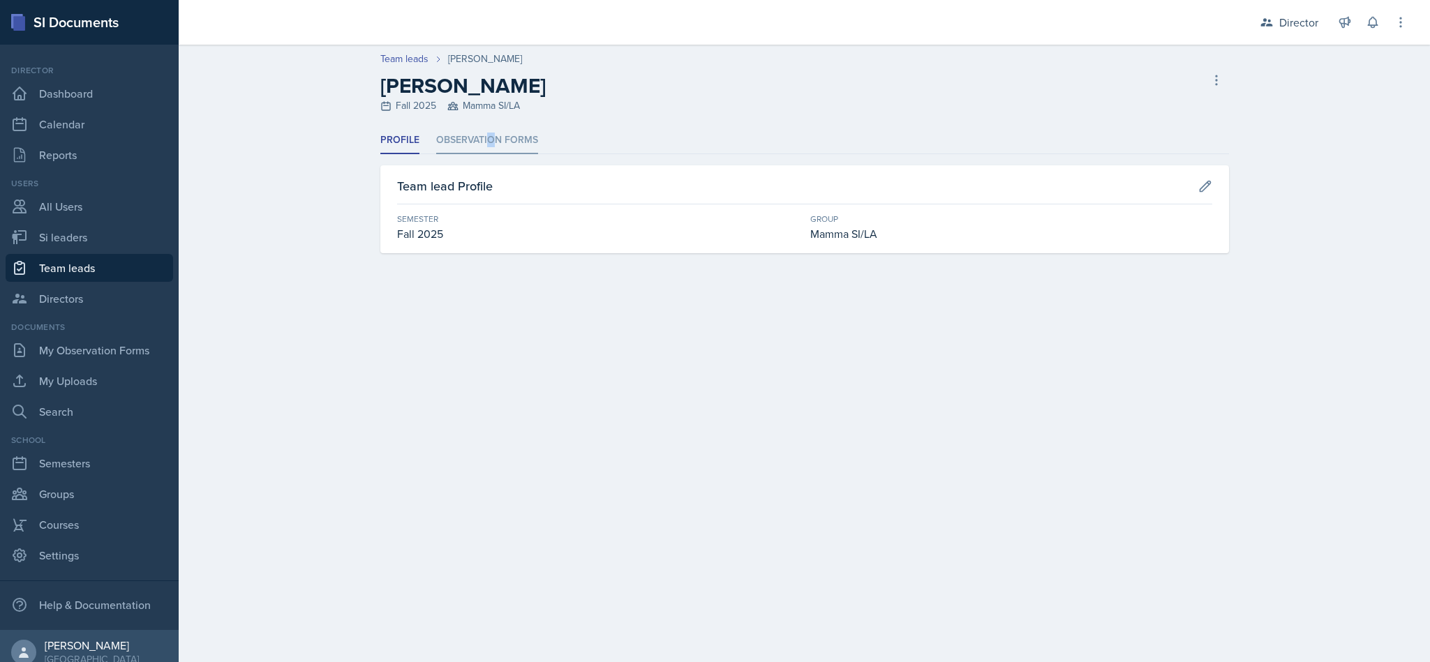
click at [486, 135] on li "Observation Forms" at bounding box center [487, 140] width 102 height 27
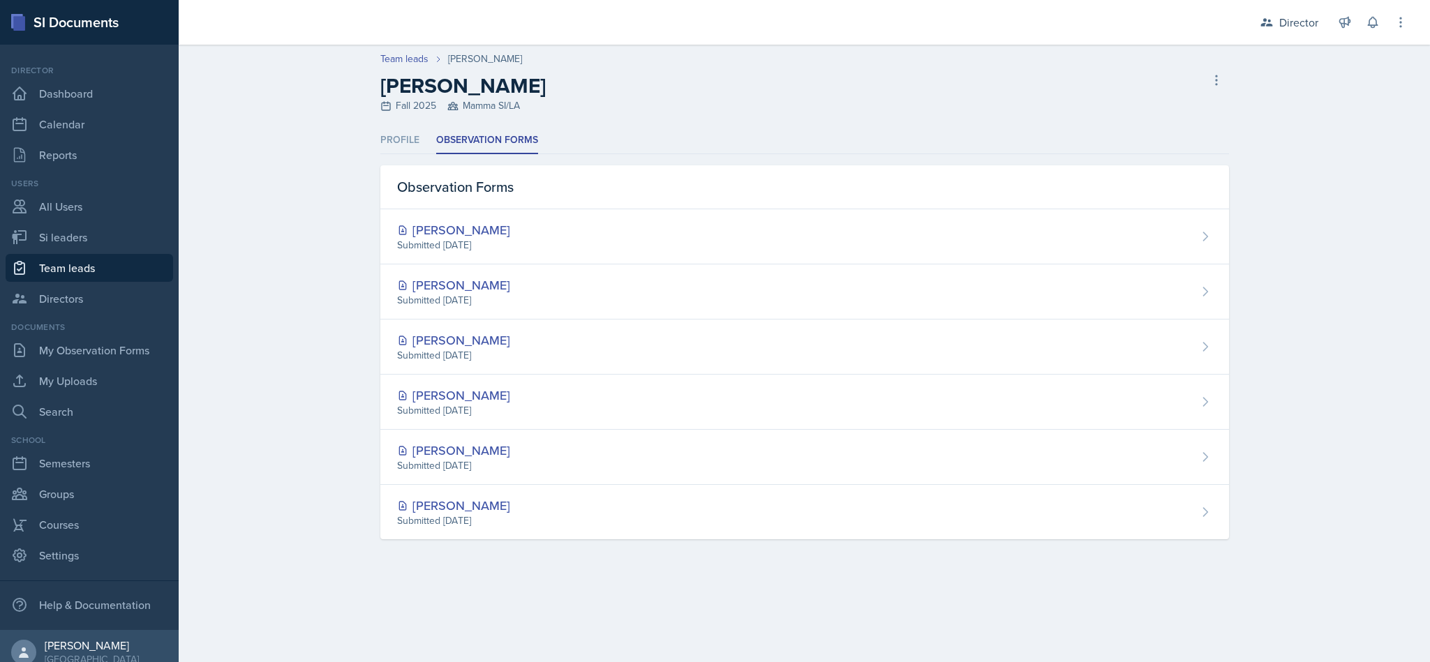
click at [779, 89] on div "[PERSON_NAME] Fall 2025 Mamma SI/LA Delete Team lead" at bounding box center [804, 93] width 849 height 40
click at [76, 269] on link "Team leads" at bounding box center [90, 268] width 168 height 28
select select "2bed604d-1099-4043-b1bc-2365e8740244"
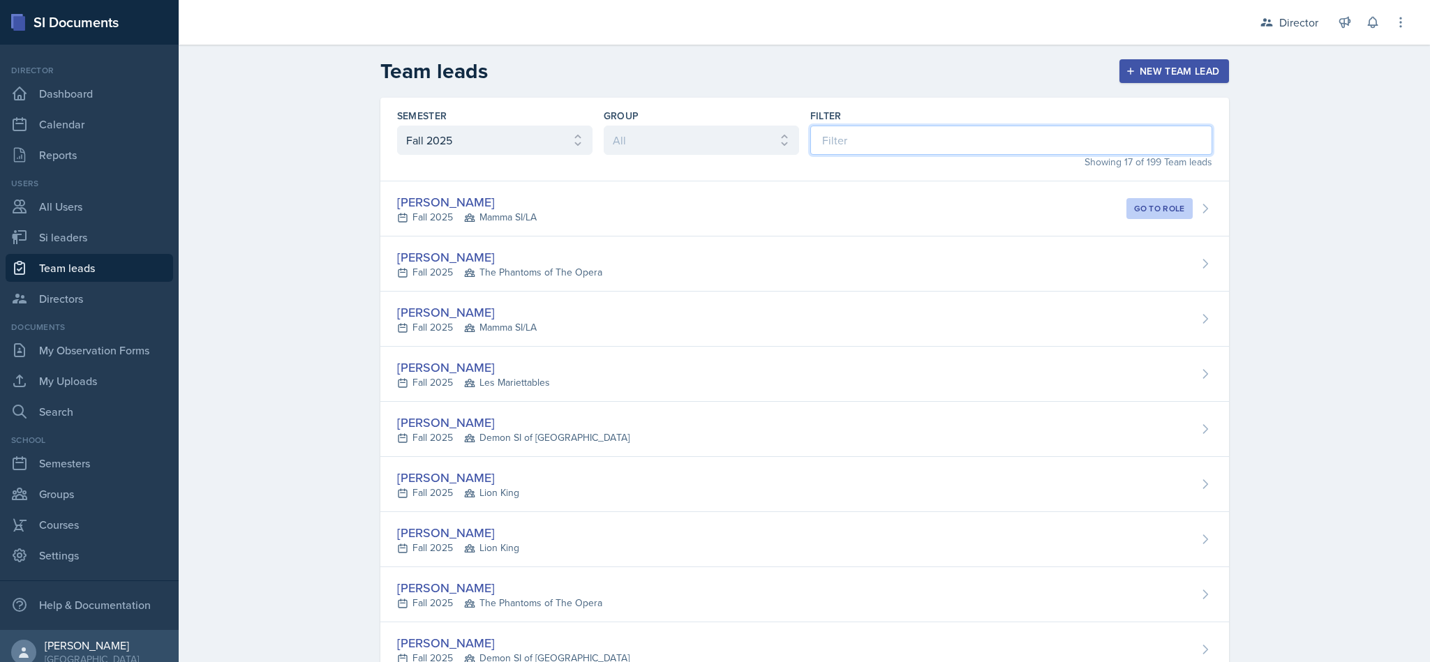
click at [964, 126] on input at bounding box center [1011, 140] width 402 height 29
click at [947, 140] on input at bounding box center [1011, 140] width 402 height 29
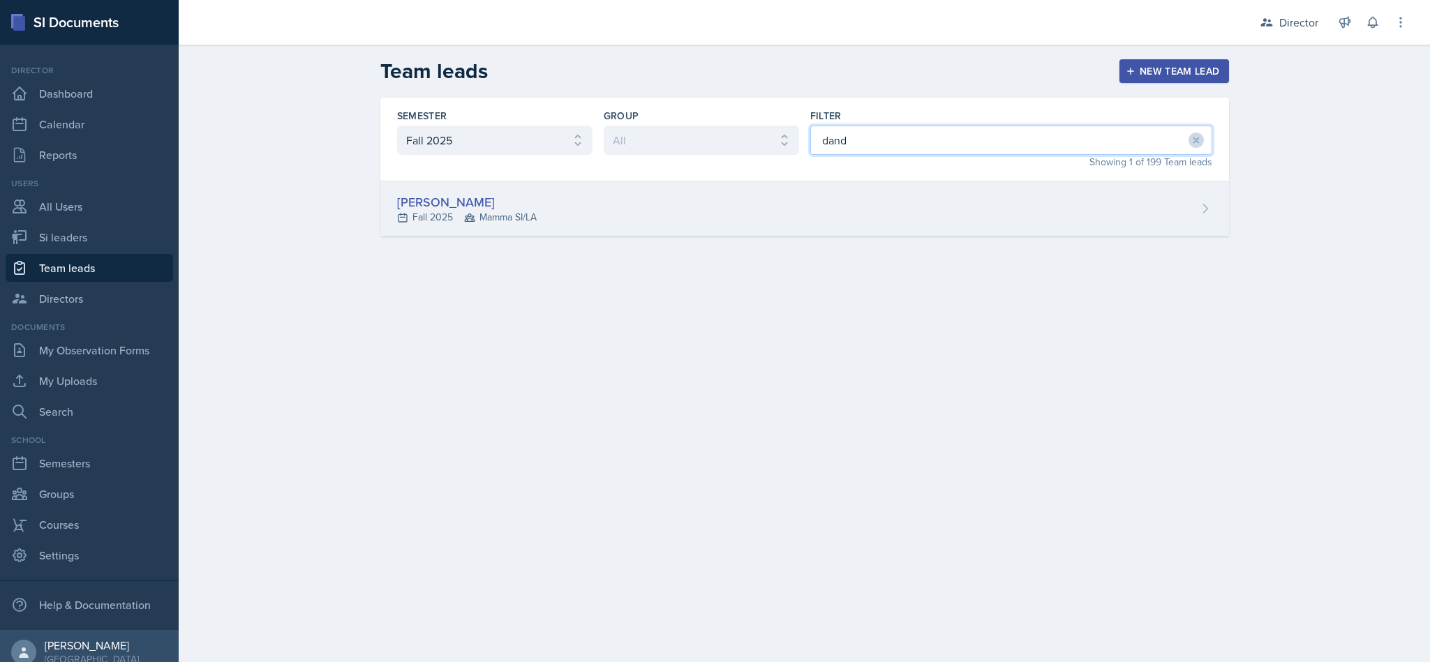
type input "dand"
click at [916, 202] on div "[PERSON_NAME] Fall 2025 Mamma SI/LA" at bounding box center [804, 208] width 849 height 55
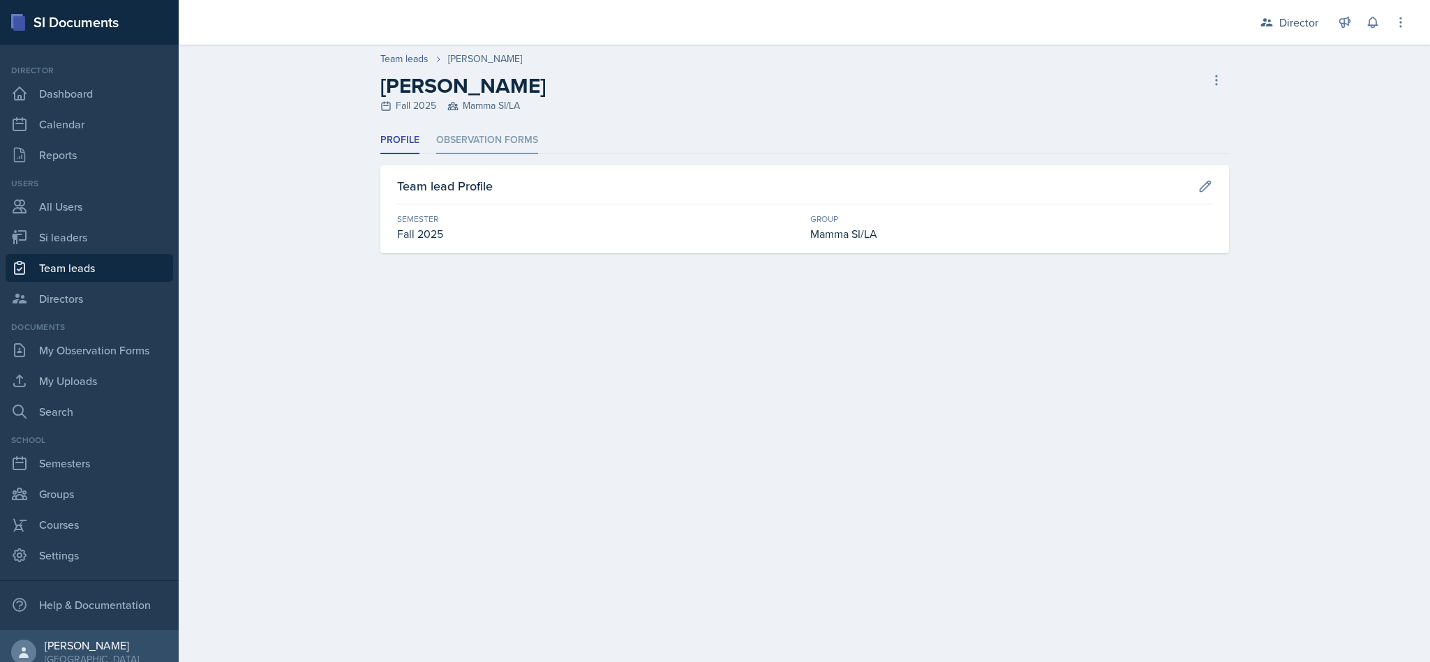
click at [489, 144] on li "Observation Forms" at bounding box center [487, 140] width 102 height 27
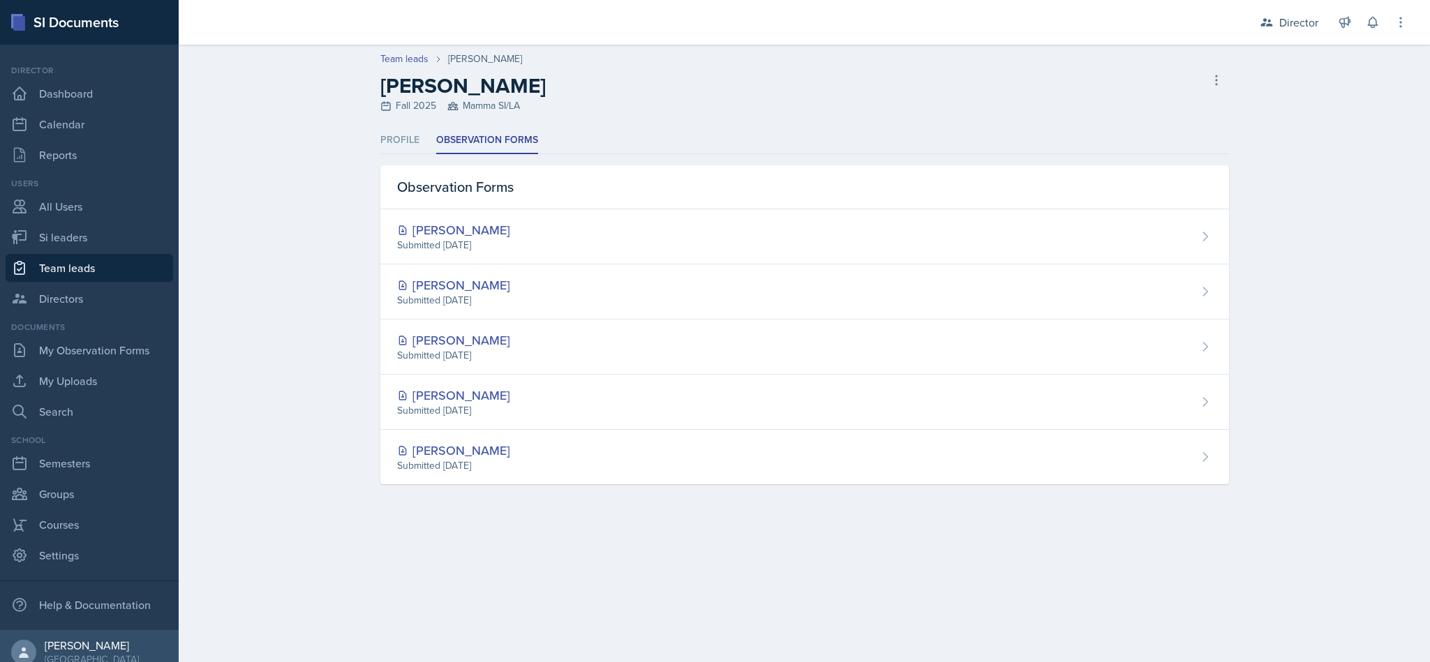
click at [70, 258] on link "Team leads" at bounding box center [90, 268] width 168 height 28
select select "2bed604d-1099-4043-b1bc-2365e8740244"
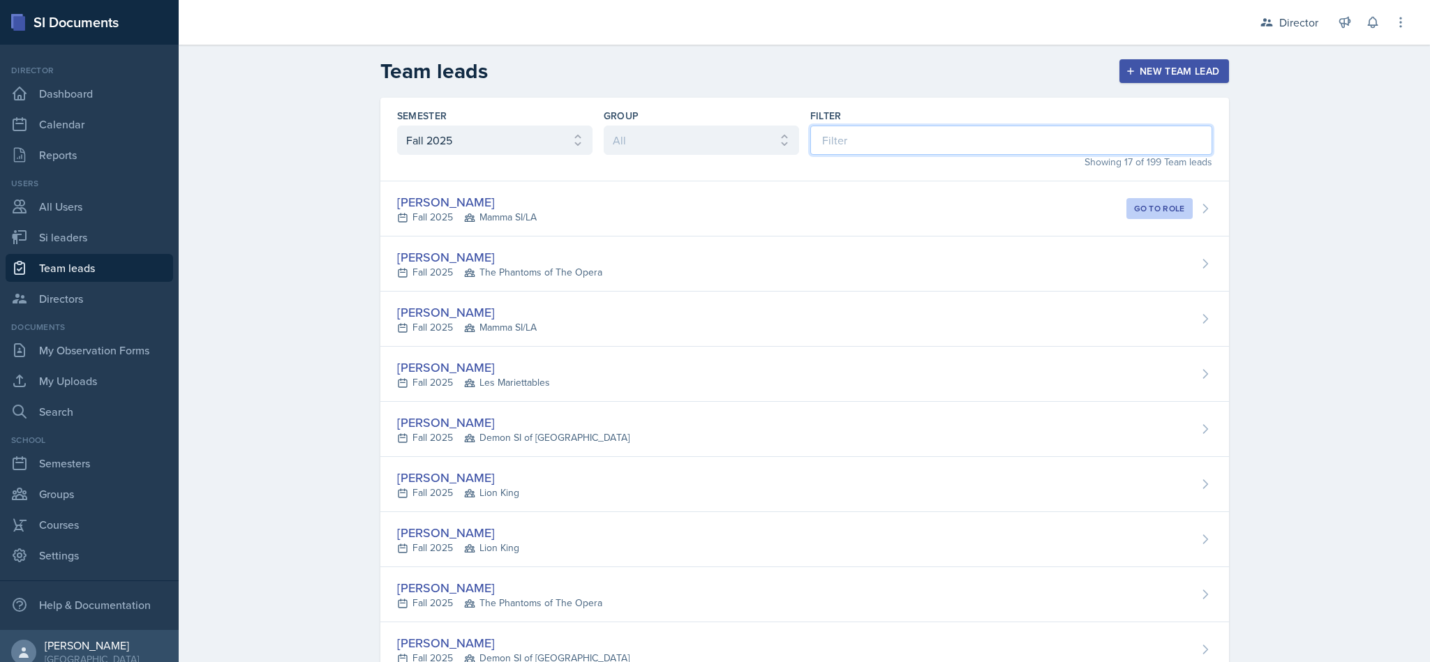
drag, startPoint x: 805, startPoint y: 136, endPoint x: 815, endPoint y: 136, distance: 10.5
click at [810, 136] on input at bounding box center [1011, 140] width 402 height 29
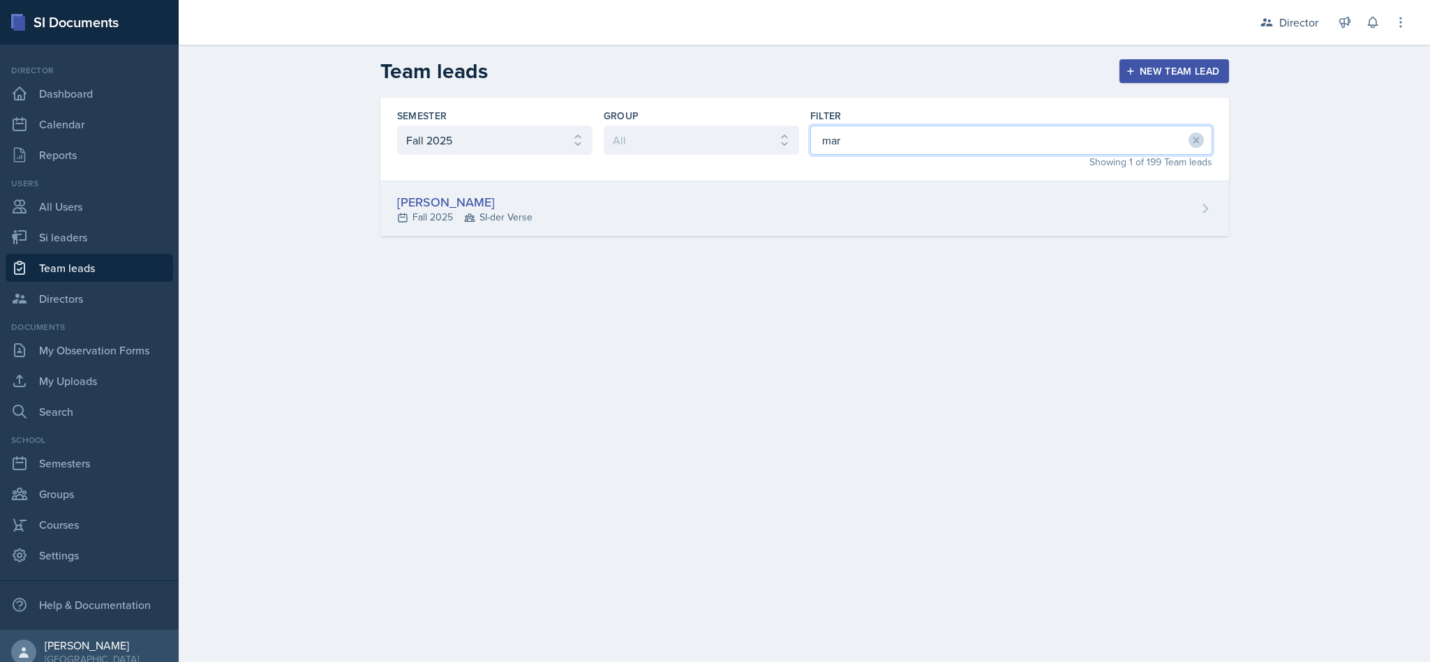
type input "mar"
click at [652, 211] on div "[PERSON_NAME] Fall 2025 SI-der Verse" at bounding box center [804, 208] width 849 height 55
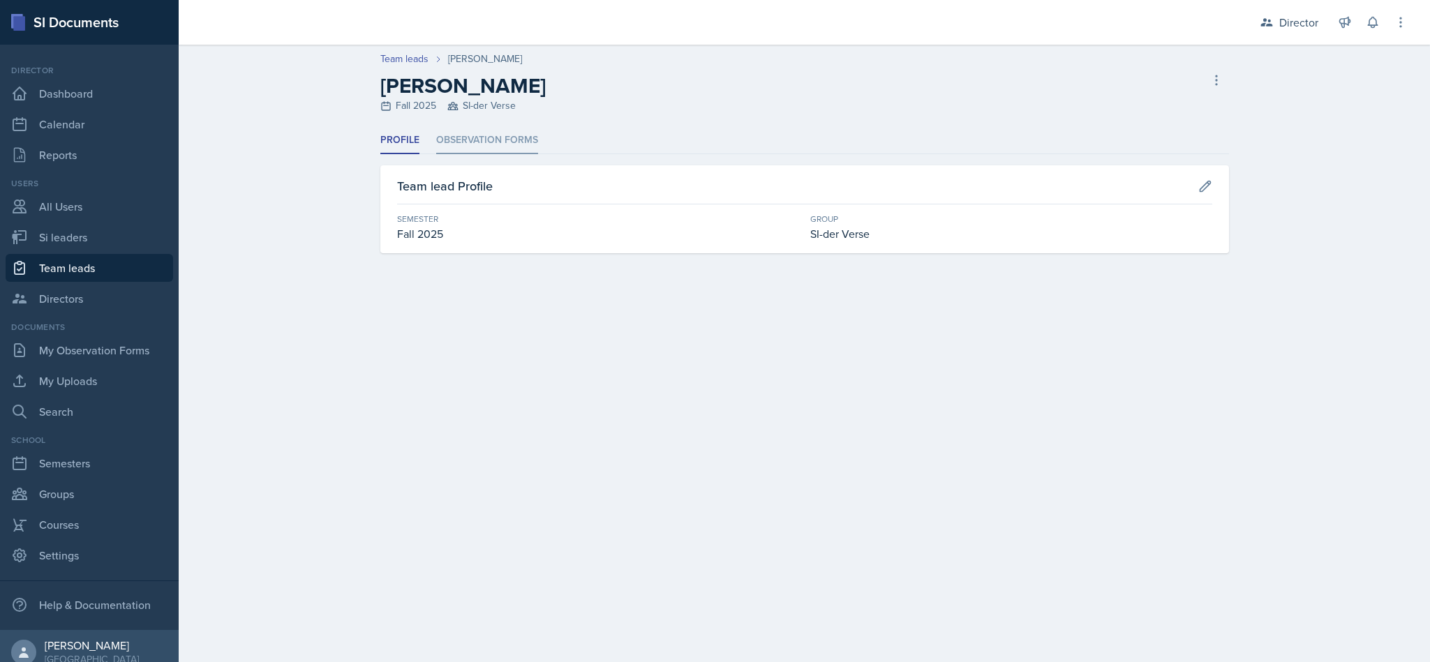
click at [501, 143] on li "Observation Forms" at bounding box center [487, 140] width 102 height 27
click at [69, 265] on link "Team leads" at bounding box center [90, 268] width 168 height 28
select select "2bed604d-1099-4043-b1bc-2365e8740244"
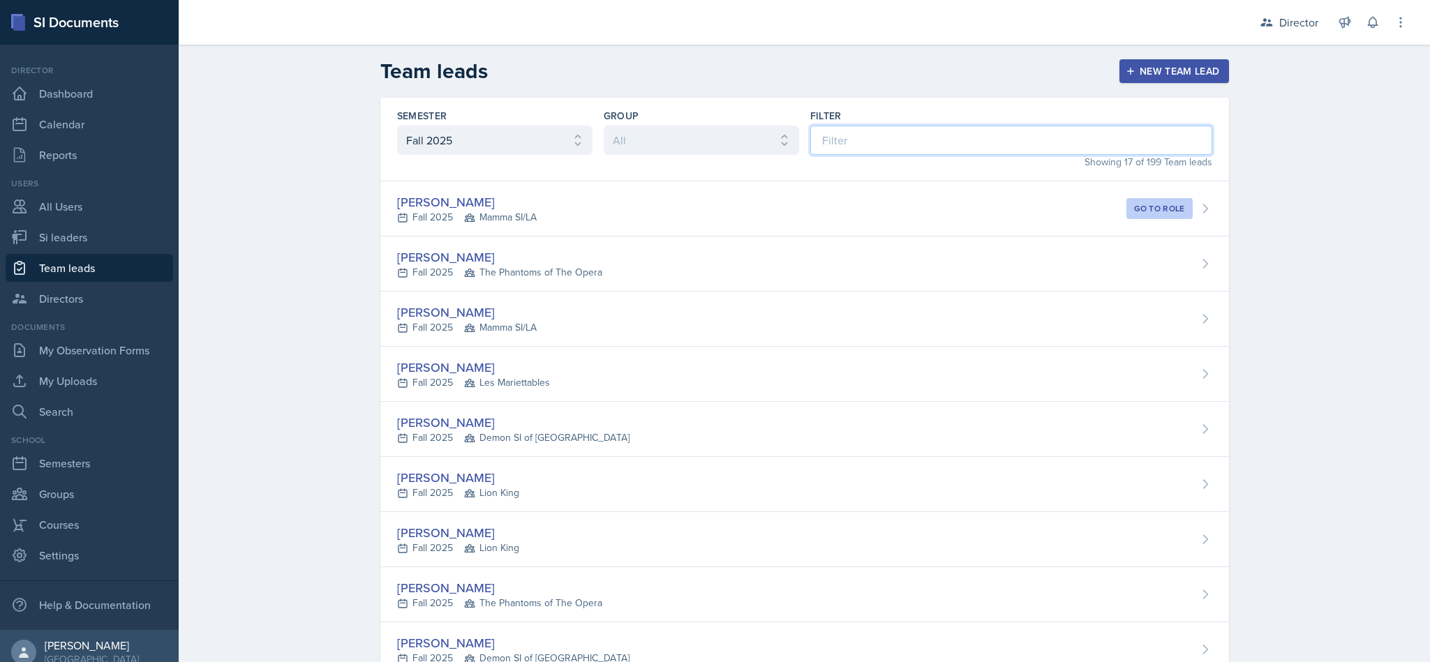
click at [905, 131] on input at bounding box center [1011, 140] width 402 height 29
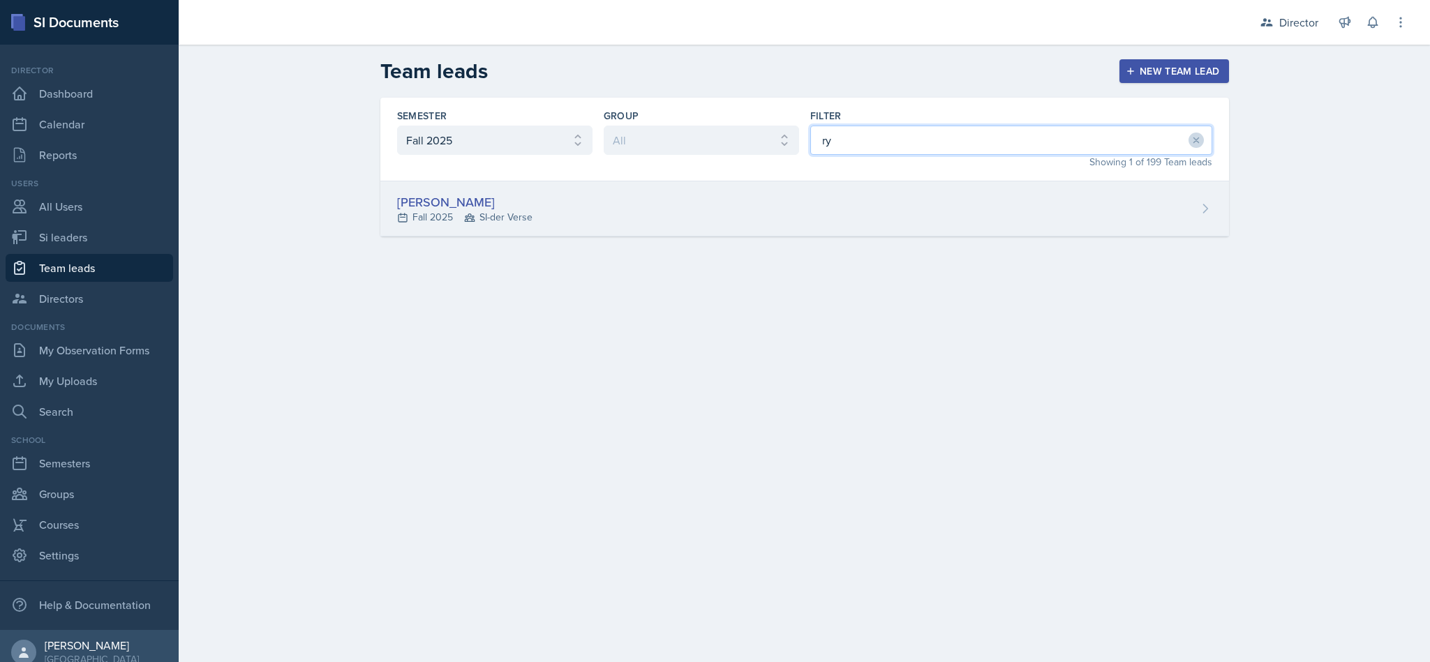
type input "ry"
click at [787, 207] on div "[PERSON_NAME] Fall 2025 SI-der Verse" at bounding box center [804, 208] width 849 height 55
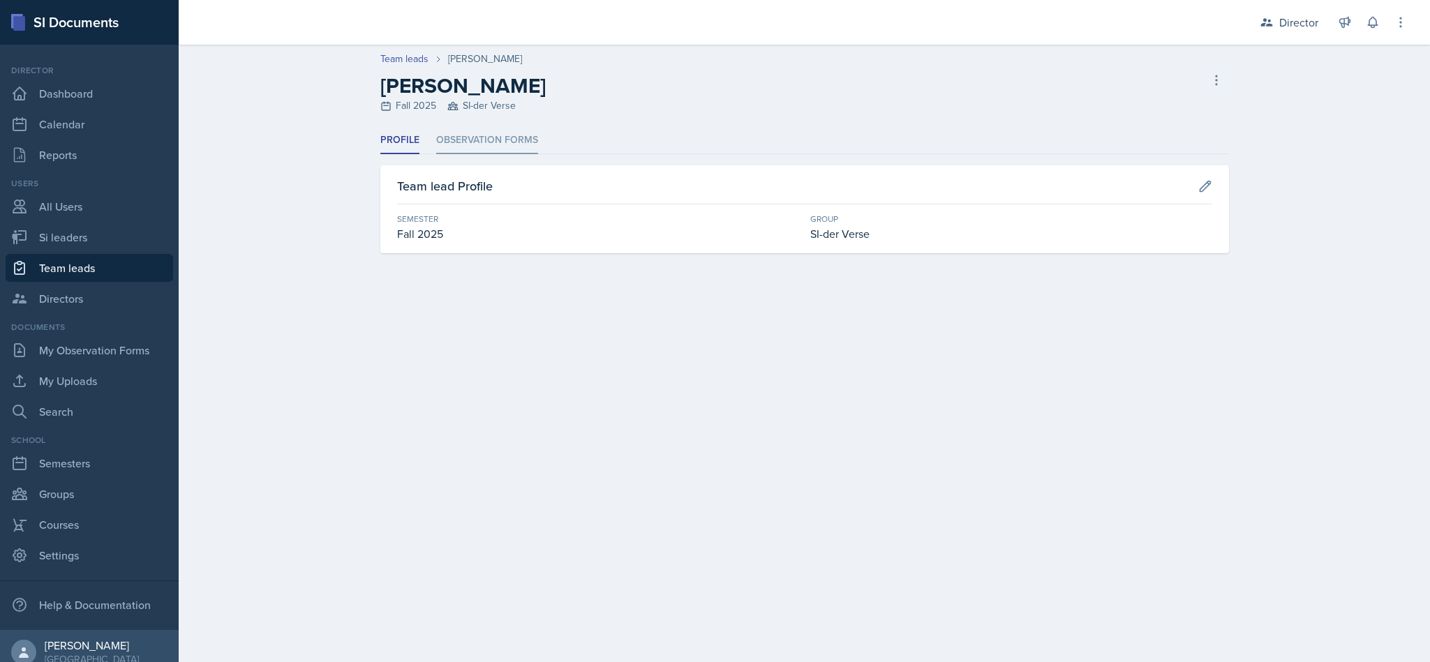
click at [515, 144] on li "Observation Forms" at bounding box center [487, 140] width 102 height 27
click at [40, 262] on link "Team leads" at bounding box center [90, 268] width 168 height 28
select select "2bed604d-1099-4043-b1bc-2365e8740244"
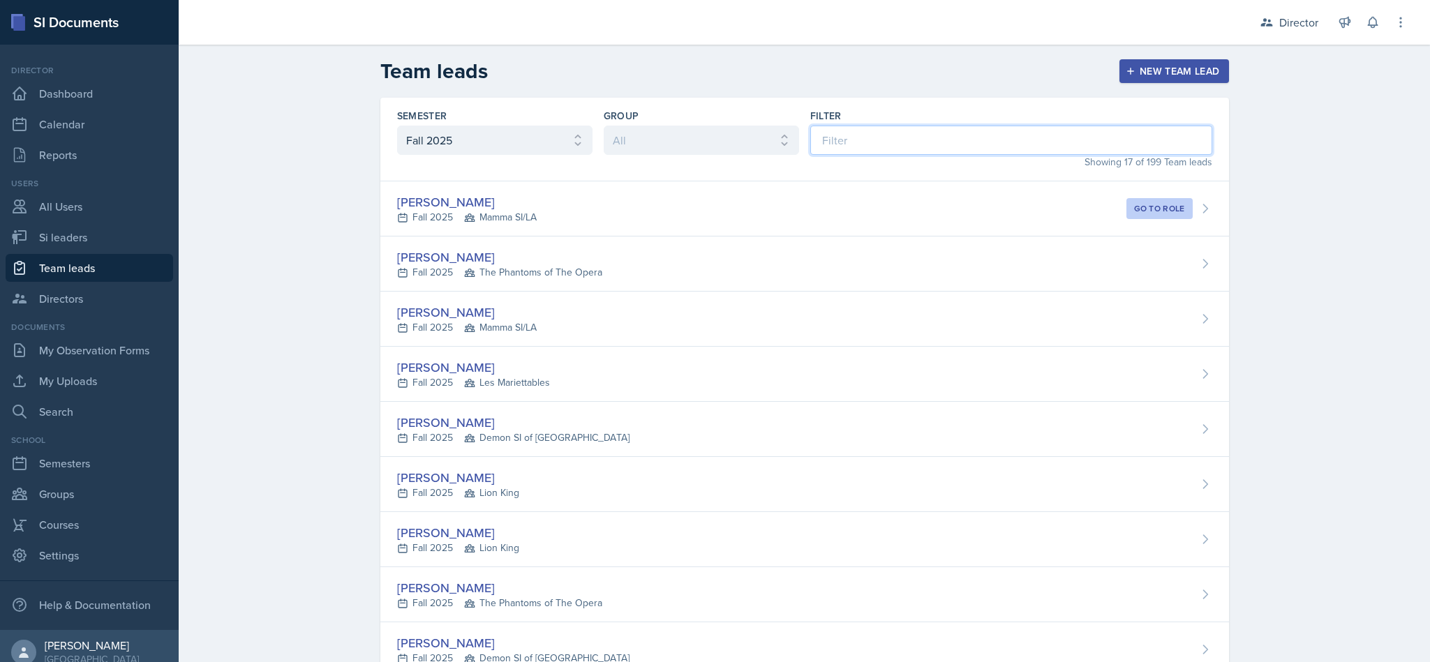
click at [861, 143] on input at bounding box center [1011, 140] width 402 height 29
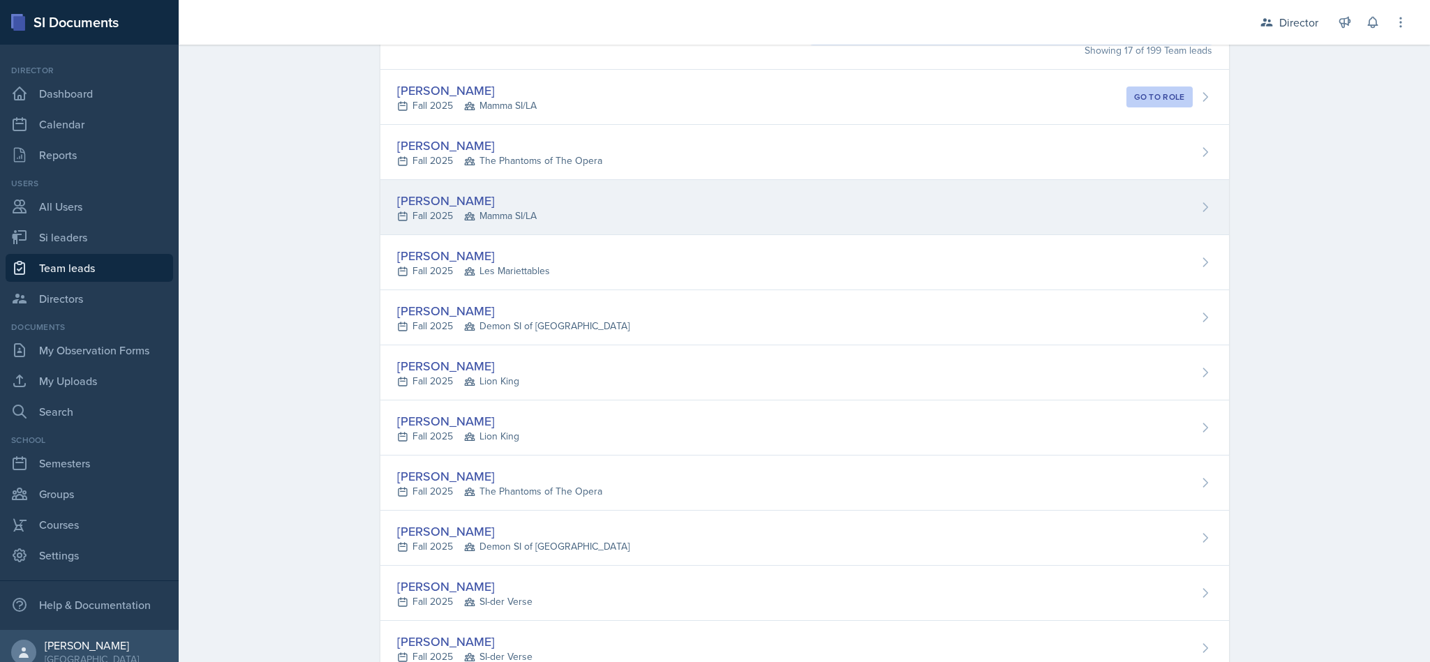
scroll to position [7, 0]
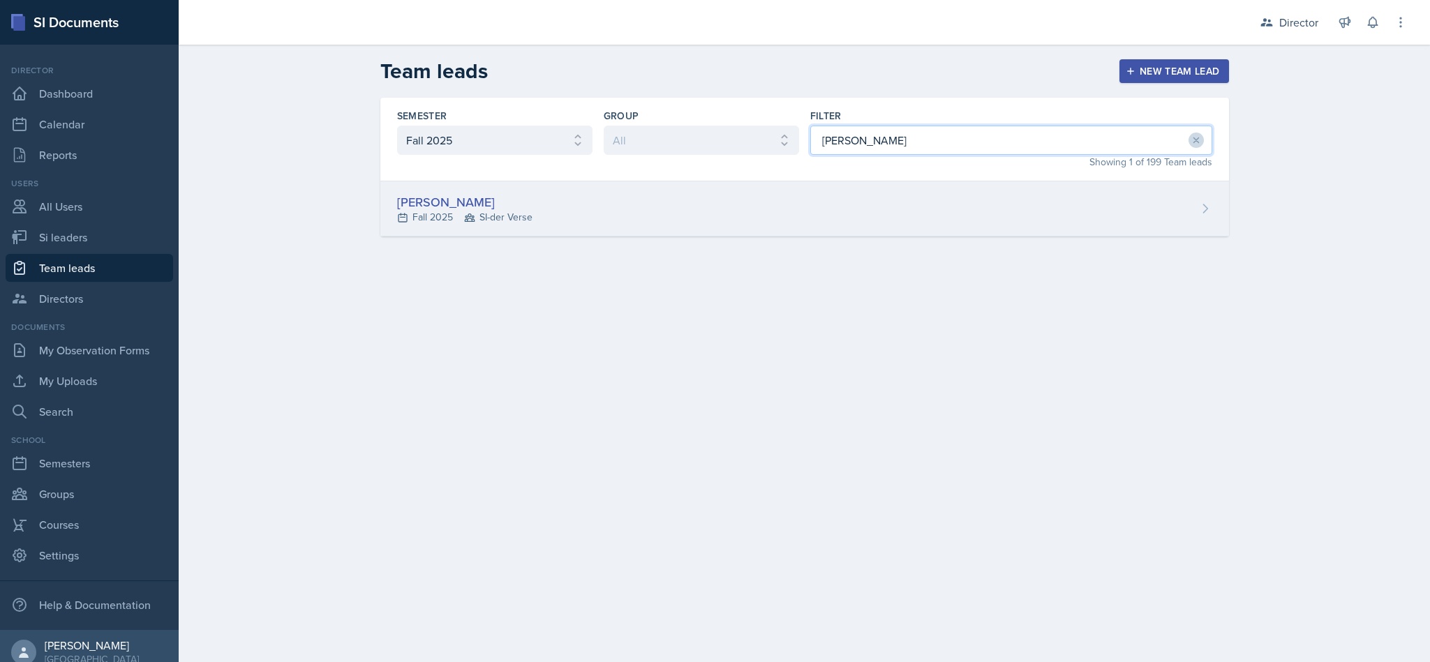
type input "[PERSON_NAME]"
click at [565, 203] on div "[PERSON_NAME] Fall 2025 SI-der Verse" at bounding box center [804, 208] width 849 height 55
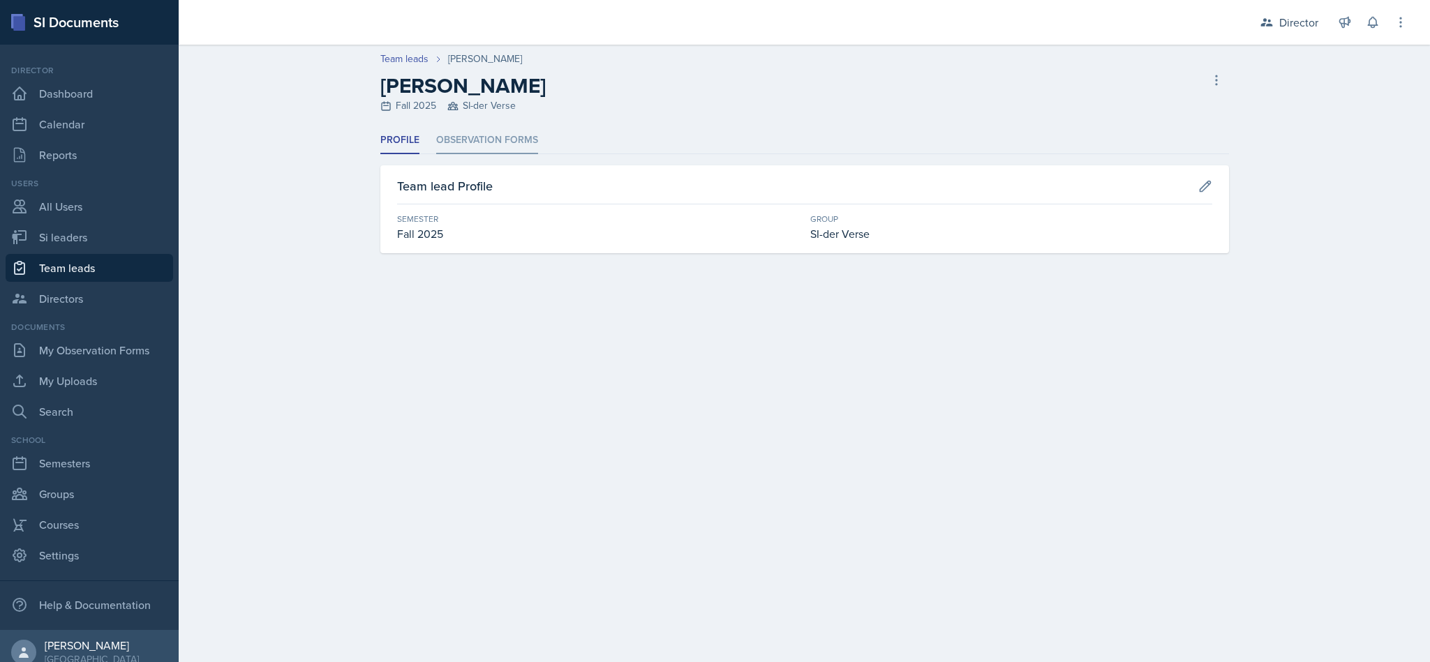
click at [465, 149] on li "Observation Forms" at bounding box center [487, 140] width 102 height 27
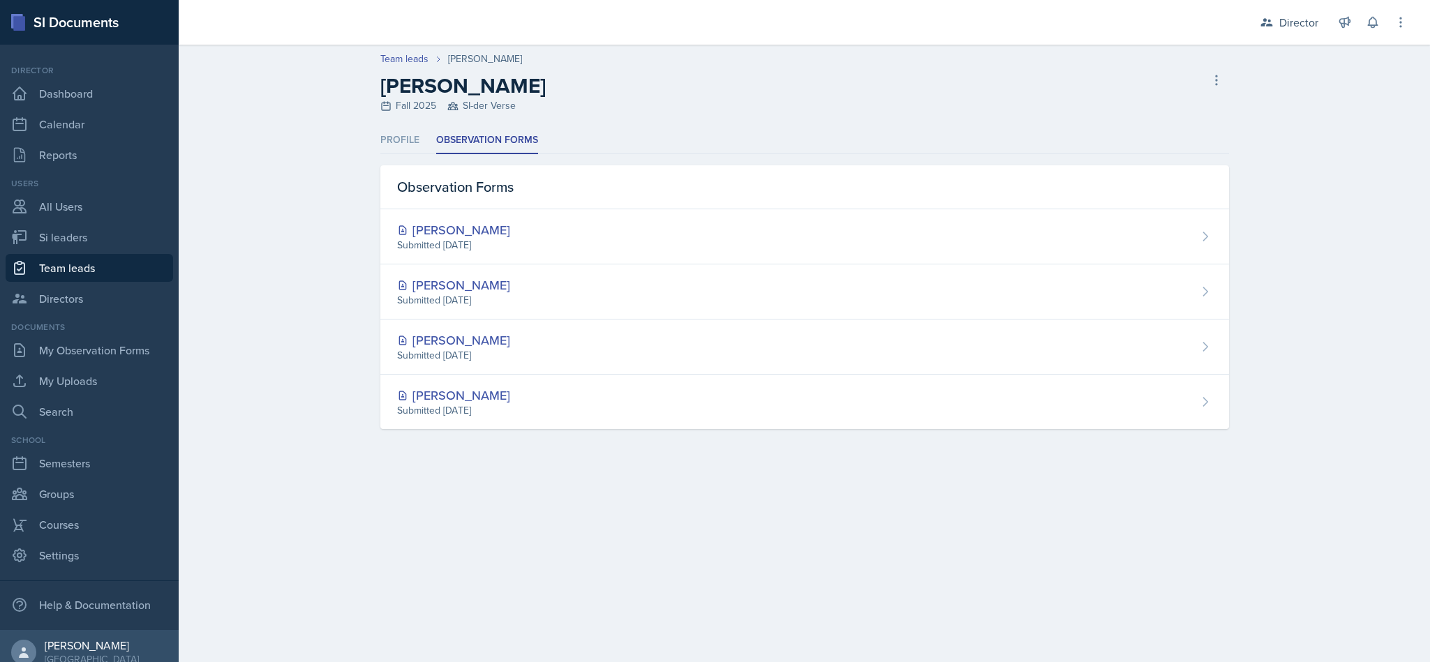
click at [57, 258] on link "Team leads" at bounding box center [90, 268] width 168 height 28
select select "2bed604d-1099-4043-b1bc-2365e8740244"
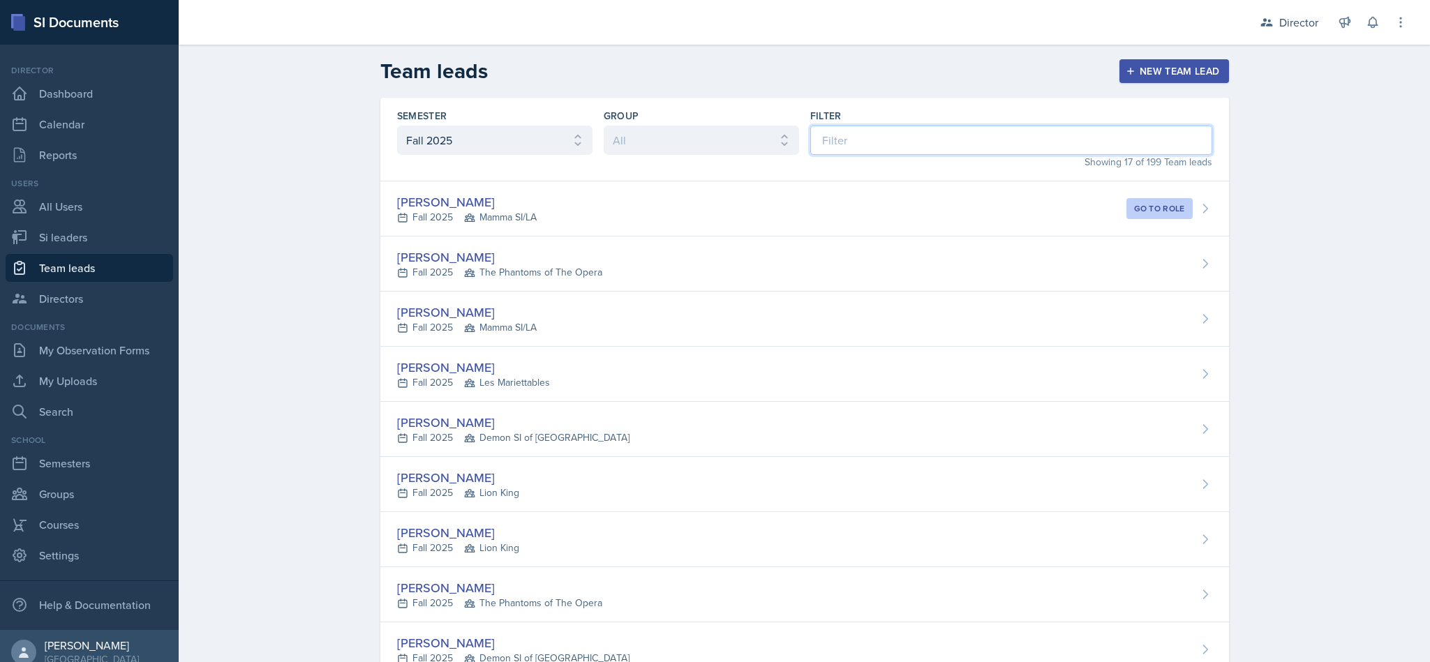
click at [897, 138] on input at bounding box center [1011, 140] width 402 height 29
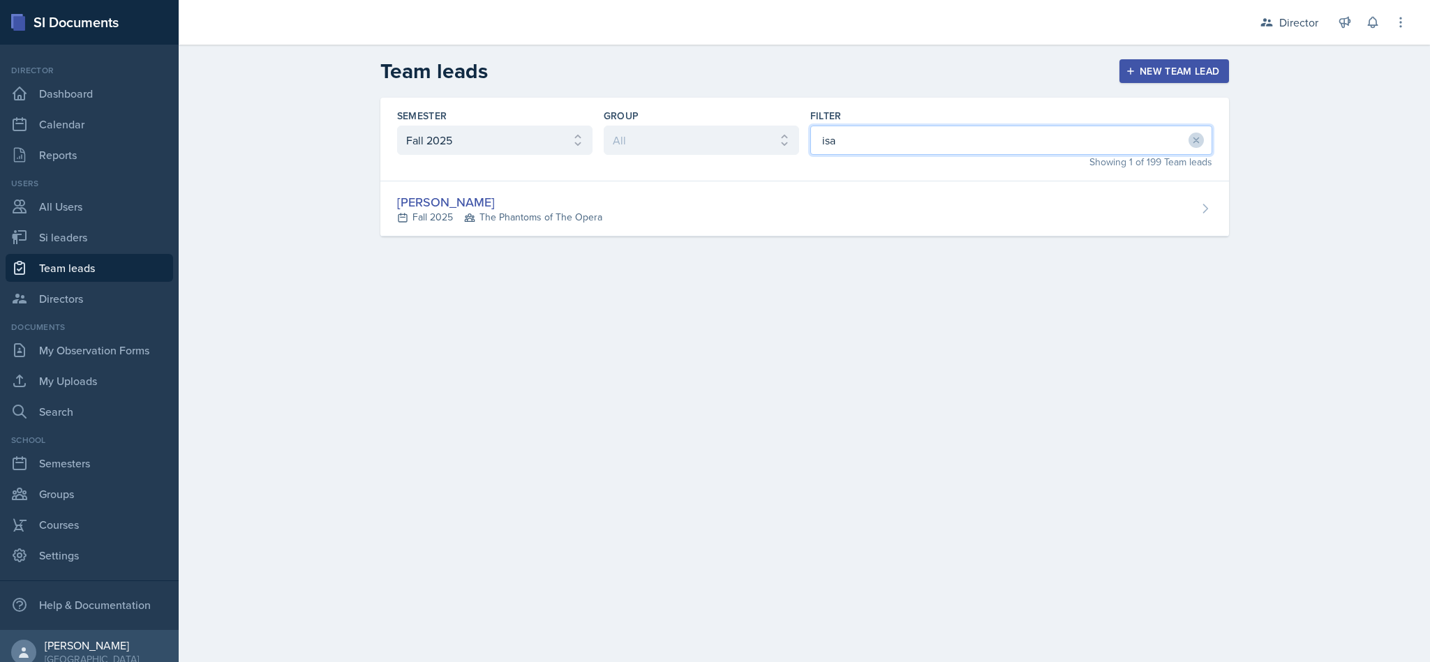
type input "isa"
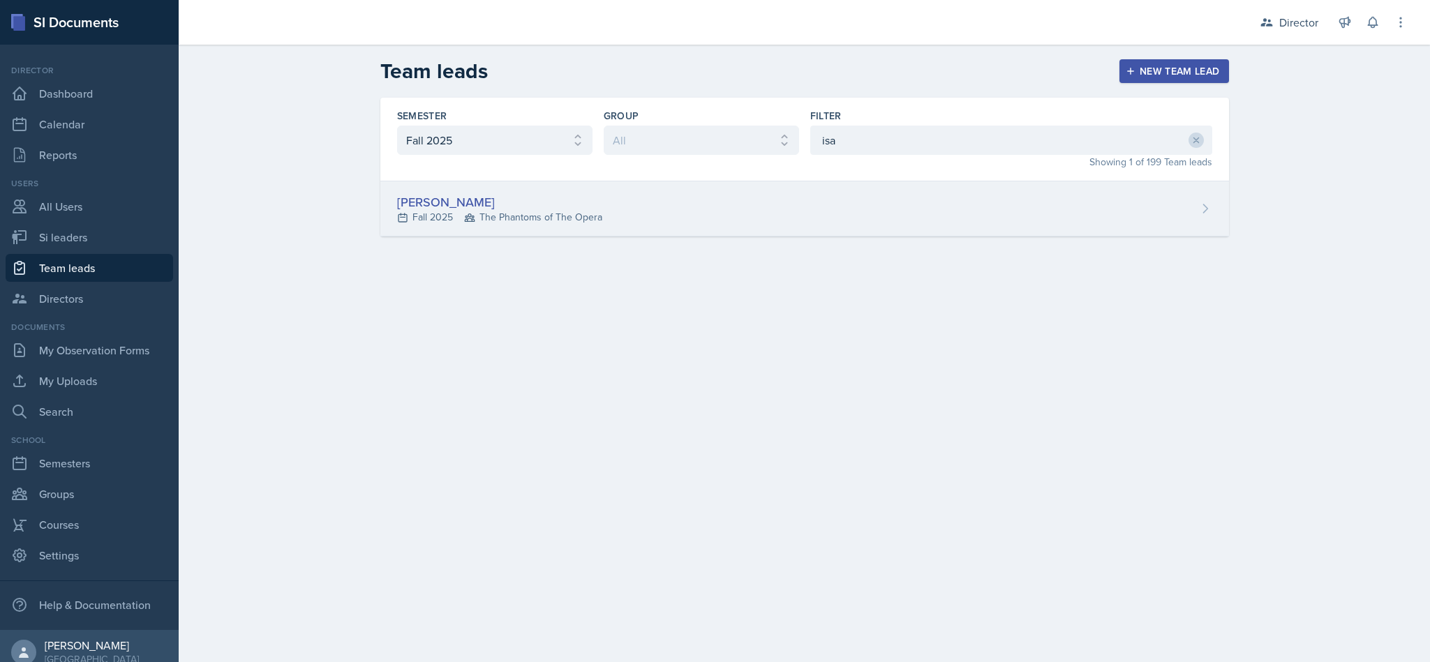
click at [734, 183] on div "Semester All Fall 2025 Summer 2025 Spring 2025 Fall 2024 Summer 2024 Spring 202…" at bounding box center [804, 167] width 849 height 139
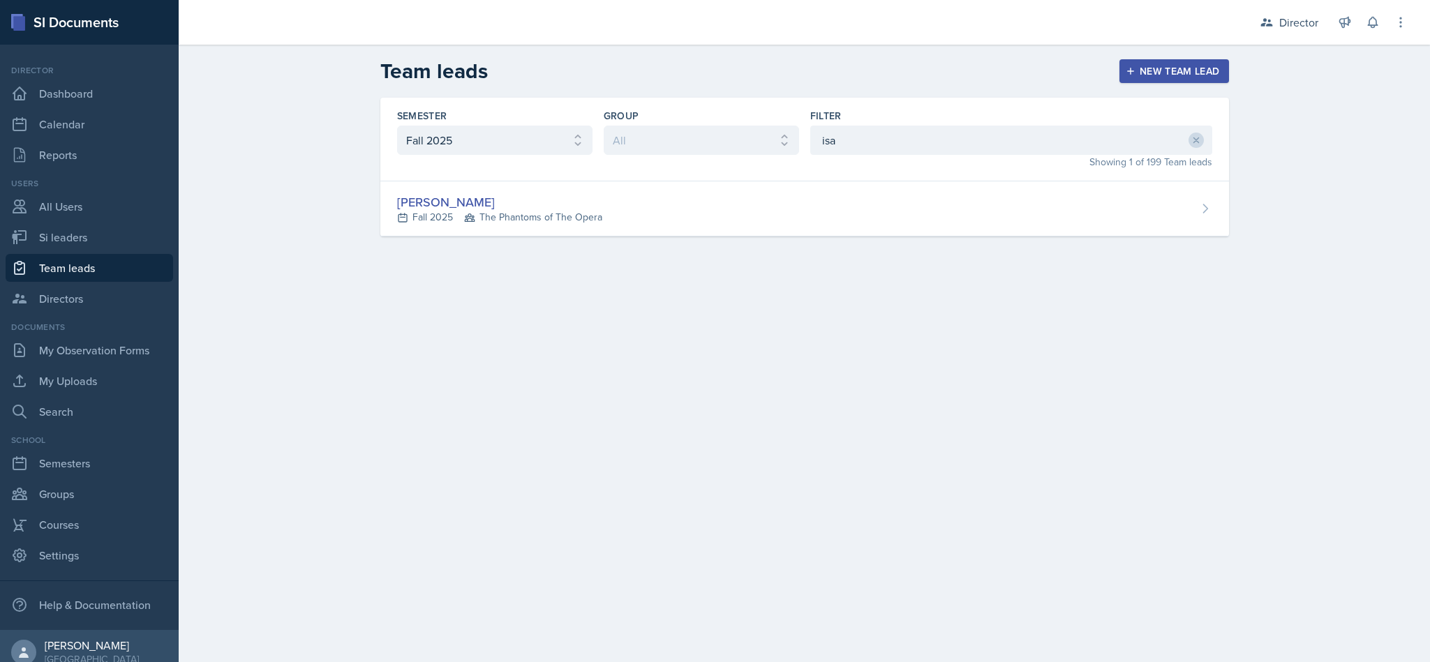
click at [697, 252] on div "Semester All Fall 2025 Summer 2025 Spring 2025 Fall 2024 Summer 2024 Spring 202…" at bounding box center [804, 184] width 893 height 172
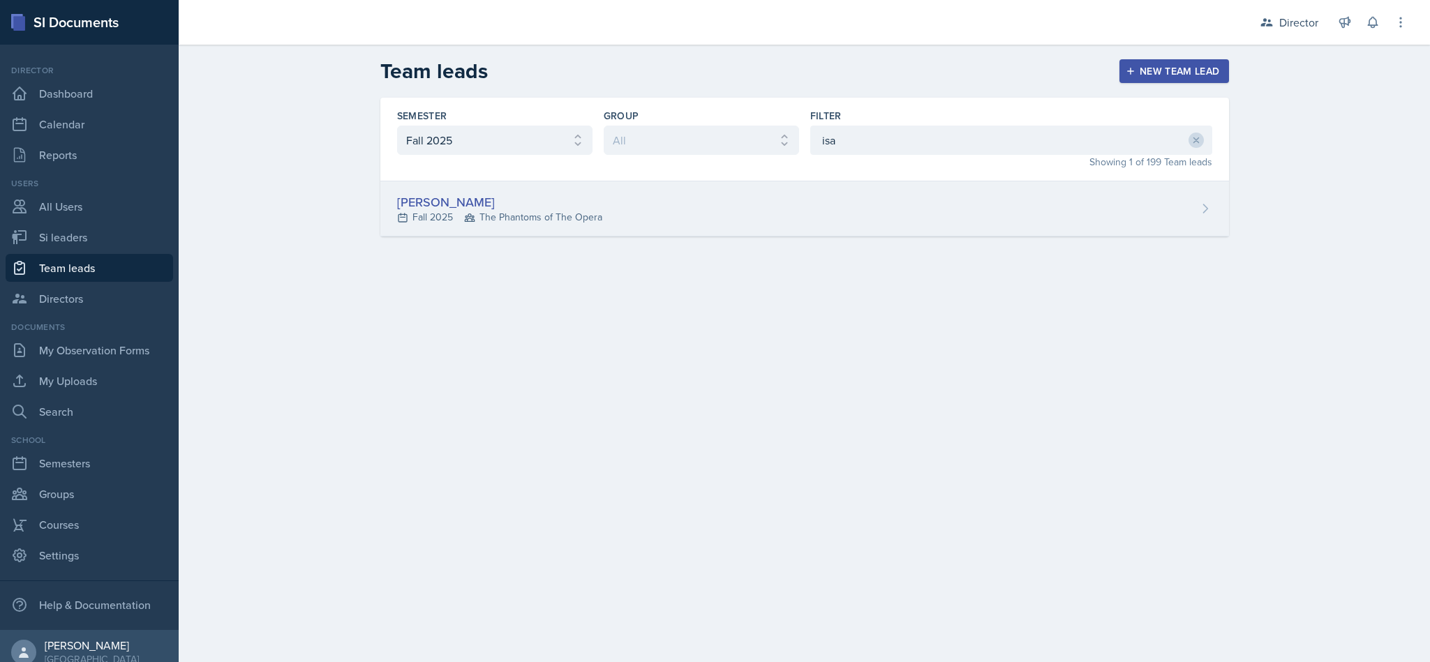
click at [654, 207] on div "[PERSON_NAME] Fall 2025 The Phantoms of The Opera" at bounding box center [804, 208] width 849 height 55
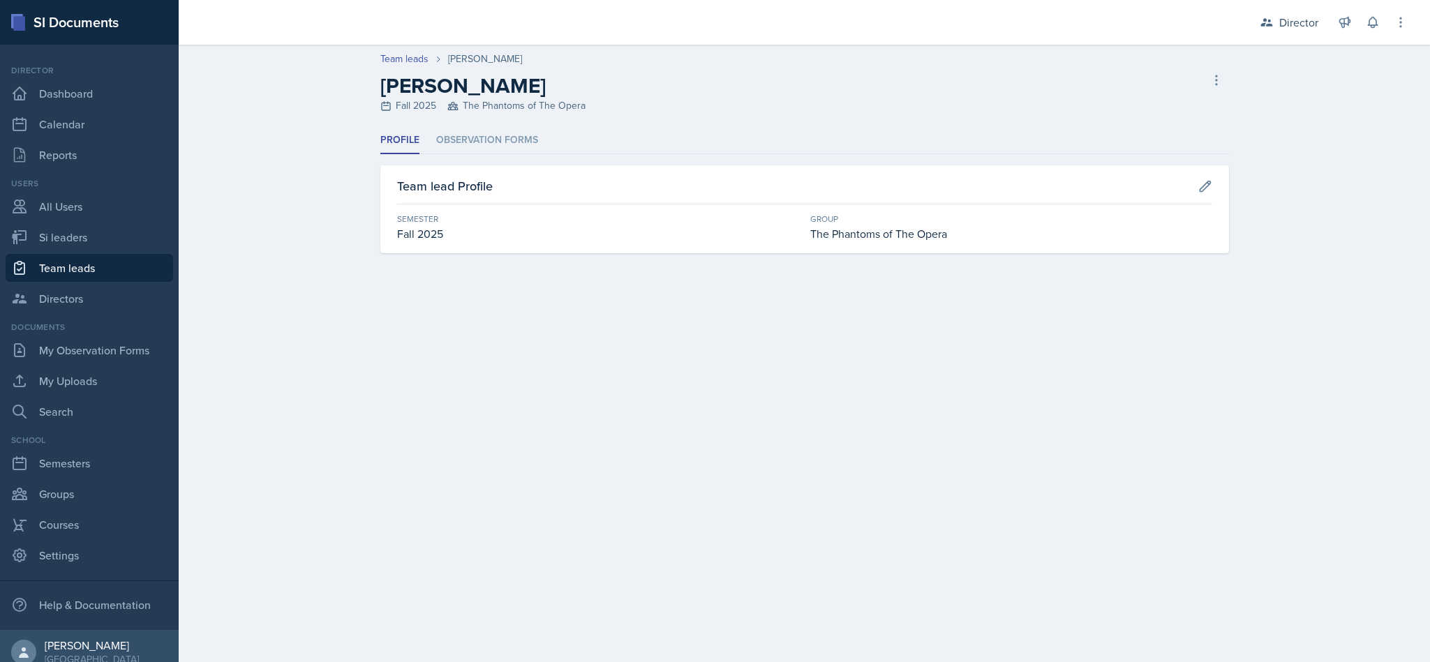
click at [499, 119] on header "Team leads [PERSON_NAME] [PERSON_NAME] Fall 2025 The Phantoms of The Opera Dele…" at bounding box center [804, 86] width 1251 height 82
click at [505, 156] on div "Profile Observation Forms Profile Observation Forms Team lead Profile Semester …" at bounding box center [804, 190] width 849 height 126
click at [510, 141] on li "Observation Forms" at bounding box center [487, 140] width 102 height 27
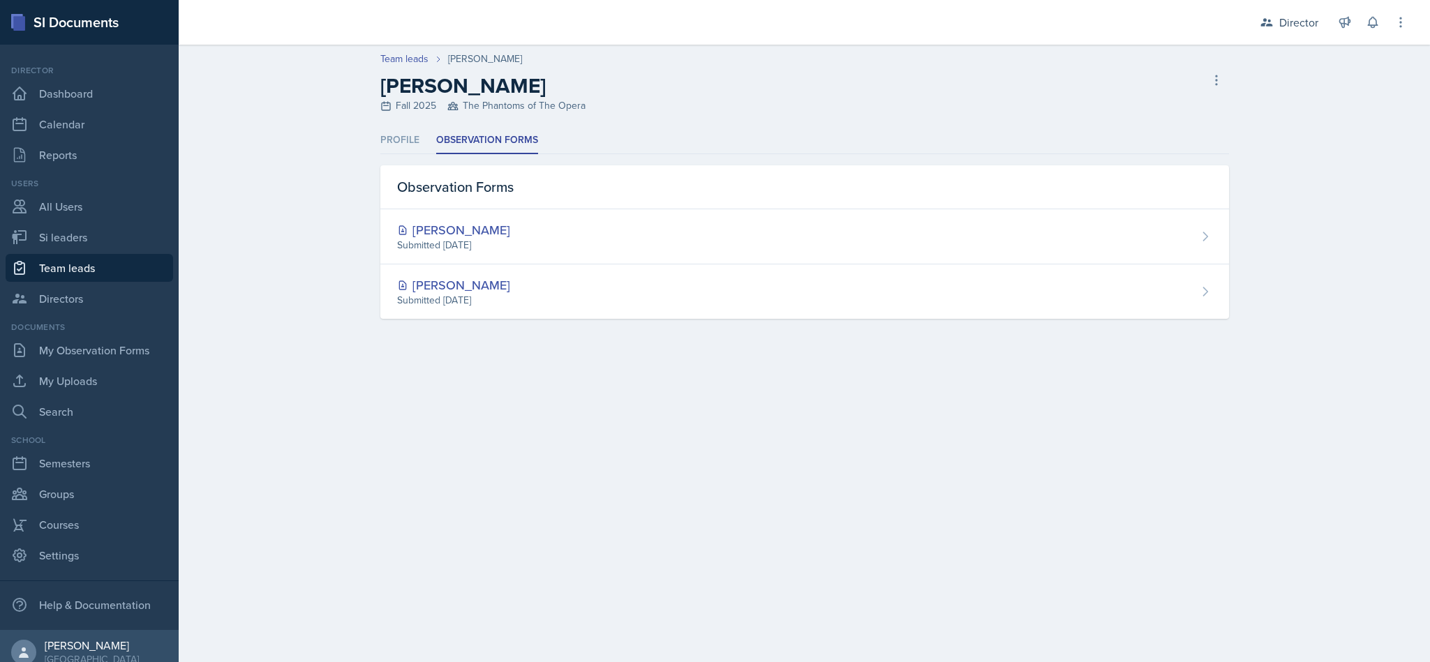
click at [107, 255] on link "Team leads" at bounding box center [90, 268] width 168 height 28
select select "2bed604d-1099-4043-b1bc-2365e8740244"
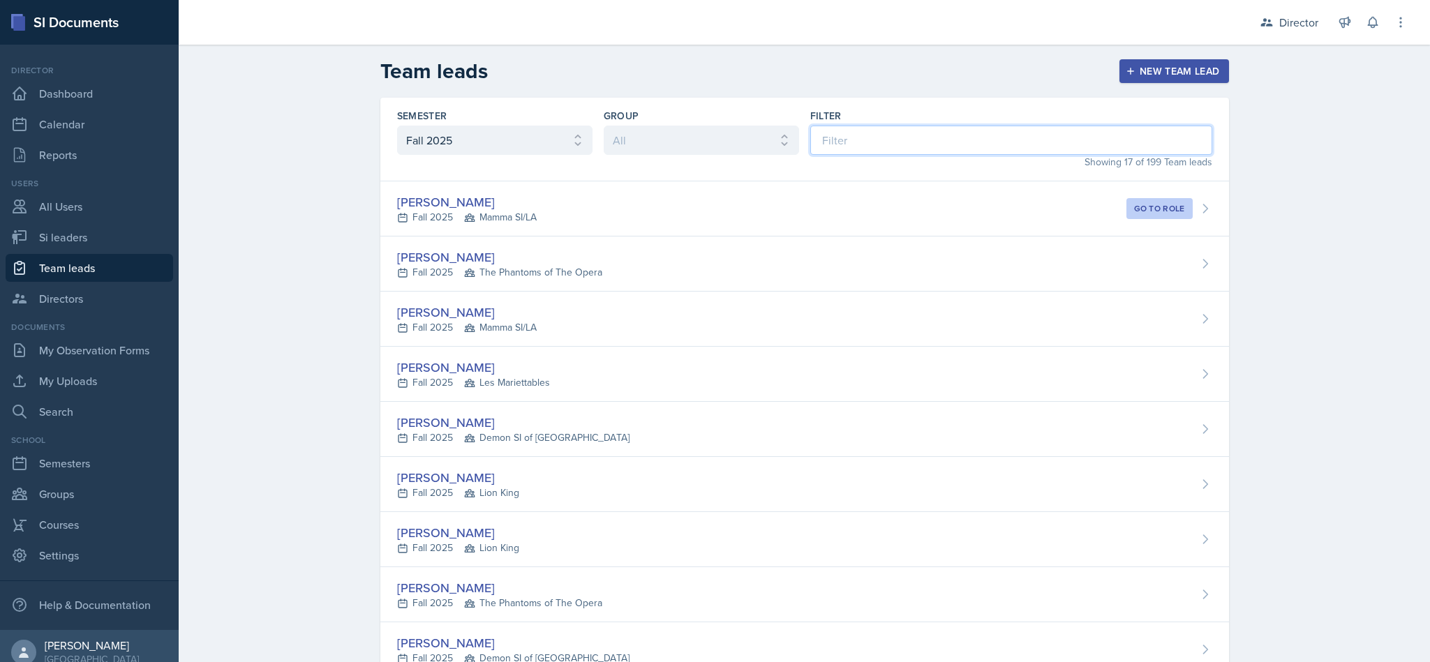
click at [857, 133] on input at bounding box center [1011, 140] width 402 height 29
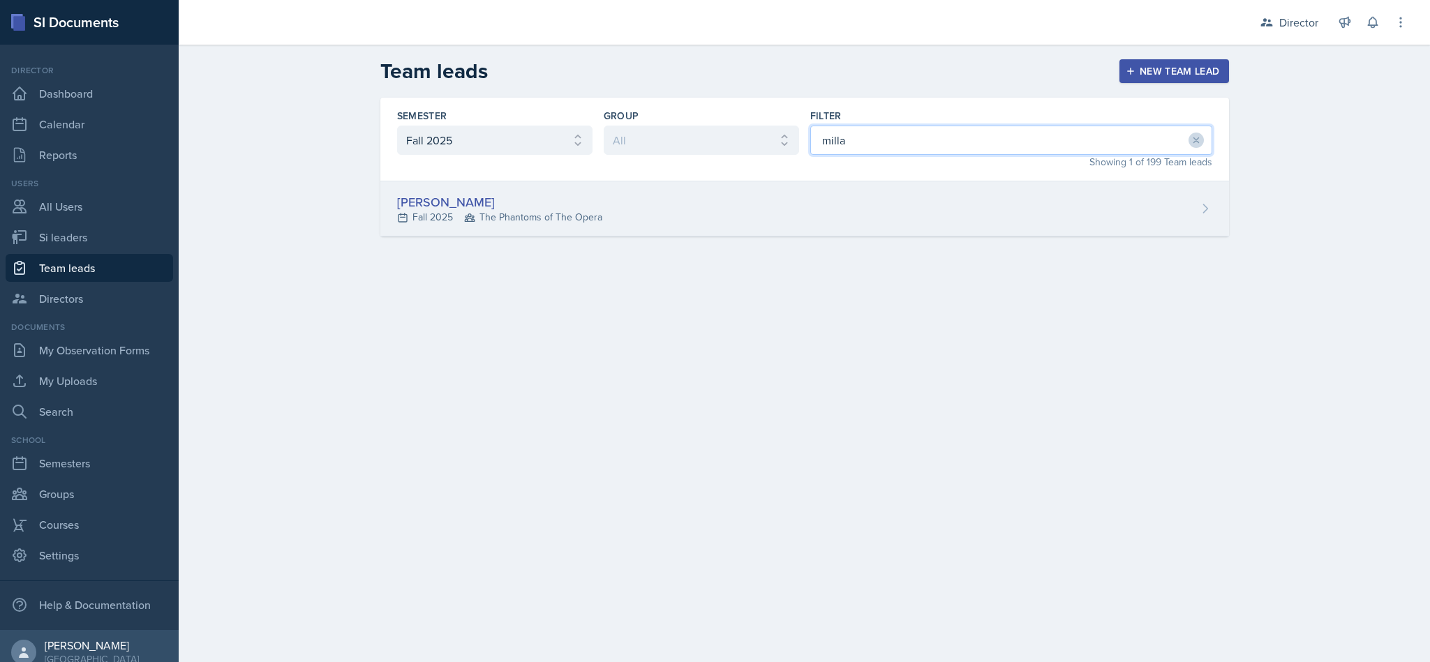
type input "milla"
click at [924, 193] on div "[PERSON_NAME] Fall 2025 The Phantoms of The Opera" at bounding box center [804, 208] width 849 height 55
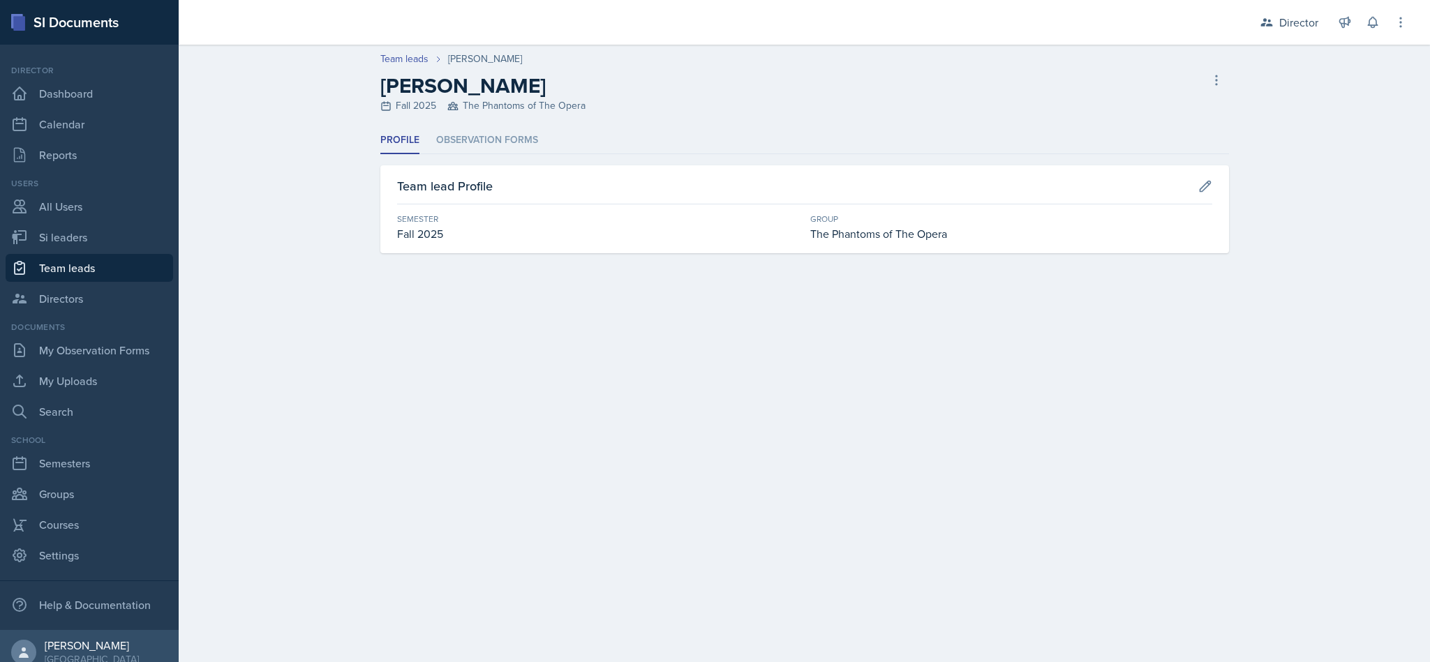
click at [475, 116] on header "Team leads [PERSON_NAME] [PERSON_NAME] Fall 2025 The Phantoms of The Opera Dele…" at bounding box center [804, 86] width 1251 height 82
click at [463, 143] on li "Observation Forms" at bounding box center [487, 140] width 102 height 27
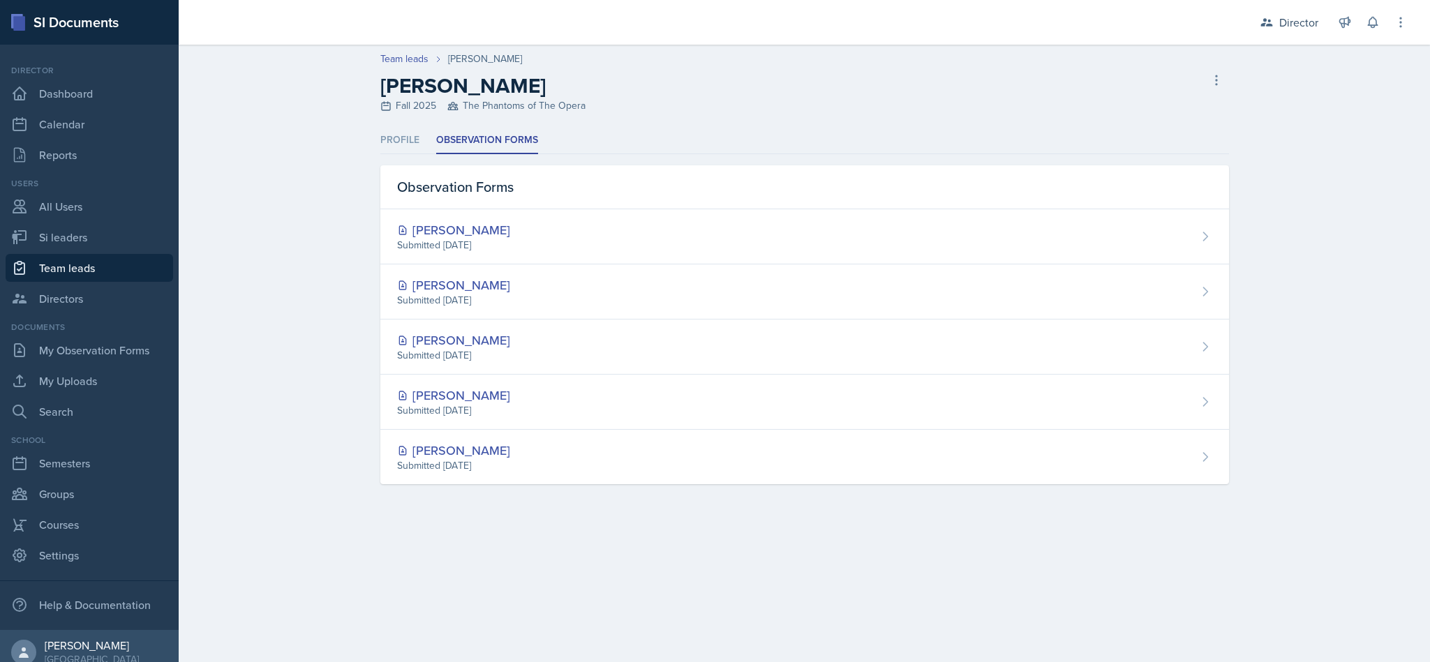
click at [808, 133] on ul "Profile Observation Forms" at bounding box center [804, 140] width 849 height 27
click at [74, 82] on link "Dashboard" at bounding box center [90, 94] width 168 height 28
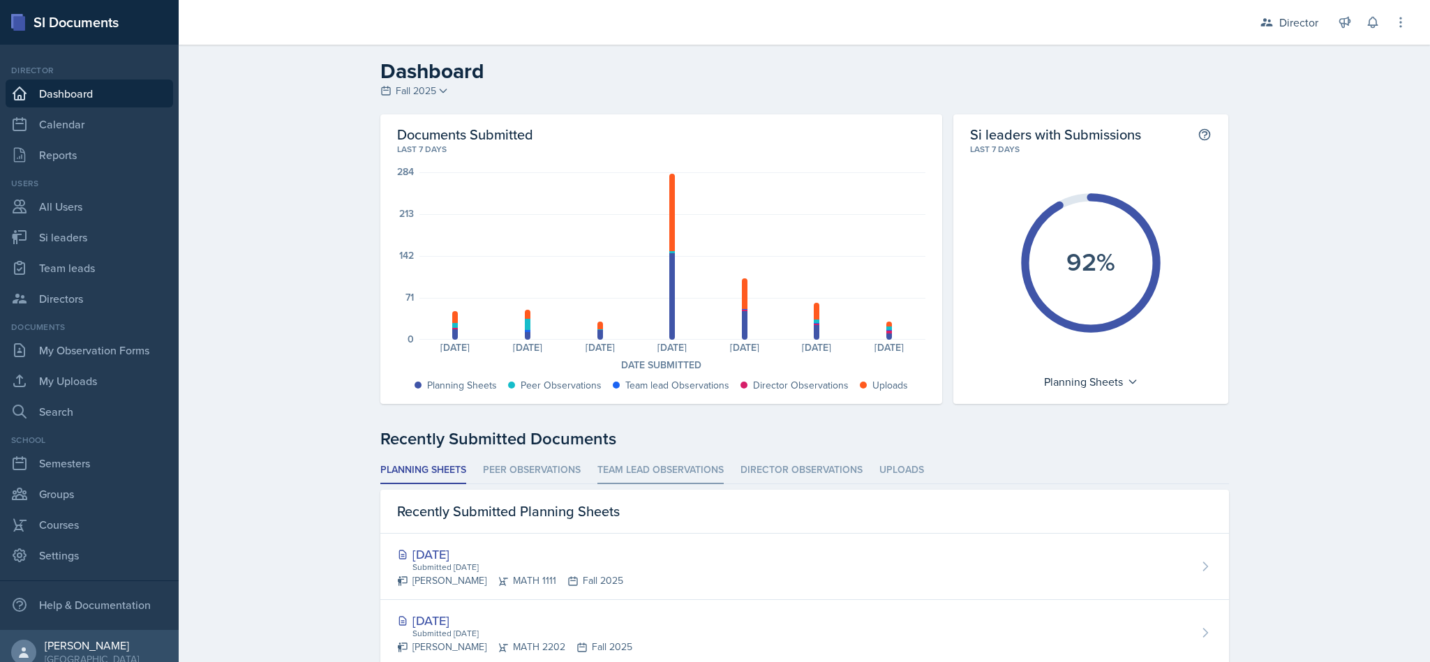
click at [669, 463] on li "Team lead Observations" at bounding box center [660, 470] width 126 height 27
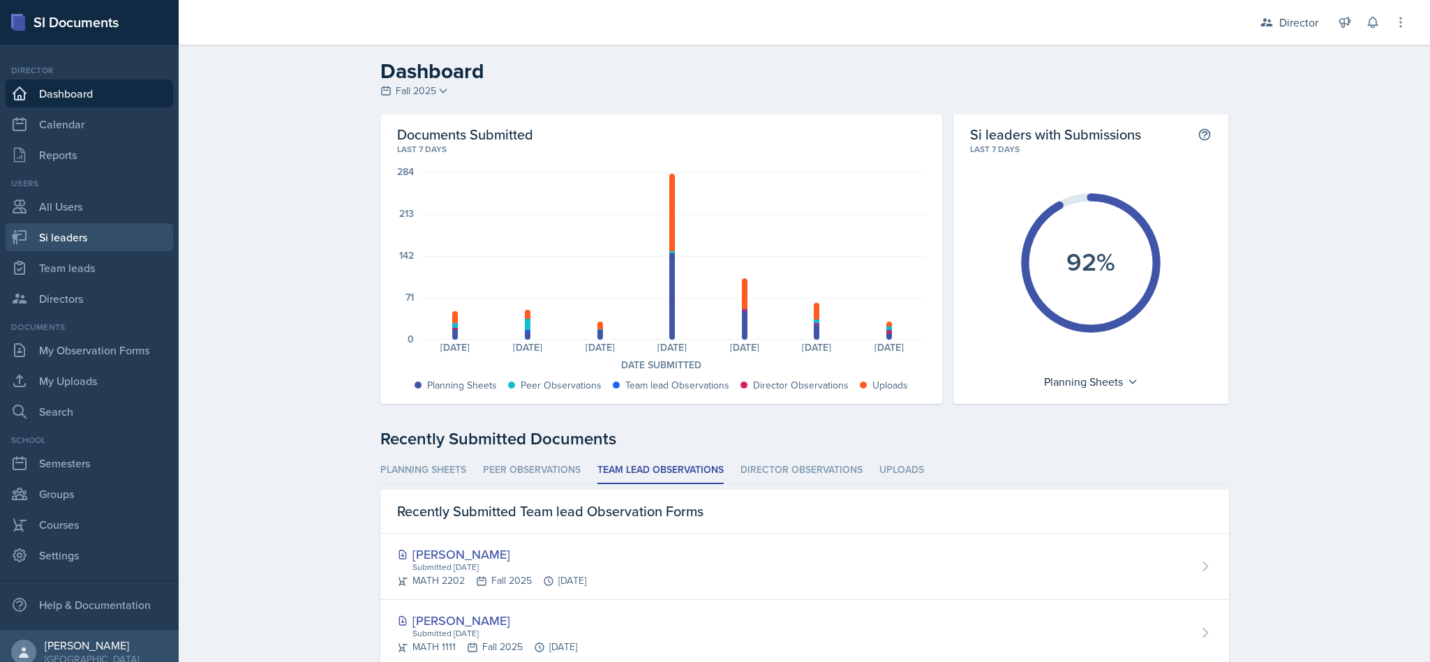
click at [72, 237] on link "Si leaders" at bounding box center [90, 237] width 168 height 28
select select "2bed604d-1099-4043-b1bc-2365e8740244"
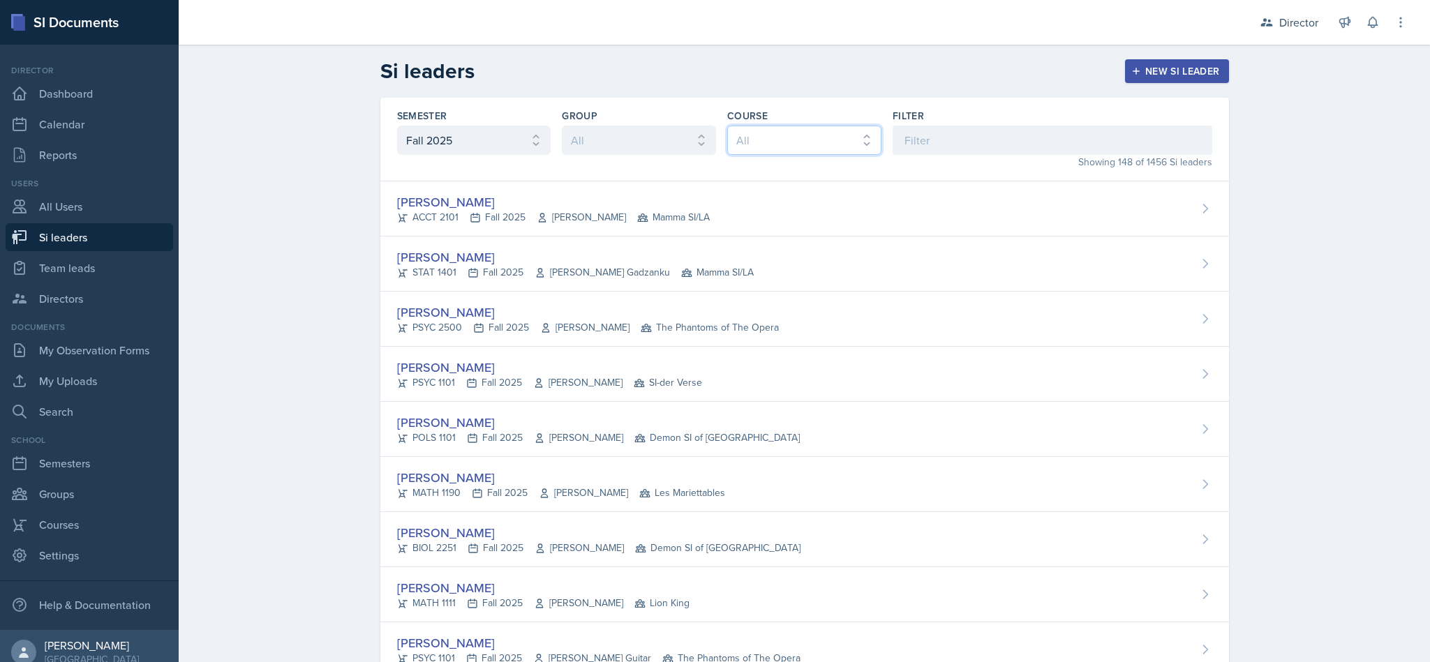
click at [922, 133] on div "Semester All Fall 2025 Summer 2025 Spring 2025 Fall 2024 Summer 2024 Spring 202…" at bounding box center [804, 140] width 849 height 84
click at [926, 133] on input at bounding box center [1053, 140] width 320 height 29
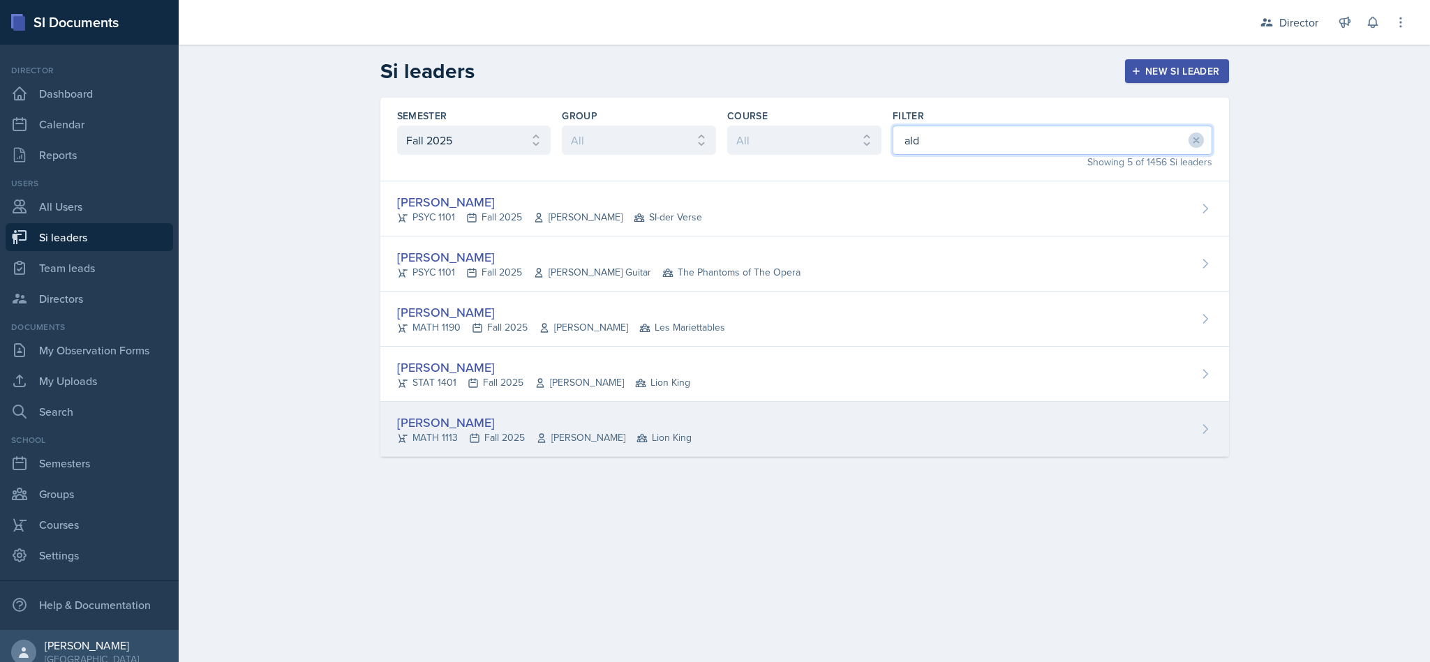
type input "ald"
click at [689, 429] on div "[PERSON_NAME] MATH 1113 Fall 2025 [PERSON_NAME] Lion King" at bounding box center [804, 429] width 849 height 55
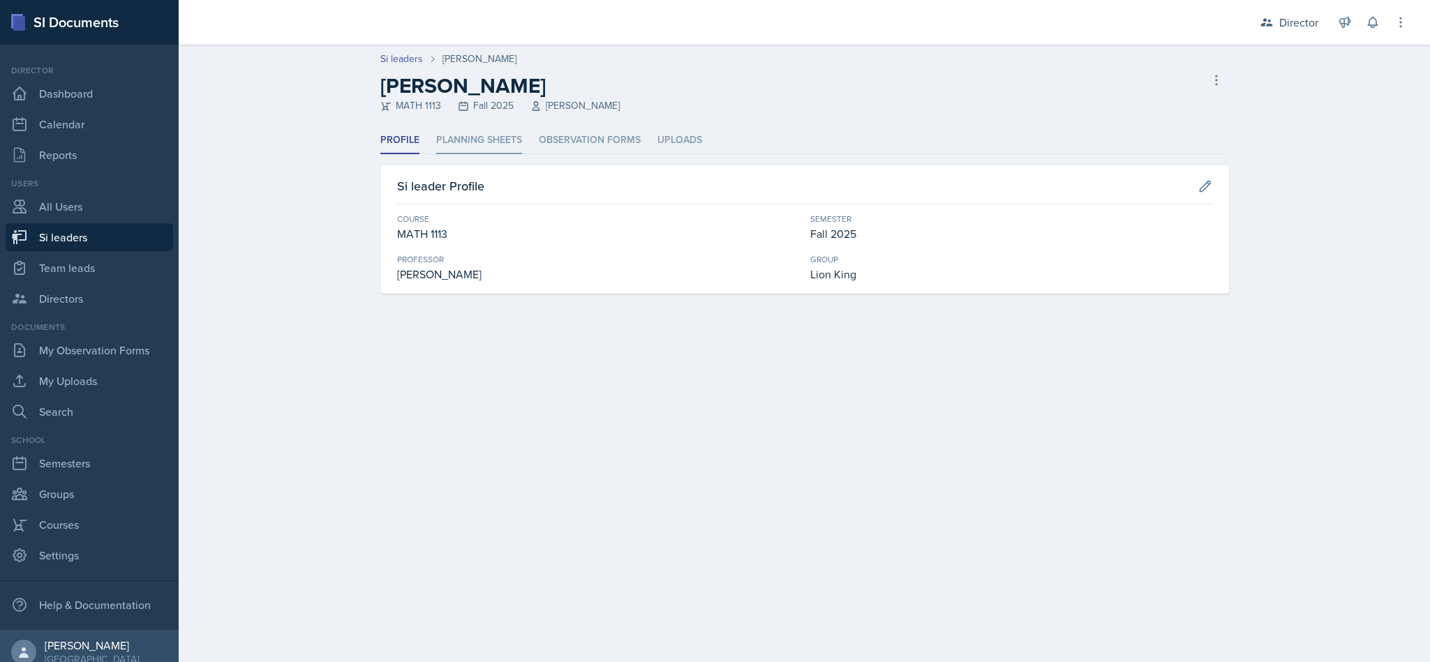
click at [480, 135] on li "Planning Sheets" at bounding box center [479, 140] width 86 height 27
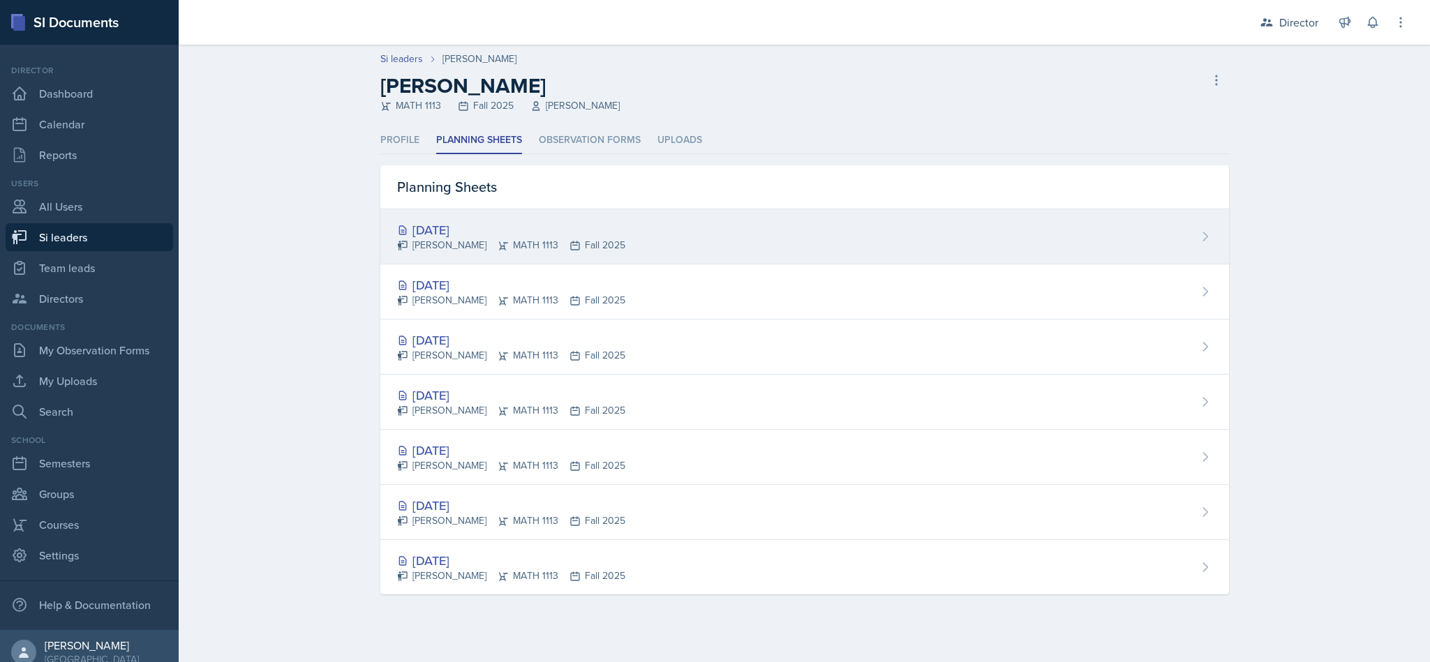
click at [623, 237] on div "[DATE] [PERSON_NAME] MATH 1113 Fall 2025" at bounding box center [804, 236] width 849 height 55
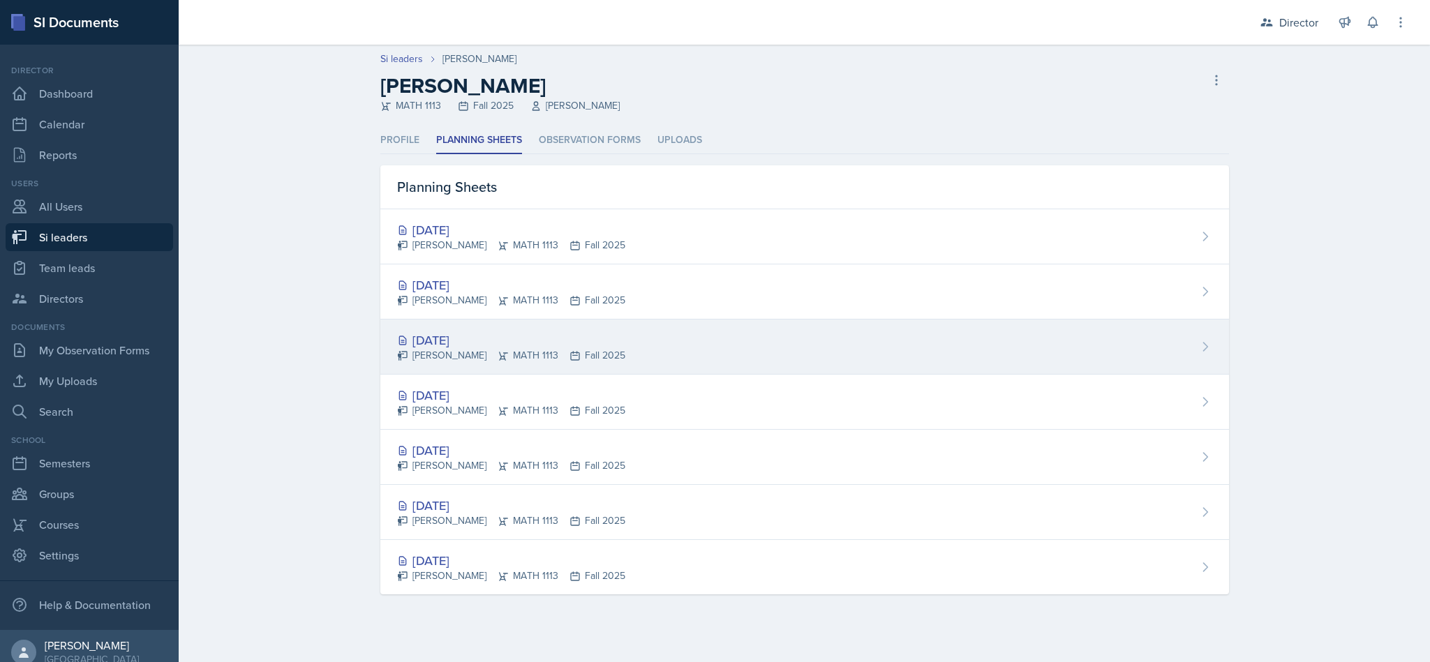
click at [467, 348] on div "[DATE]" at bounding box center [511, 340] width 228 height 19
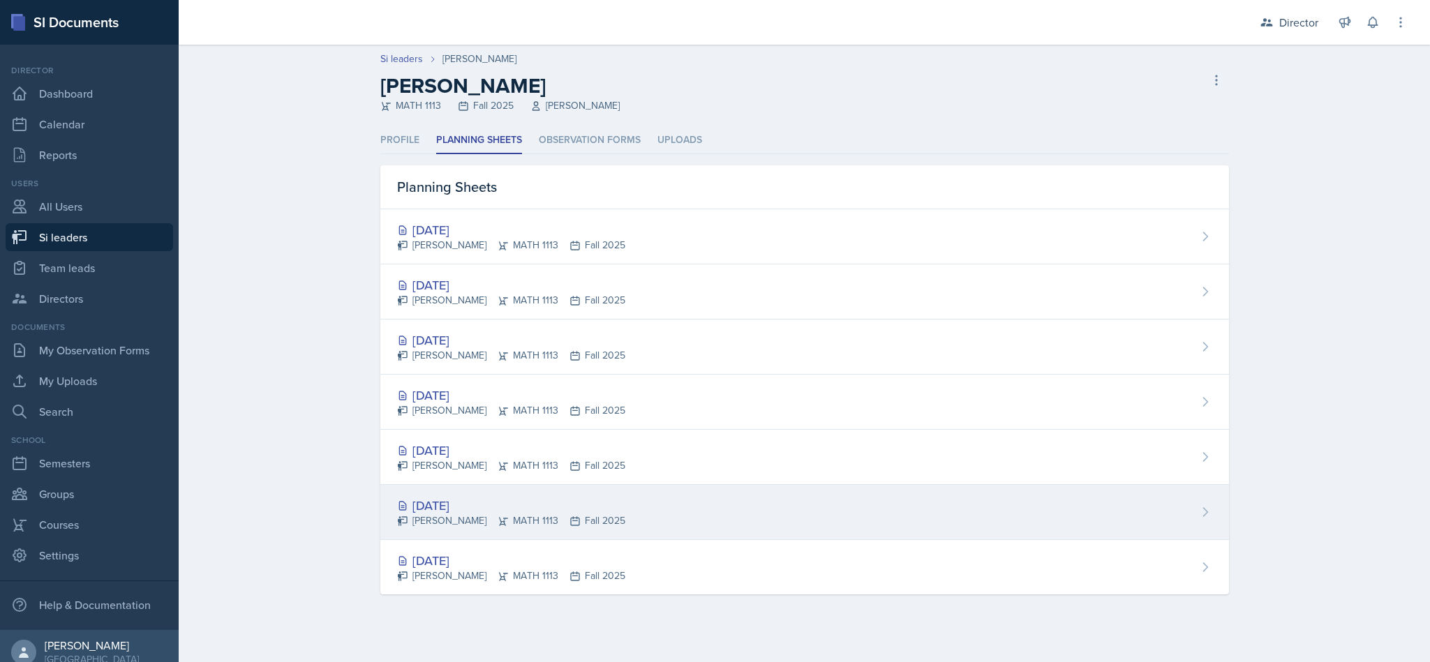
click at [1035, 505] on div "[DATE] [PERSON_NAME] MATH 1113 Fall 2025" at bounding box center [804, 512] width 849 height 55
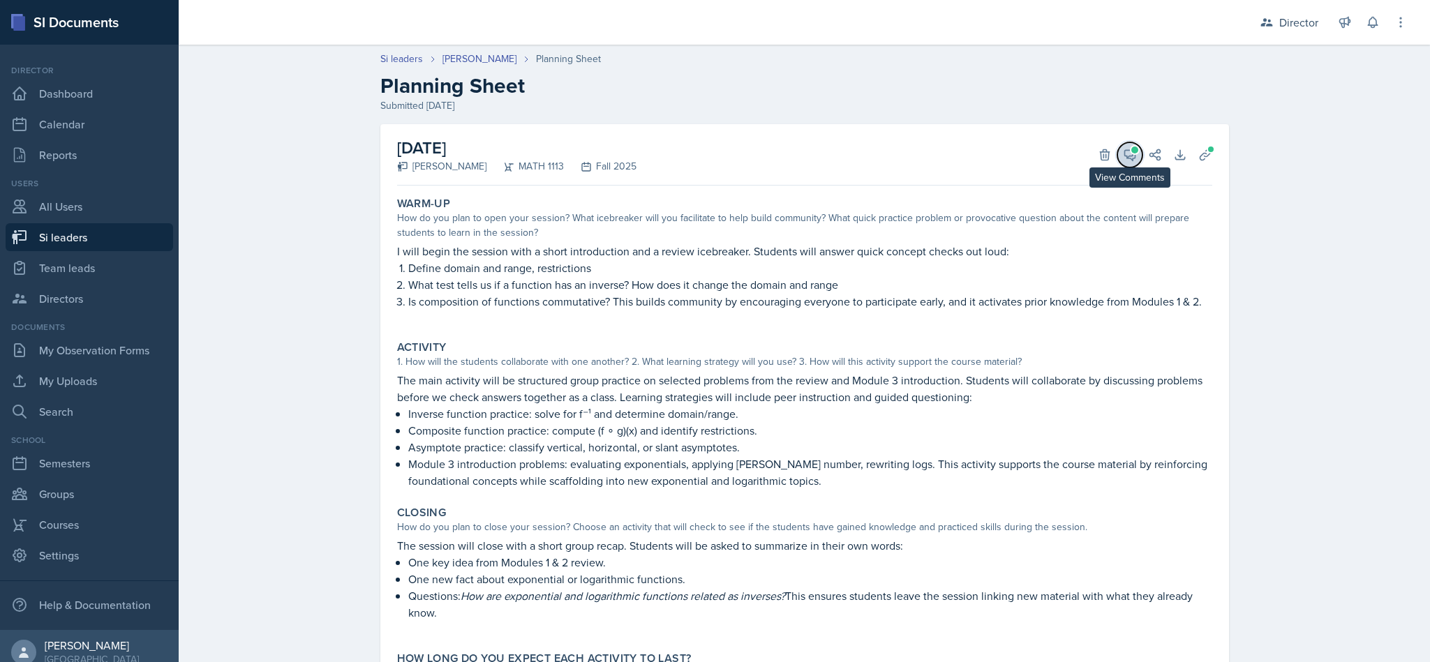
click at [1131, 149] on span at bounding box center [1134, 150] width 7 height 7
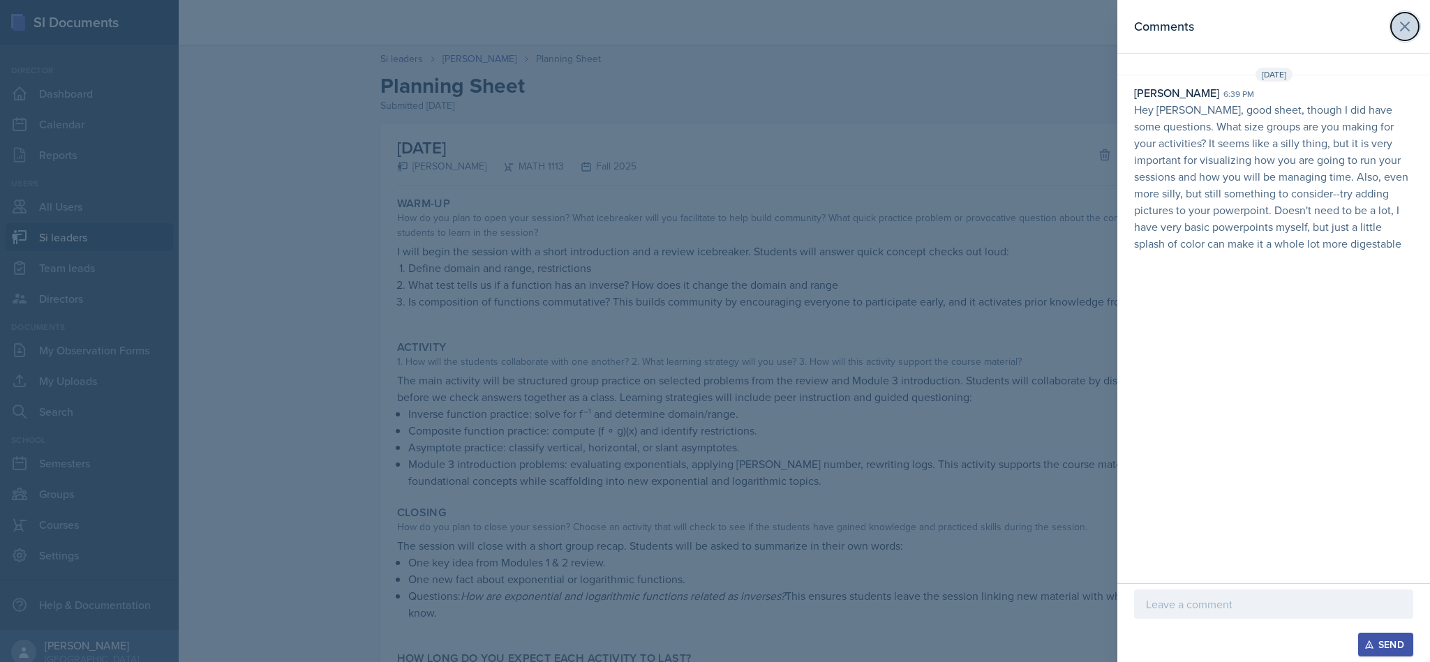
click at [1399, 28] on icon at bounding box center [1405, 26] width 17 height 17
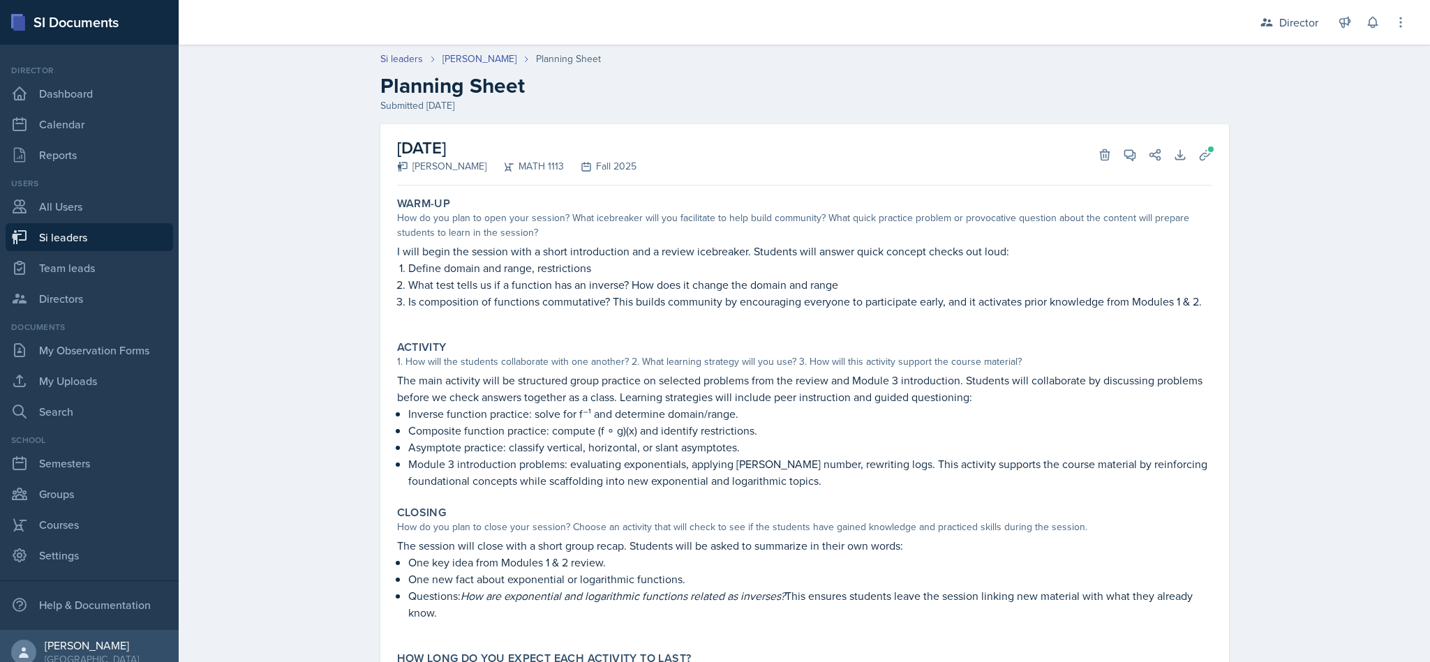
click at [1123, 141] on div "[DATE] [PERSON_NAME] MATH 1113 Fall 2025 Delete View Comments Comments [DATE] […" at bounding box center [804, 154] width 815 height 61
click at [1117, 144] on button "View Comments" at bounding box center [1129, 154] width 25 height 25
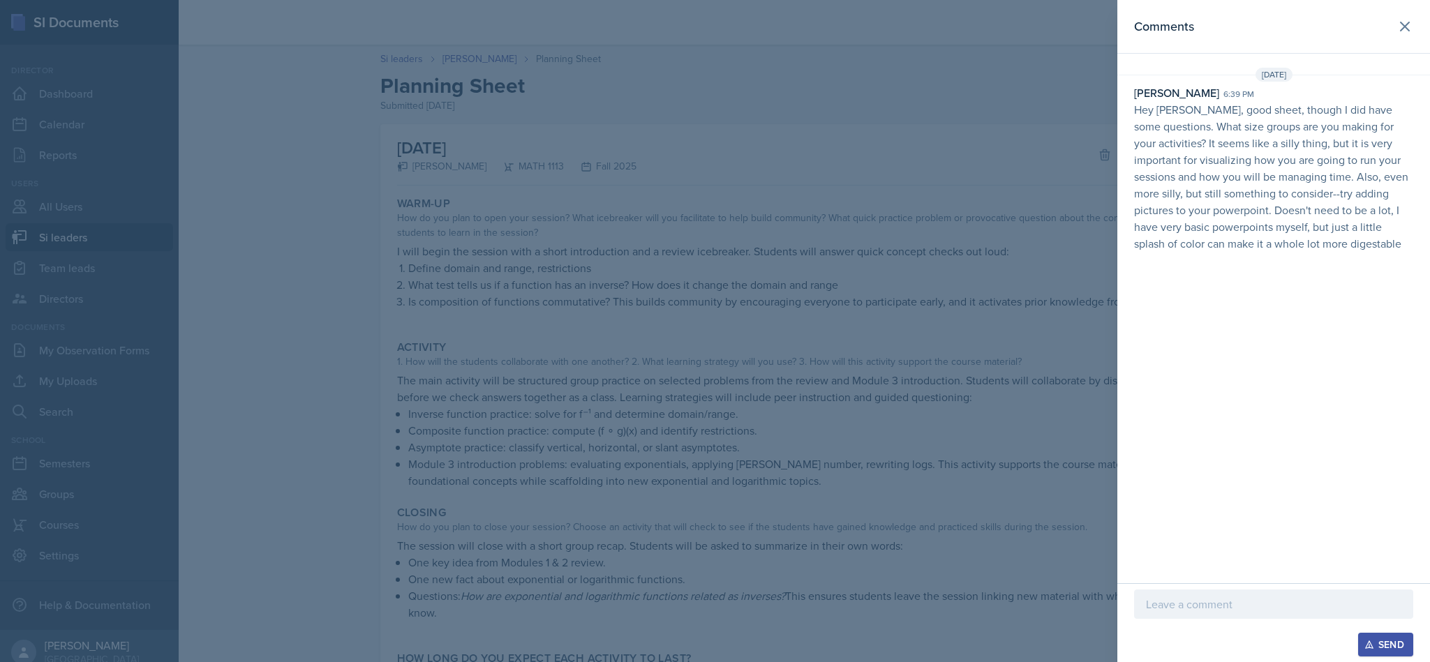
click at [1406, 42] on header "Comments" at bounding box center [1273, 27] width 313 height 54
click at [1397, 31] on icon at bounding box center [1405, 26] width 17 height 17
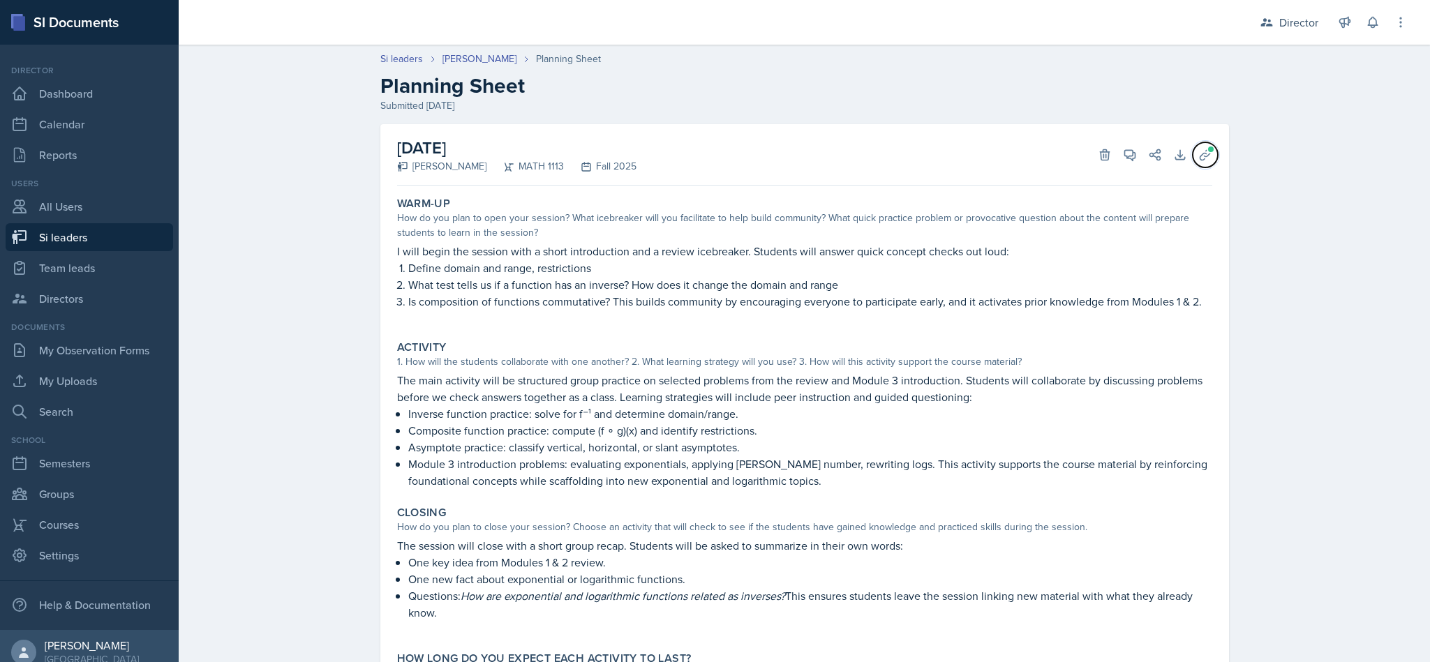
click at [1198, 148] on icon at bounding box center [1205, 155] width 14 height 14
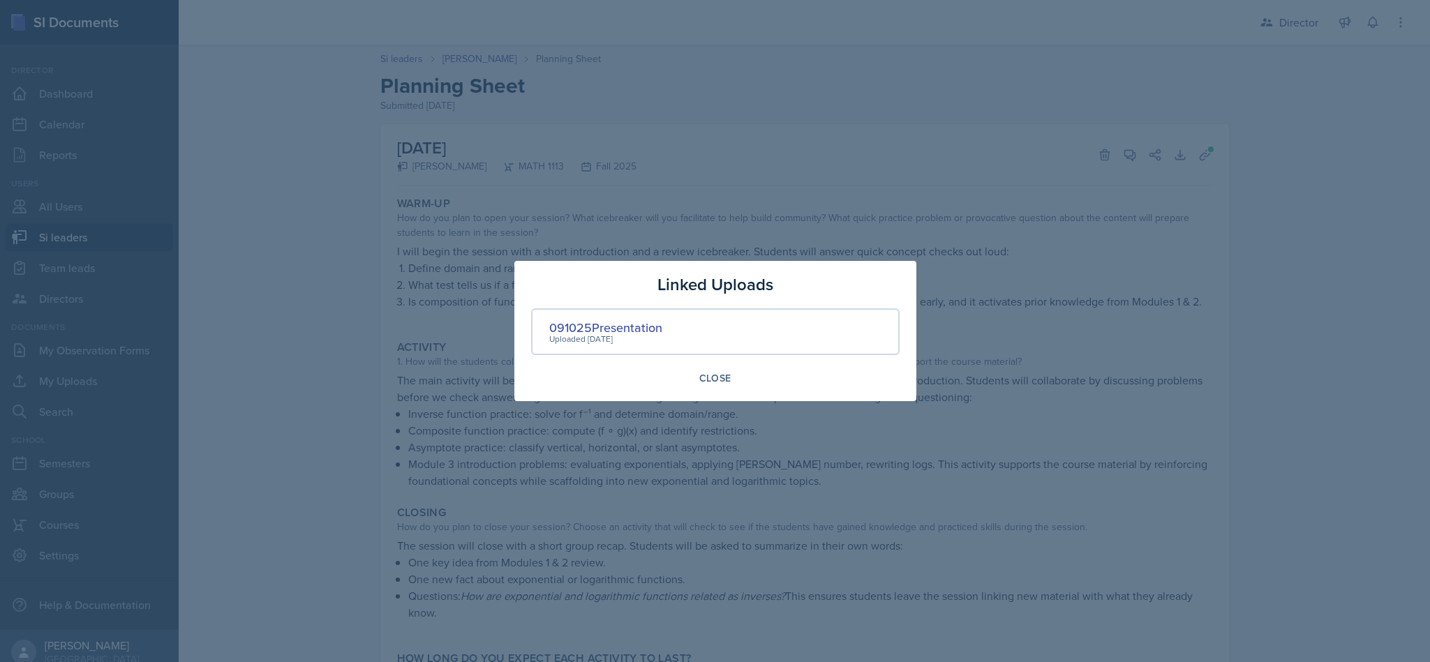
drag, startPoint x: 932, startPoint y: 411, endPoint x: 922, endPoint y: 431, distance: 22.5
click at [922, 431] on div at bounding box center [715, 331] width 1430 height 662
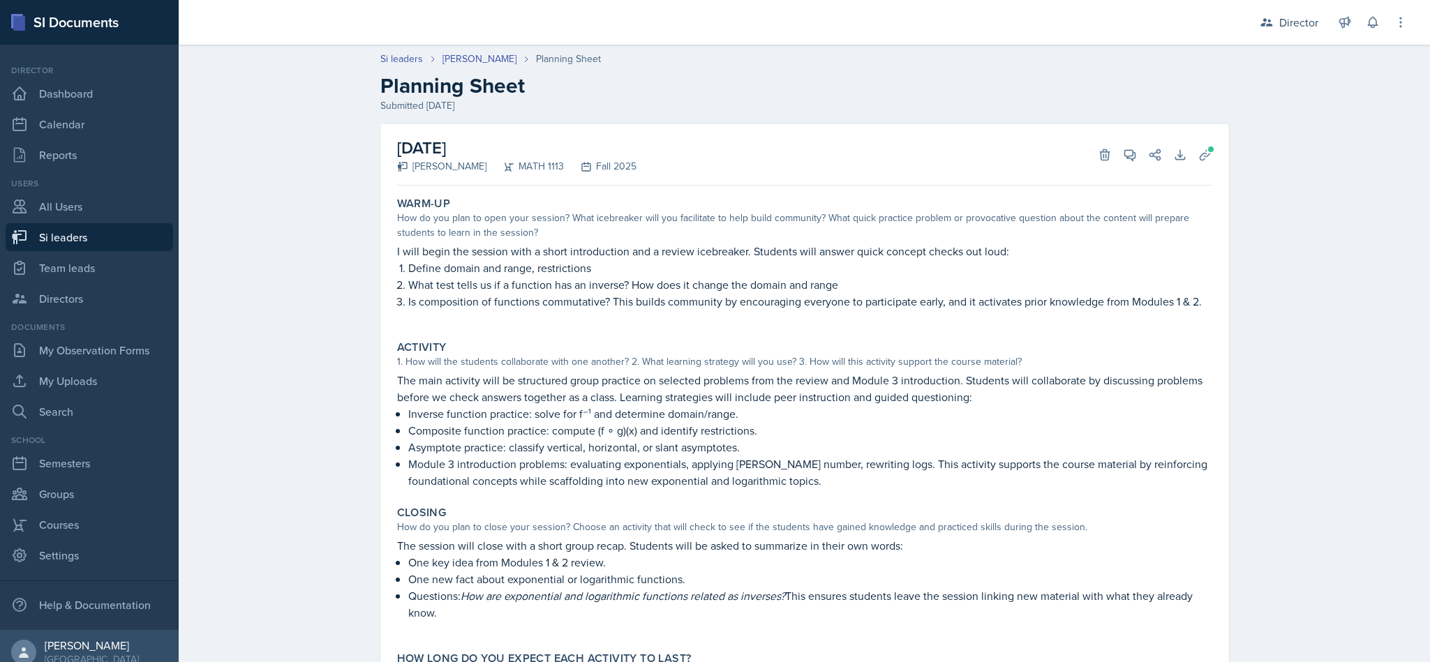
click at [86, 243] on link "Si leaders" at bounding box center [90, 237] width 168 height 28
click at [96, 260] on link "Team leads" at bounding box center [90, 268] width 168 height 28
select select "2bed604d-1099-4043-b1bc-2365e8740244"
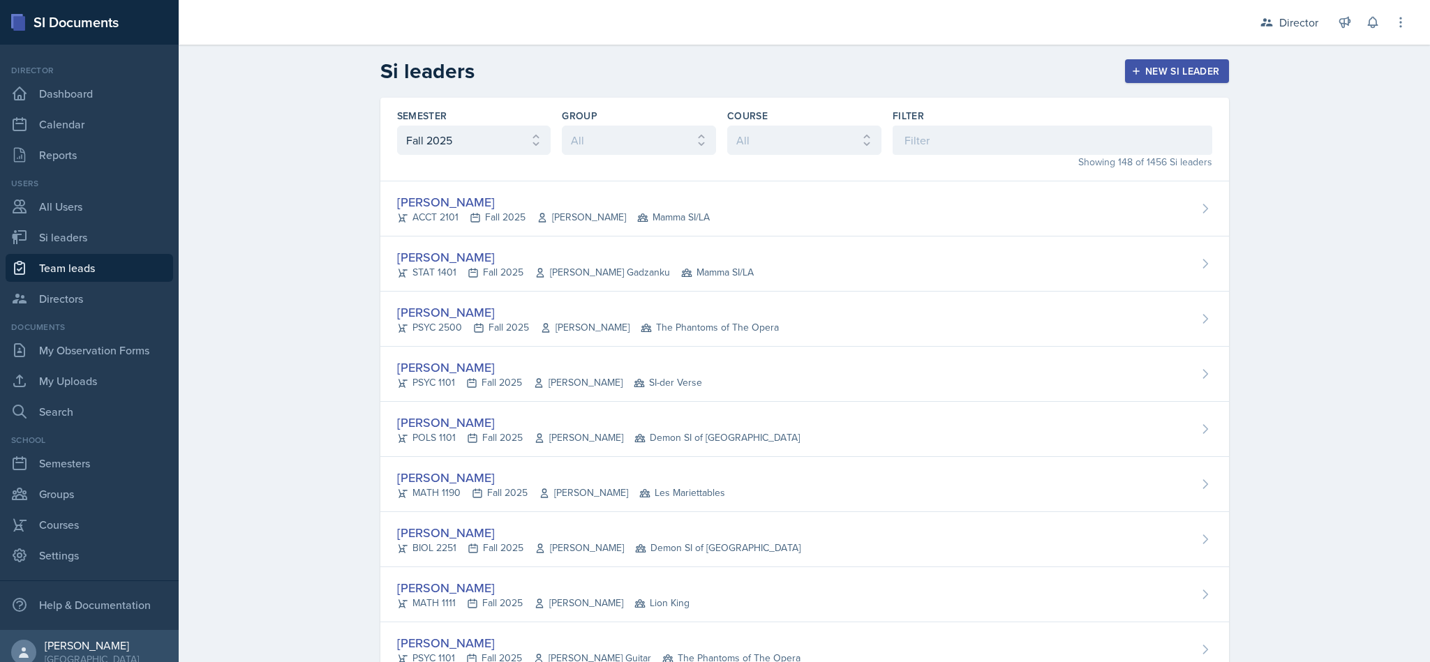
select select "2bed604d-1099-4043-b1bc-2365e8740244"
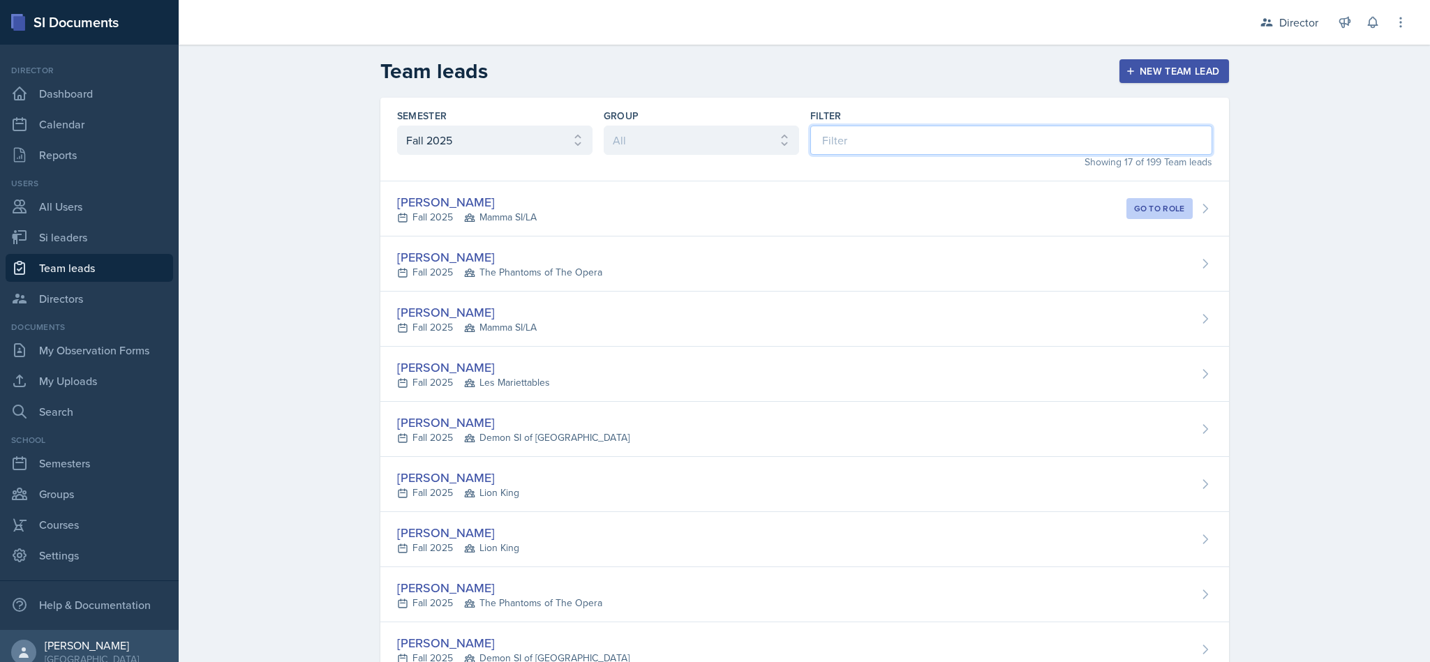
drag, startPoint x: 882, startPoint y: 141, endPoint x: 873, endPoint y: 132, distance: 12.3
click at [880, 141] on input at bounding box center [1011, 140] width 402 height 29
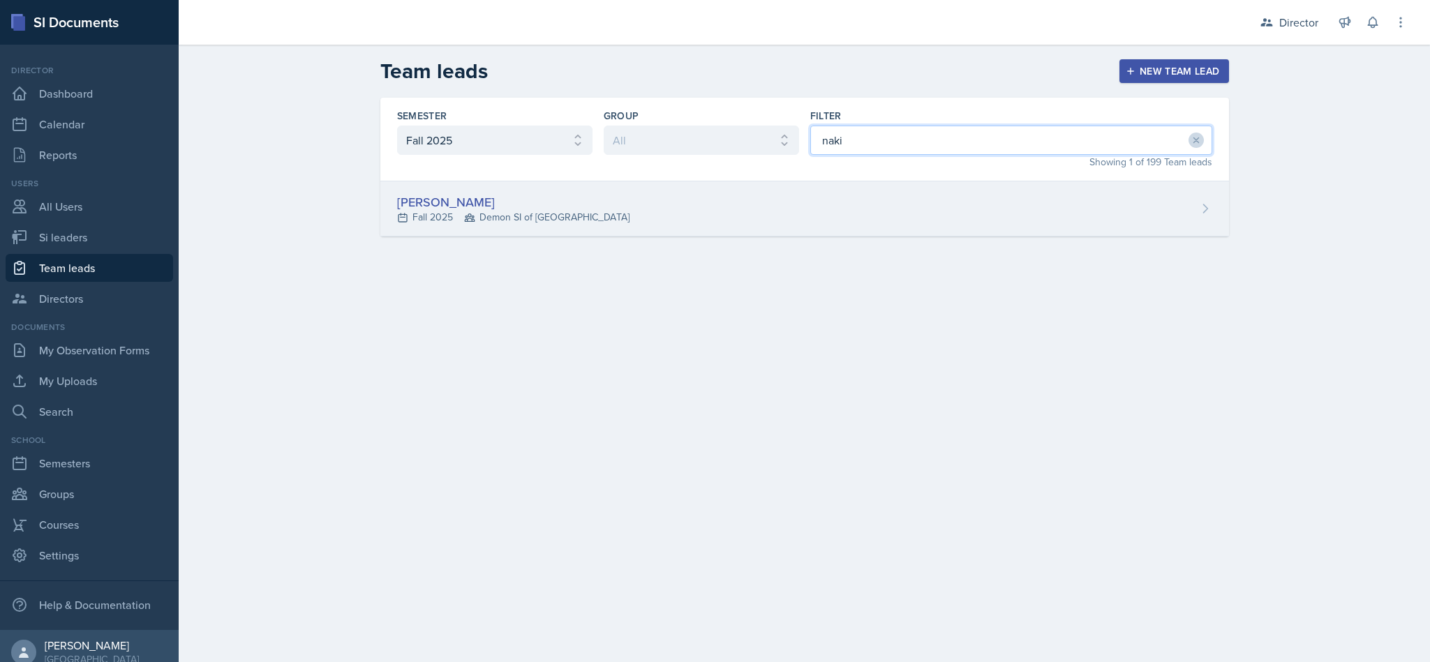
type input "naki"
click at [955, 214] on div "[PERSON_NAME] Fall 2025 Demon SI of [GEOGRAPHIC_DATA]" at bounding box center [804, 208] width 849 height 55
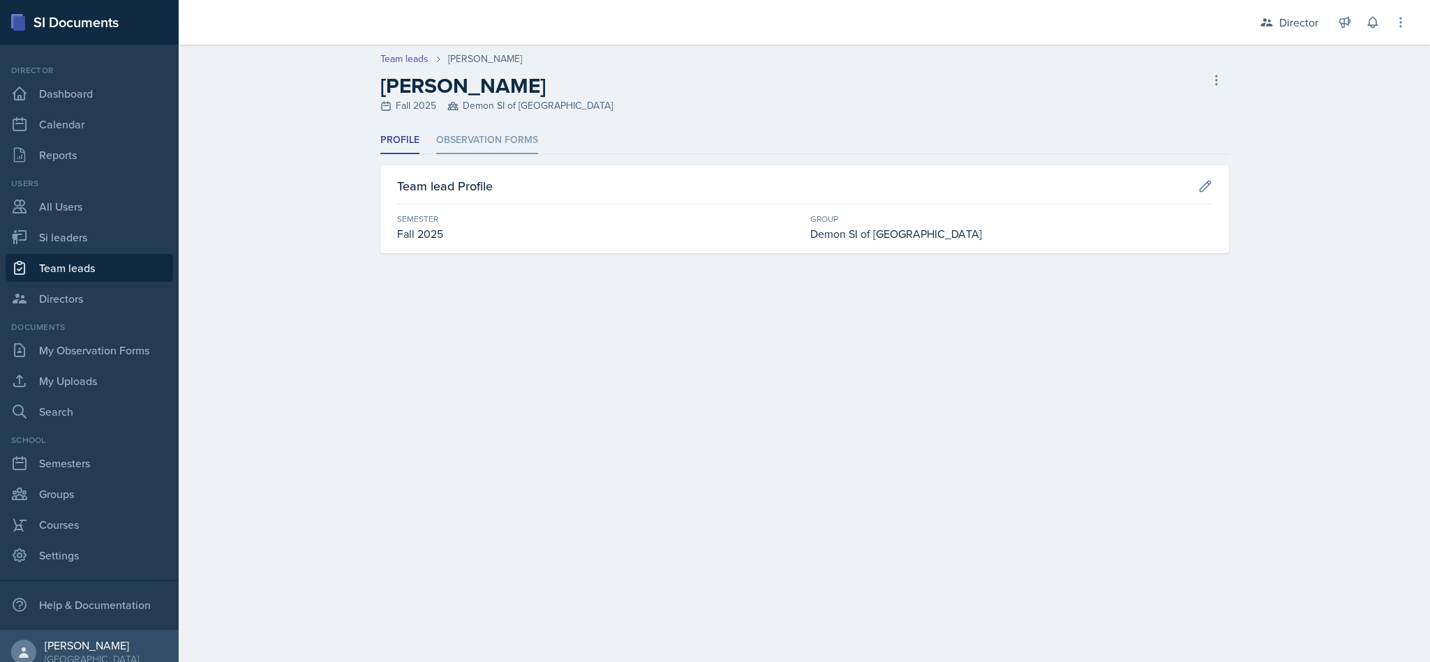
click at [491, 142] on li "Observation Forms" at bounding box center [487, 140] width 102 height 27
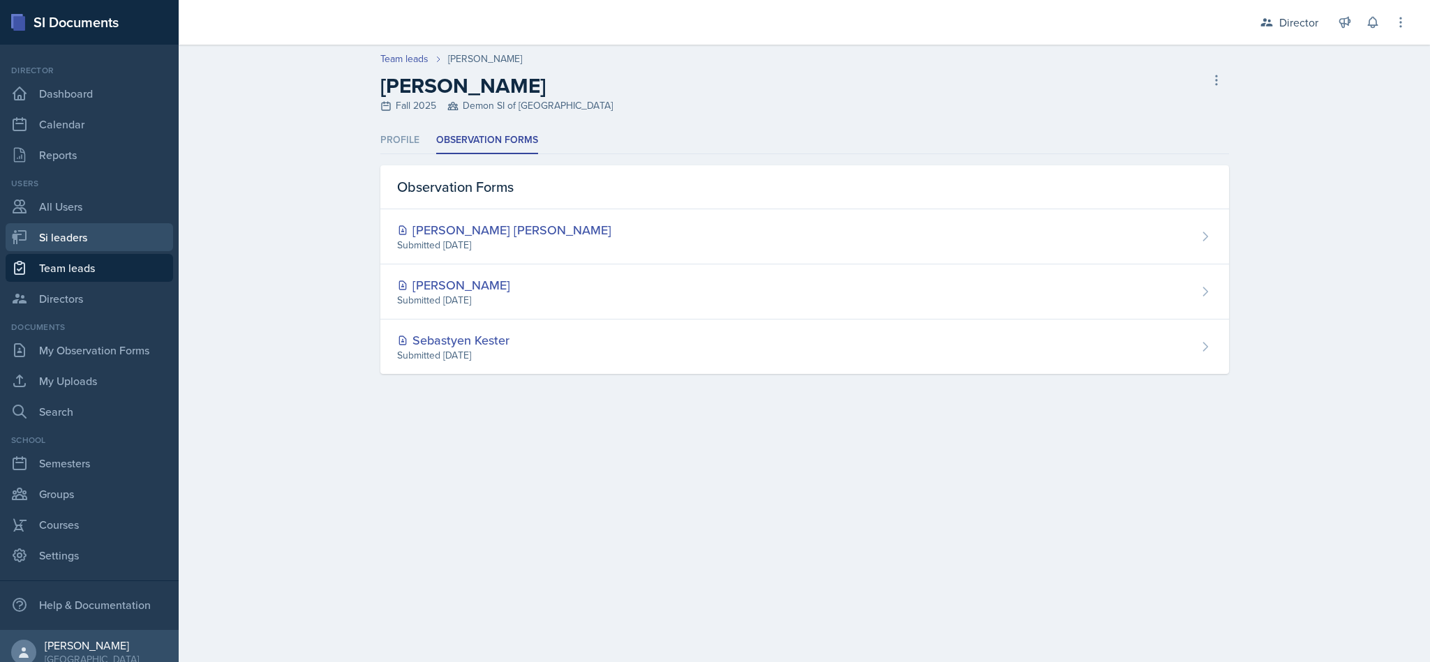
click at [61, 226] on link "Si leaders" at bounding box center [90, 237] width 168 height 28
select select "2bed604d-1099-4043-b1bc-2365e8740244"
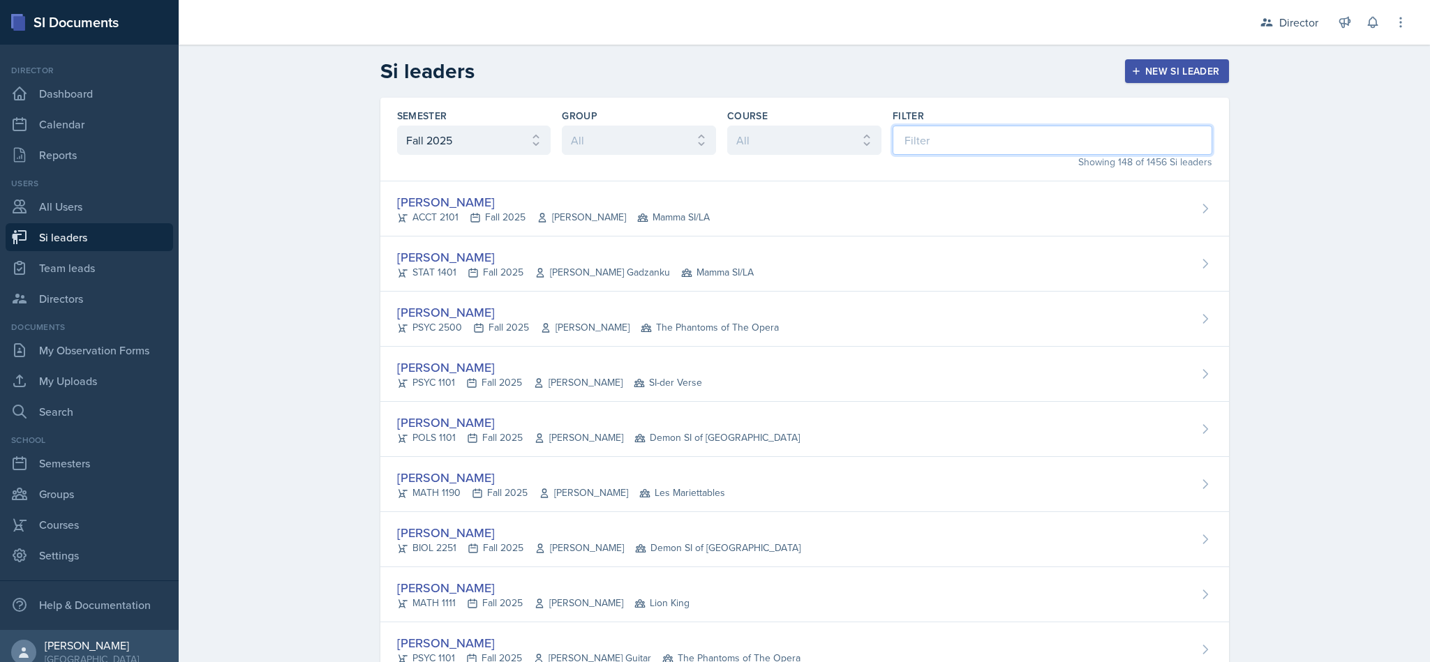
click at [997, 144] on input at bounding box center [1053, 140] width 320 height 29
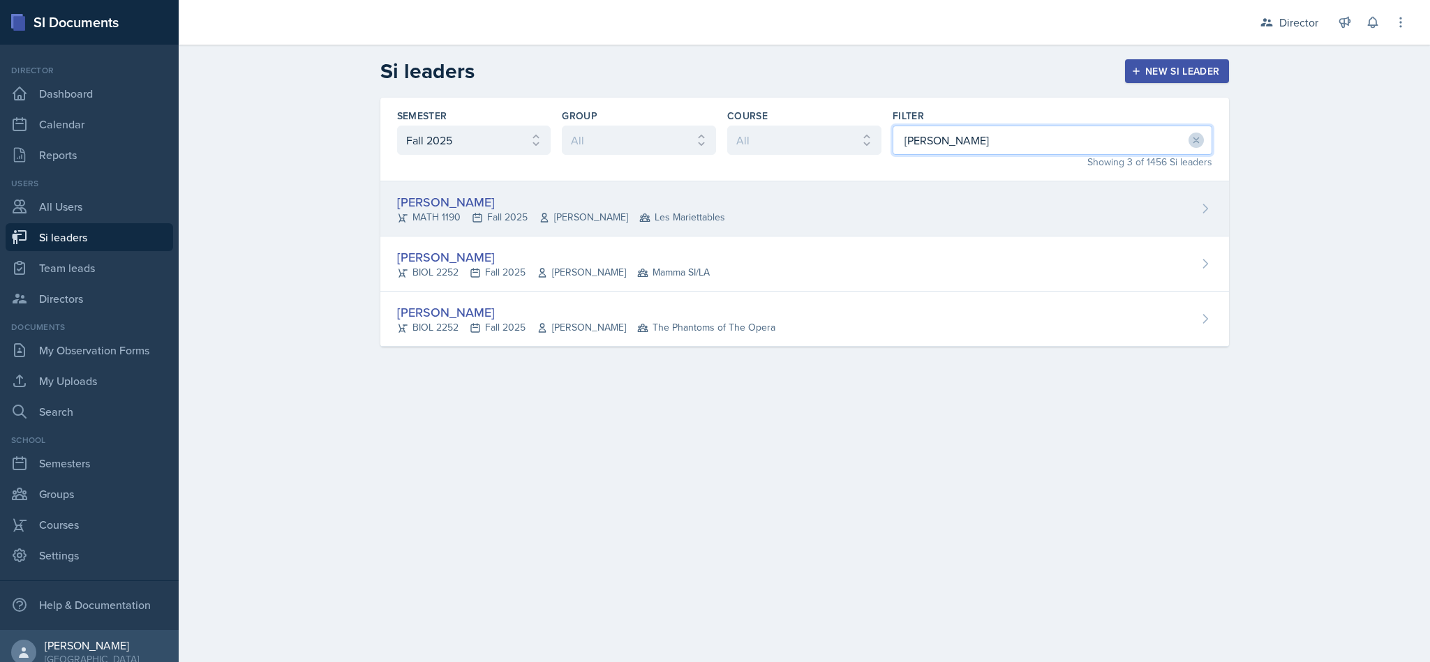
type input "[PERSON_NAME]"
click at [789, 208] on div "[PERSON_NAME] MATH 1190 Fall 2025 [PERSON_NAME] Les Mariettables" at bounding box center [804, 208] width 849 height 55
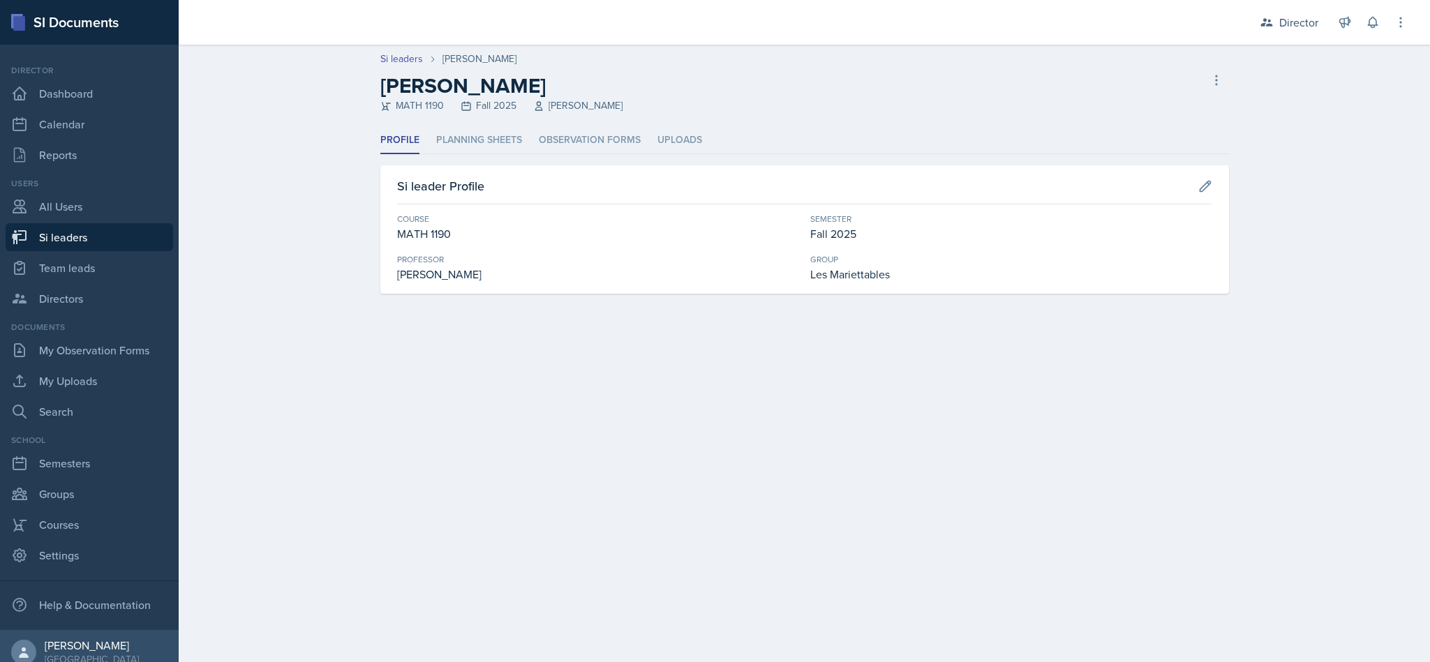
click at [490, 156] on div "Profile Planning Sheets Observation Forms Uploads Profile Planning Sheets Obser…" at bounding box center [804, 210] width 849 height 167
click at [493, 147] on li "Planning Sheets" at bounding box center [479, 140] width 86 height 27
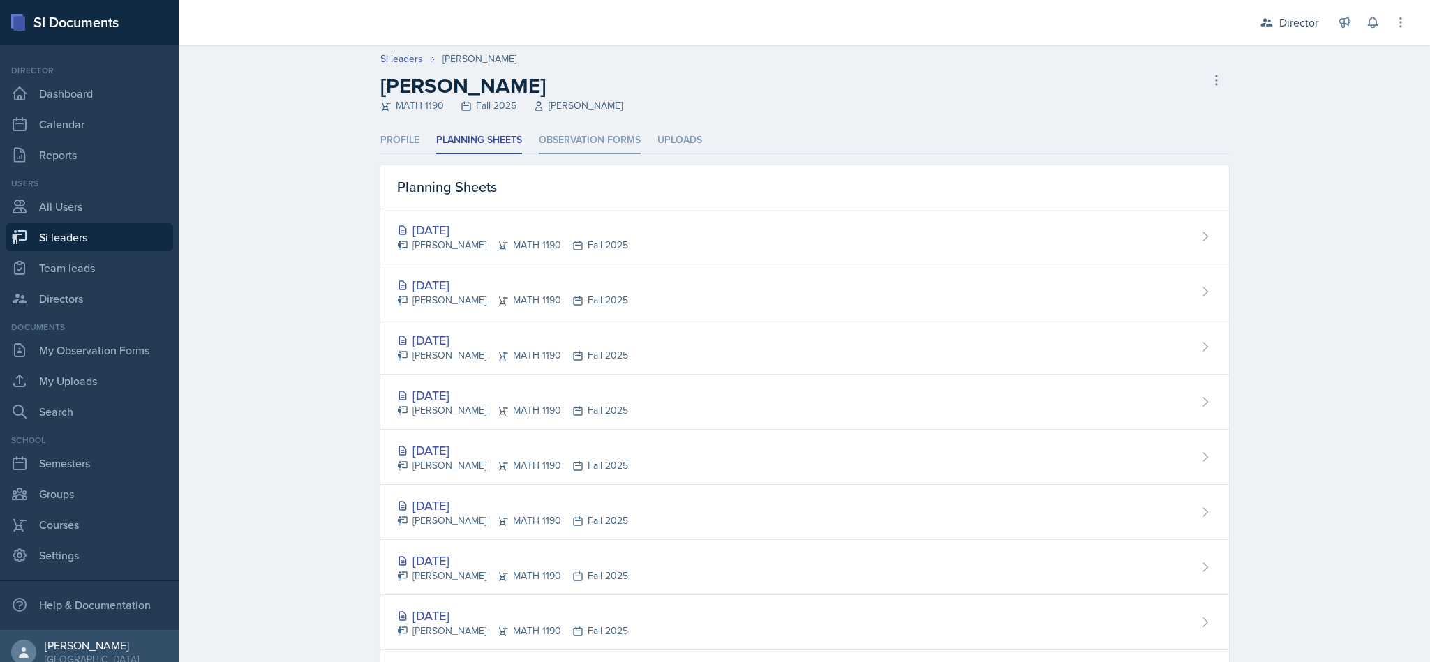
click at [576, 153] on li "Observation Forms" at bounding box center [590, 140] width 102 height 27
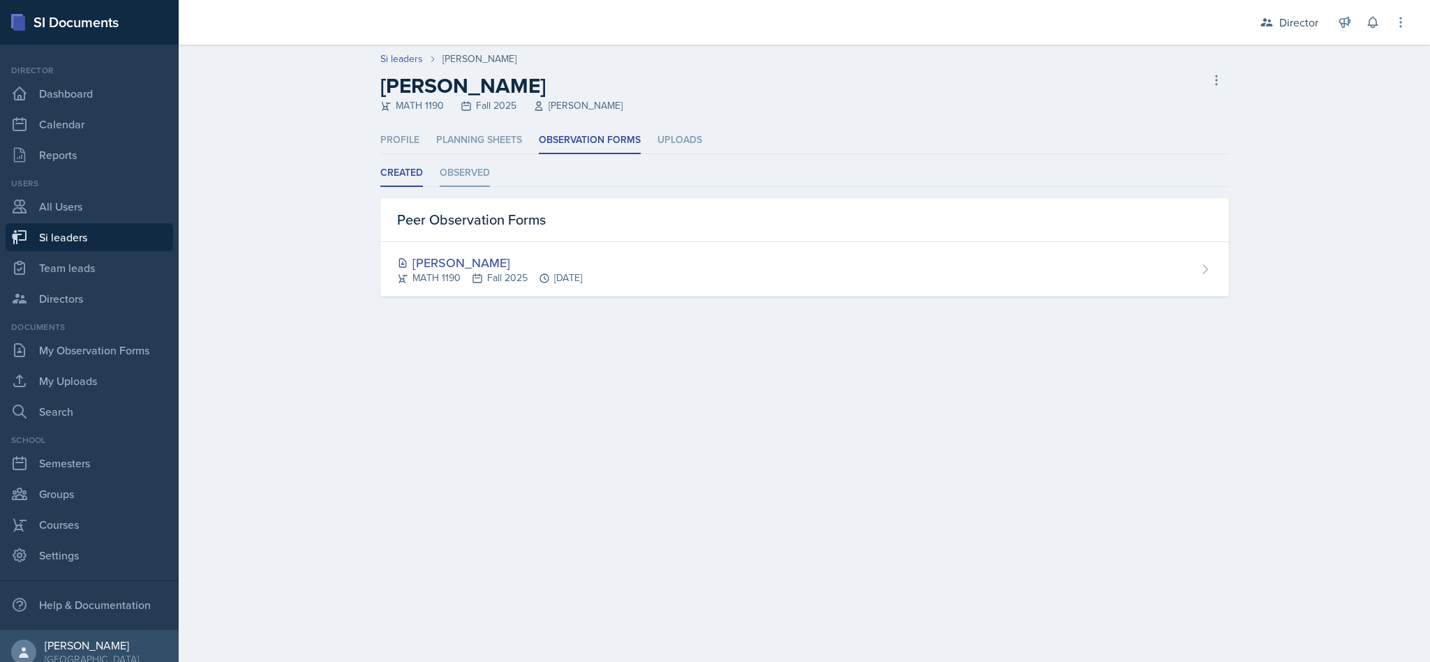
click at [456, 178] on li "Observed" at bounding box center [465, 173] width 50 height 27
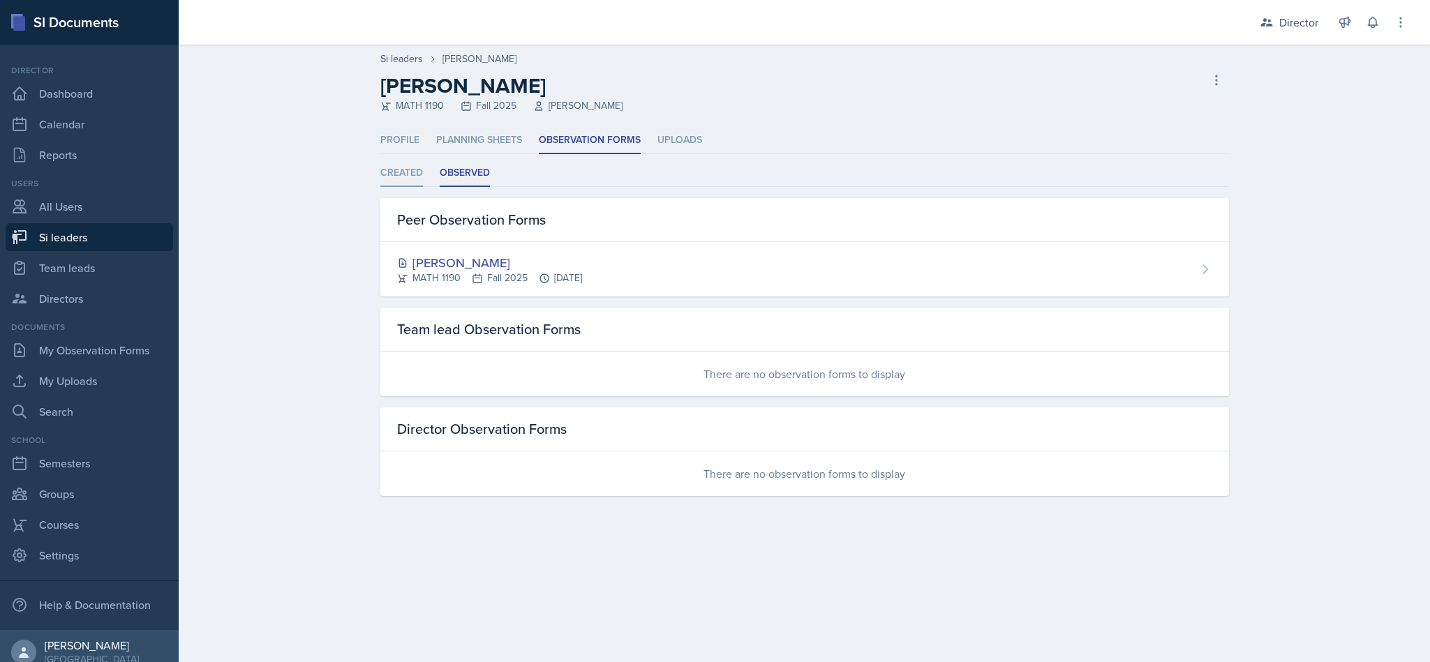
click at [410, 186] on li "Created" at bounding box center [401, 173] width 43 height 27
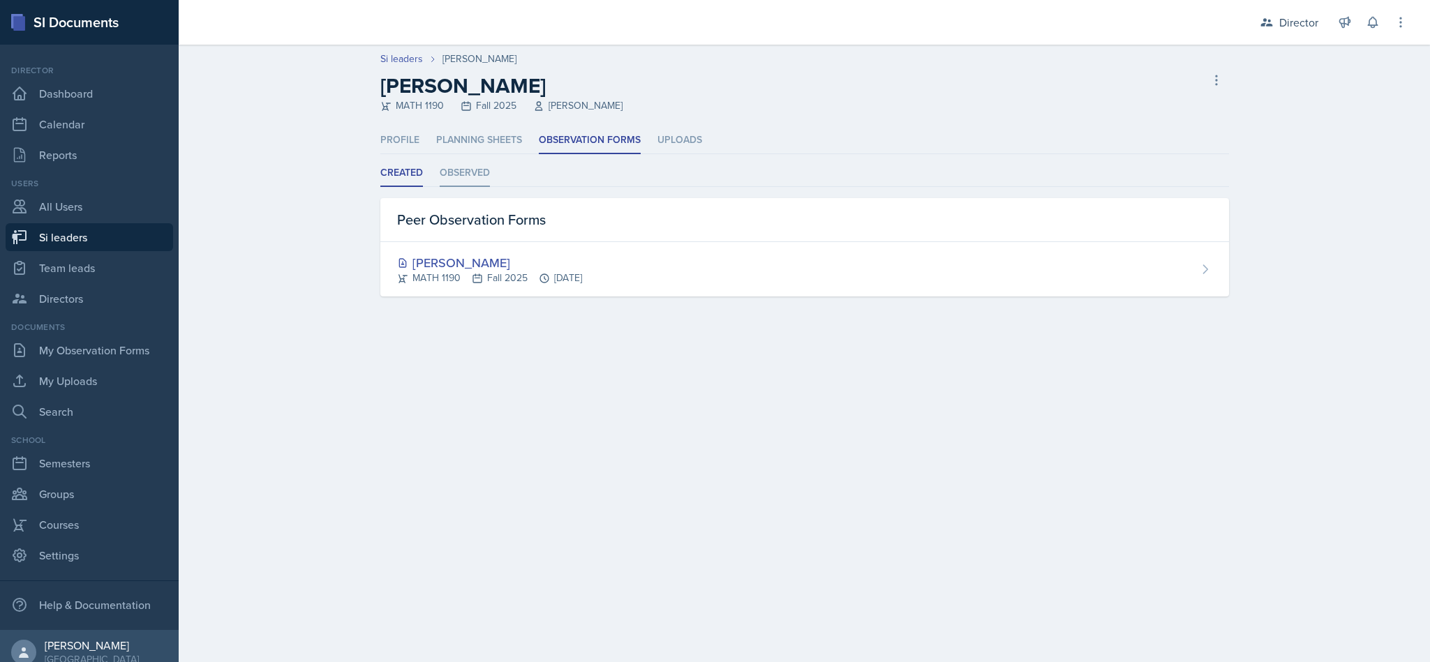
click at [463, 180] on li "Observed" at bounding box center [465, 173] width 50 height 27
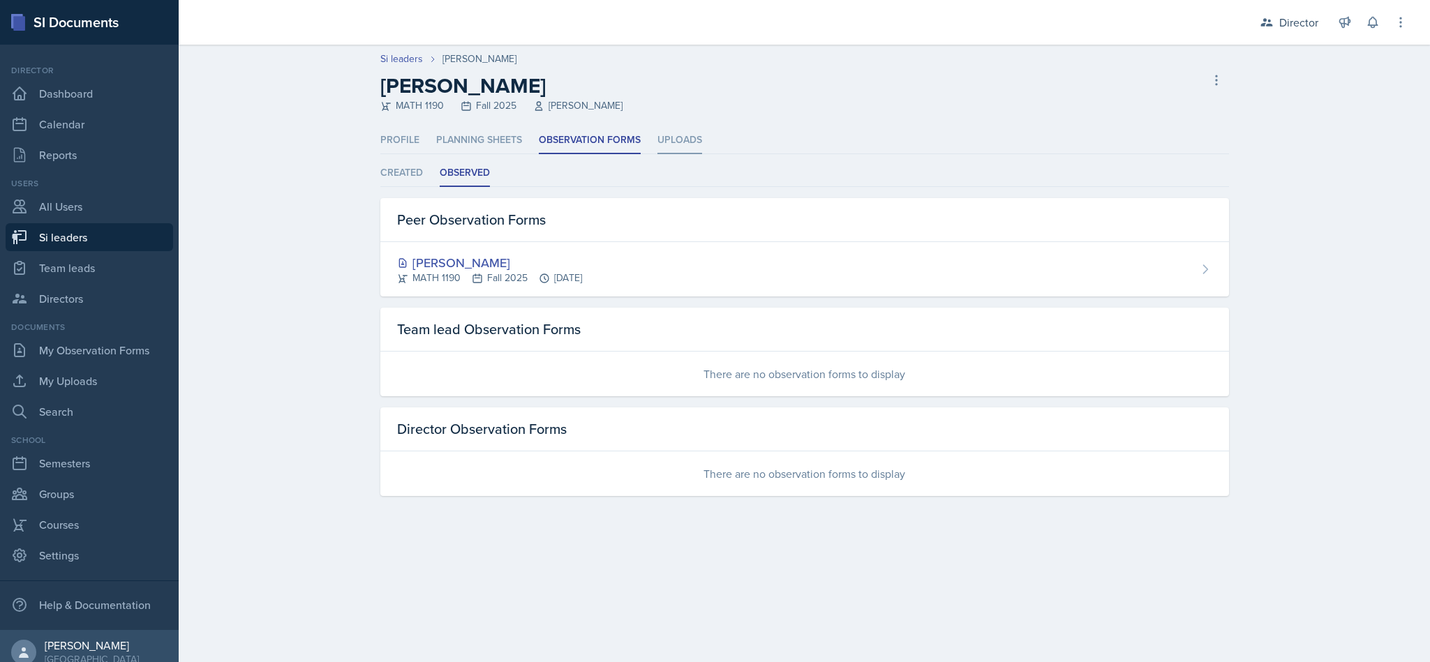
click at [688, 128] on li "Uploads" at bounding box center [680, 140] width 45 height 27
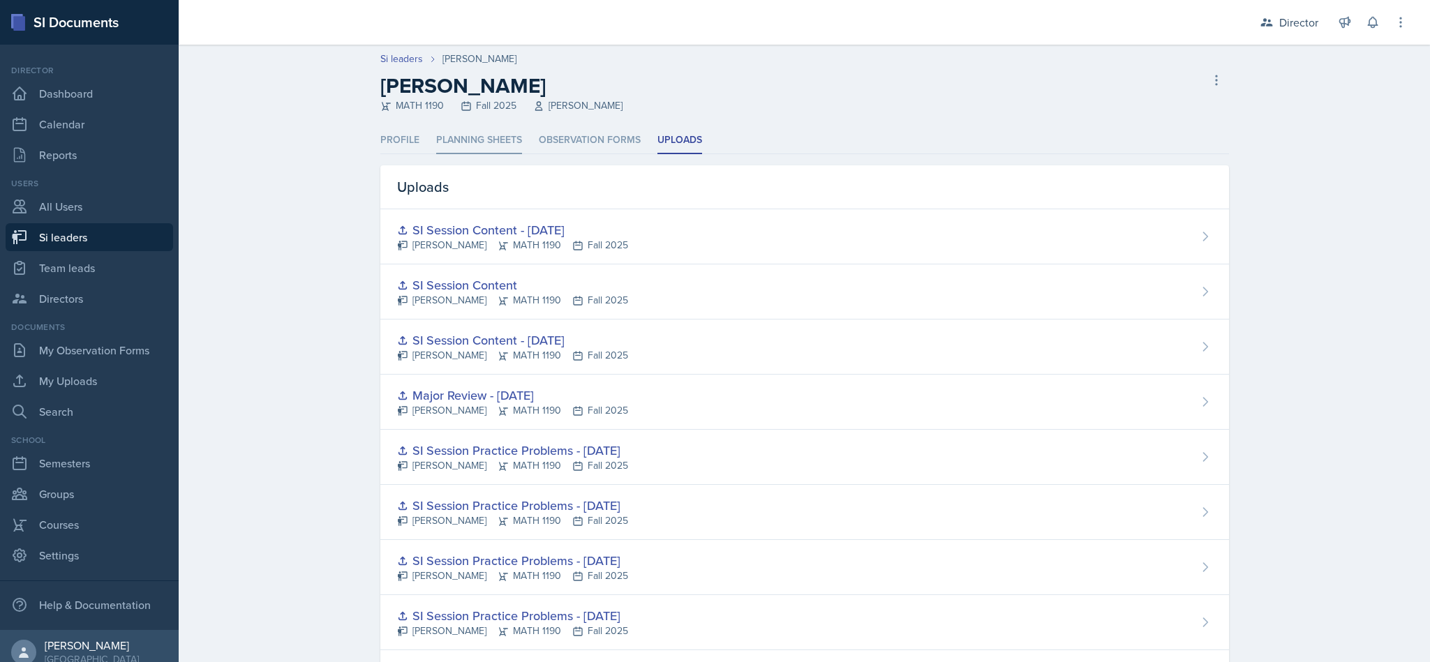
click at [466, 138] on li "Planning Sheets" at bounding box center [479, 140] width 86 height 27
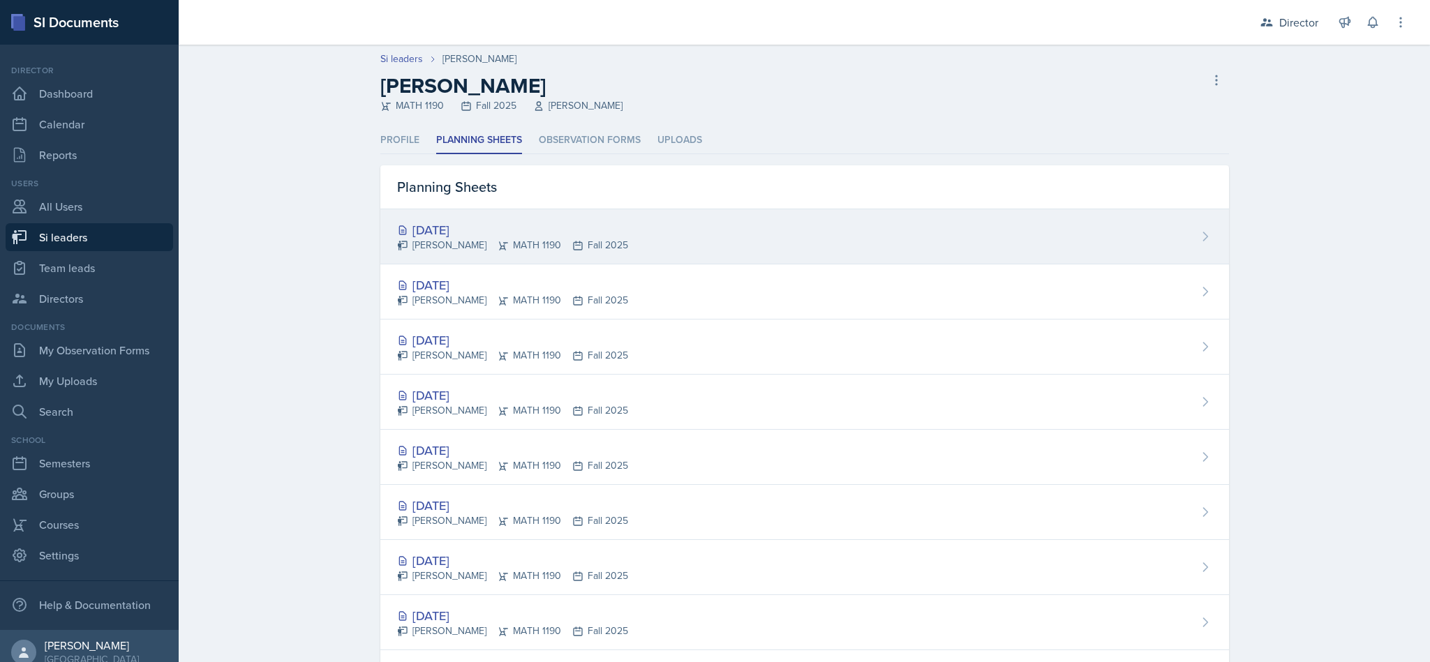
click at [588, 260] on div "[DATE] [PERSON_NAME] MATH 1190 Fall 2025" at bounding box center [804, 236] width 849 height 55
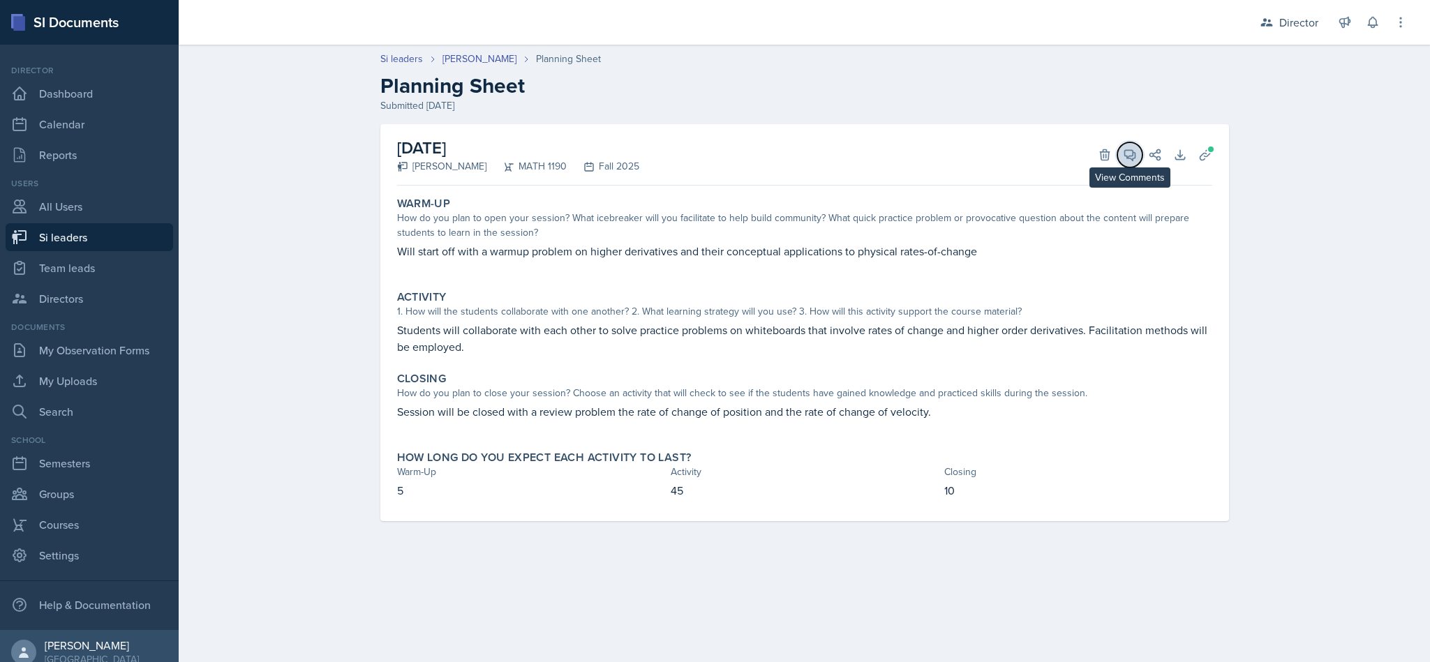
click at [1129, 162] on button "View Comments" at bounding box center [1129, 154] width 25 height 25
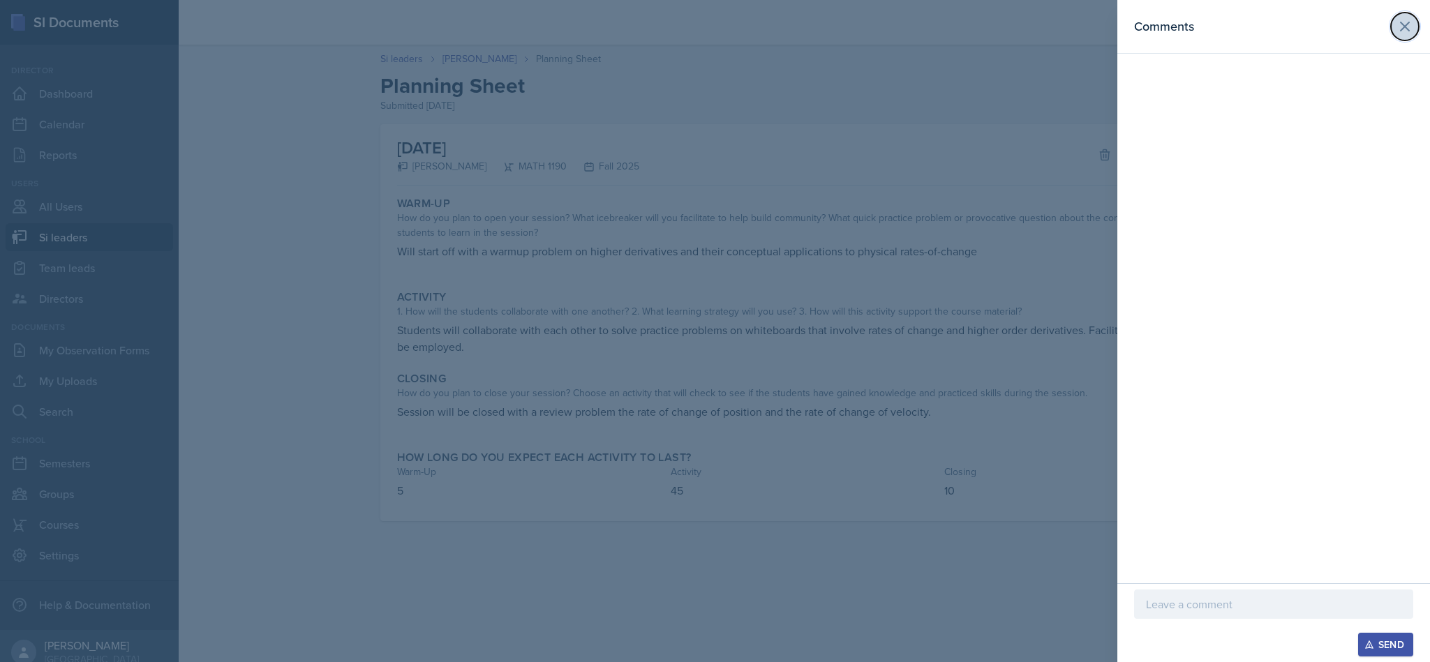
click at [1408, 30] on icon at bounding box center [1405, 26] width 8 height 8
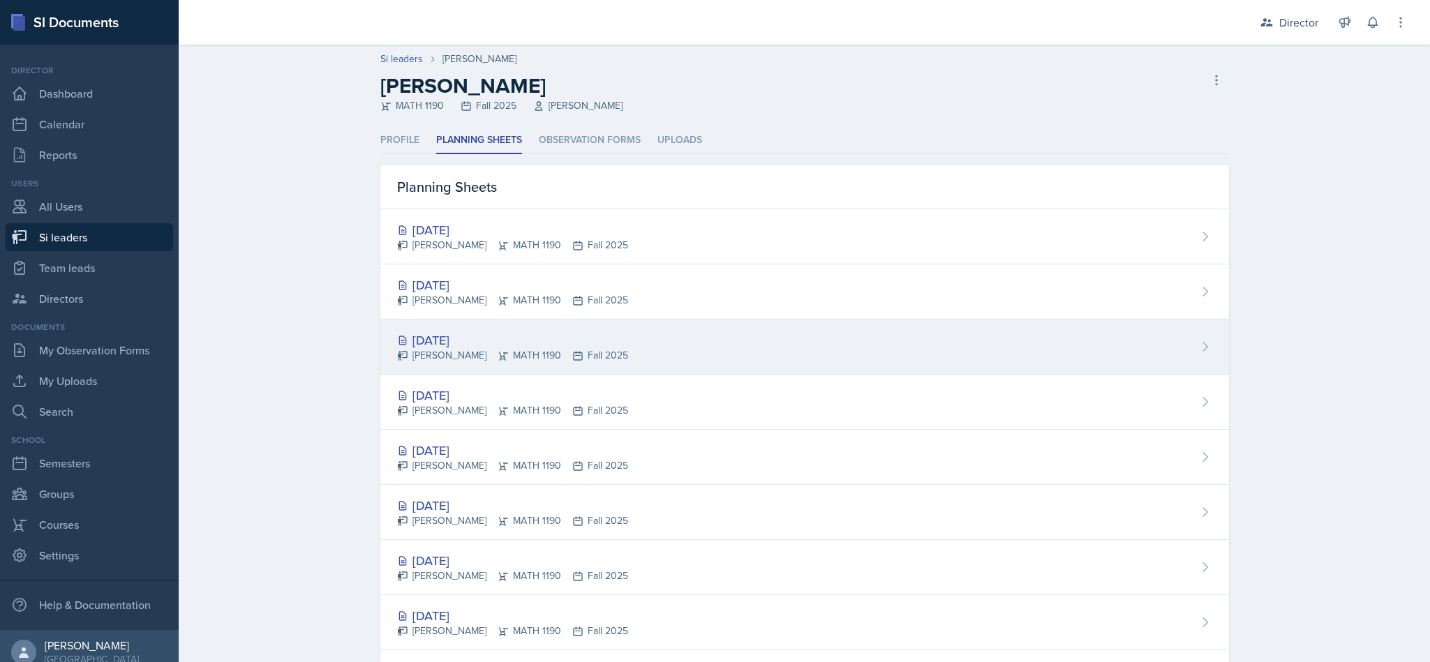
click at [600, 346] on div "[DATE] [PERSON_NAME] MATH 1190 Fall 2025" at bounding box center [804, 347] width 849 height 55
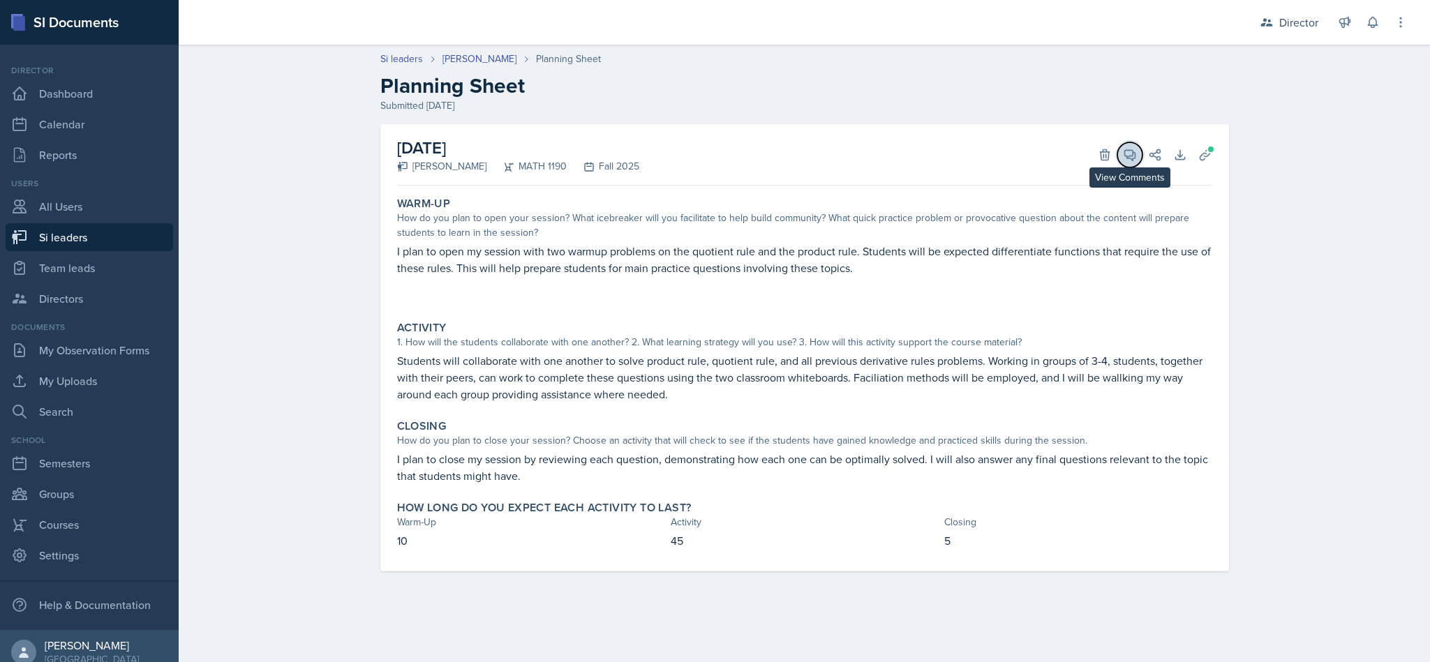
click at [1125, 153] on icon at bounding box center [1130, 155] width 14 height 14
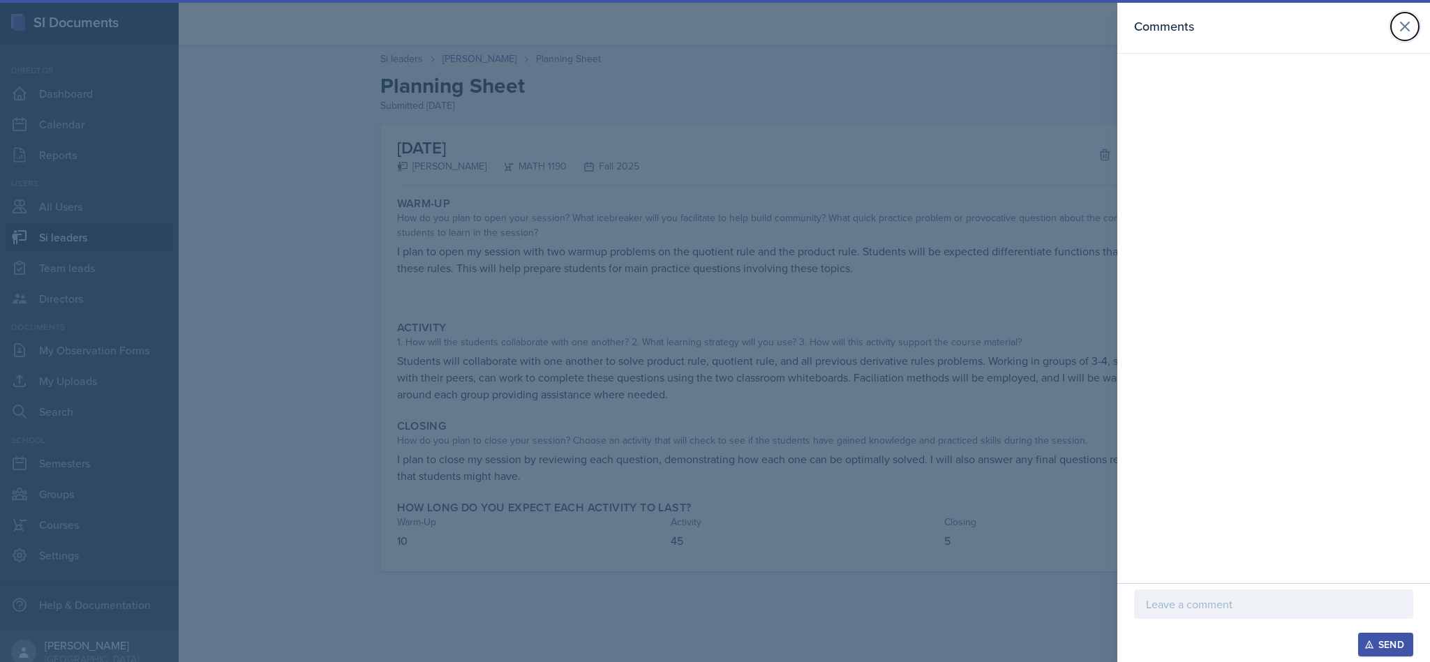
click at [1390, 34] on div "Comments" at bounding box center [1273, 27] width 279 height 20
click at [1399, 31] on icon at bounding box center [1405, 26] width 17 height 17
